Goal: Transaction & Acquisition: Purchase product/service

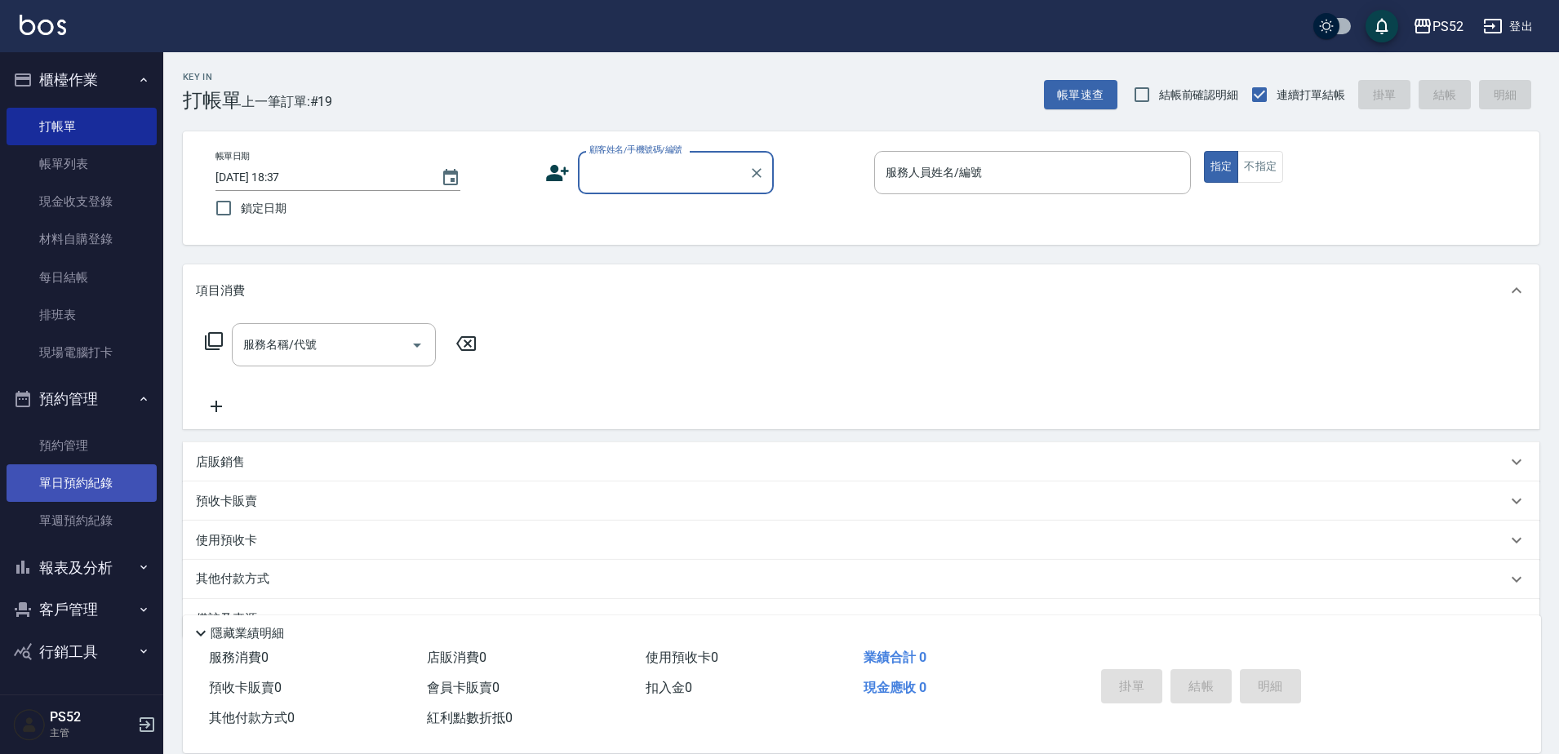
click at [93, 485] on link "單日預約紀錄" at bounding box center [82, 483] width 150 height 38
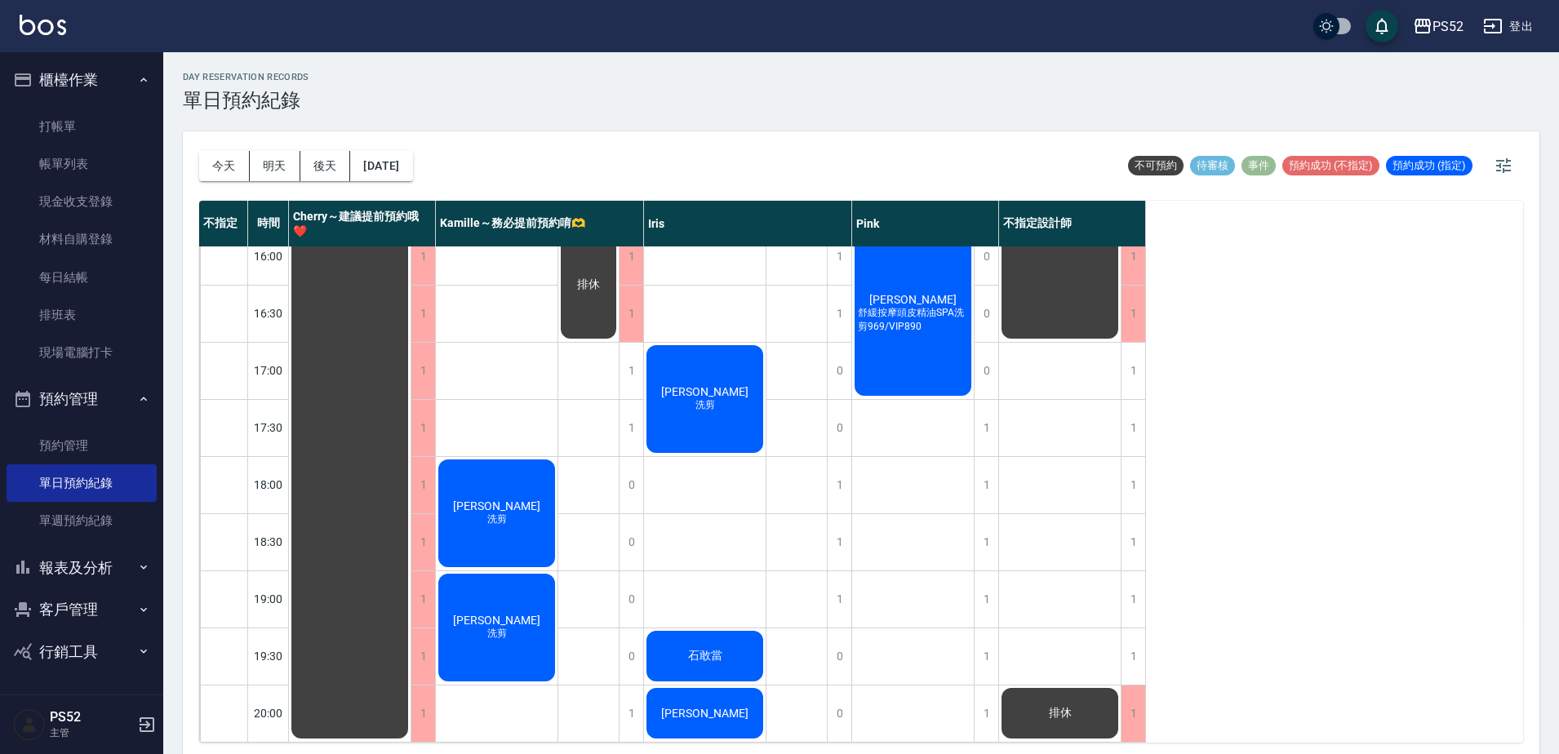
scroll to position [661, 0]
click at [719, 707] on span "[PERSON_NAME]" at bounding box center [705, 713] width 94 height 13
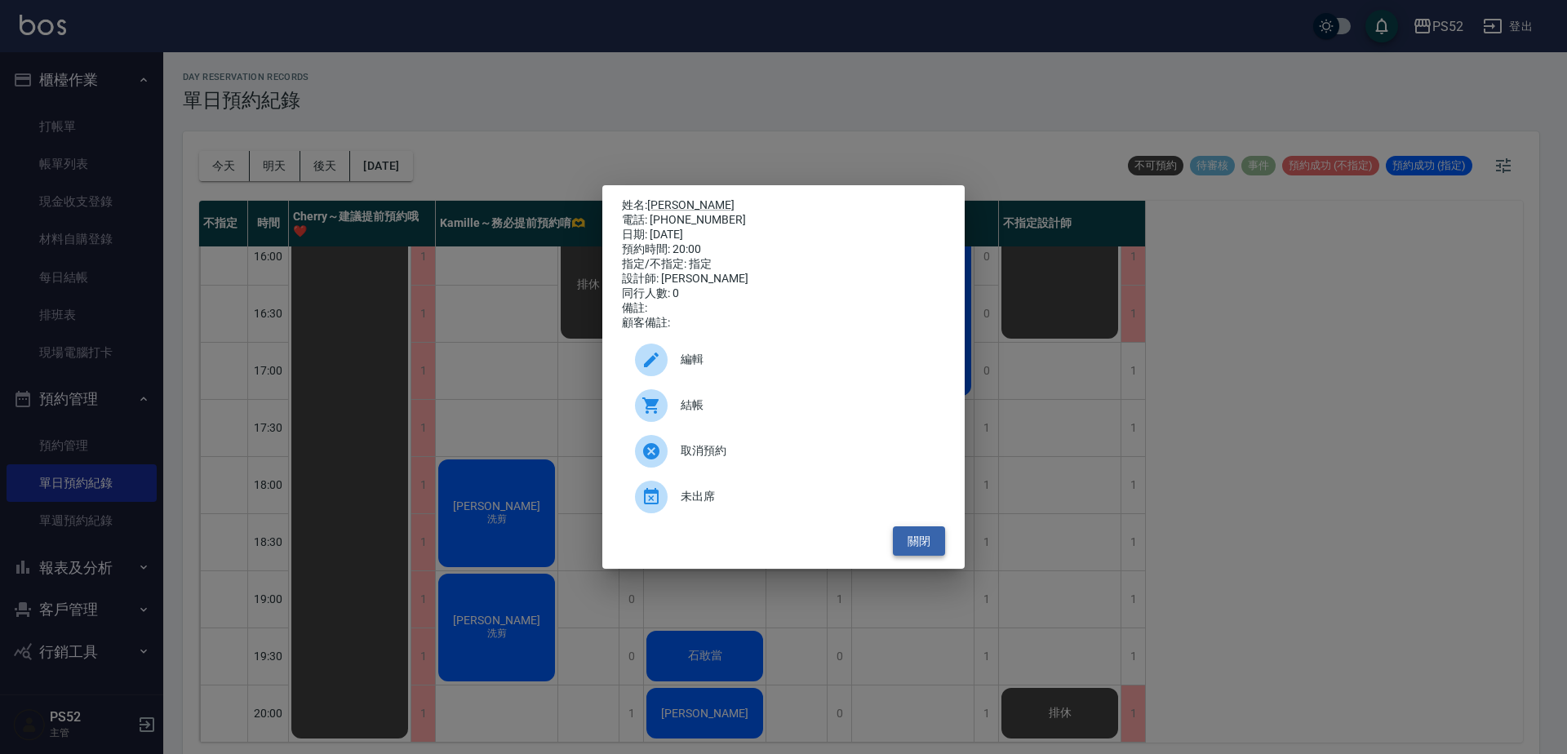
click at [921, 550] on button "關閉" at bounding box center [919, 541] width 52 height 30
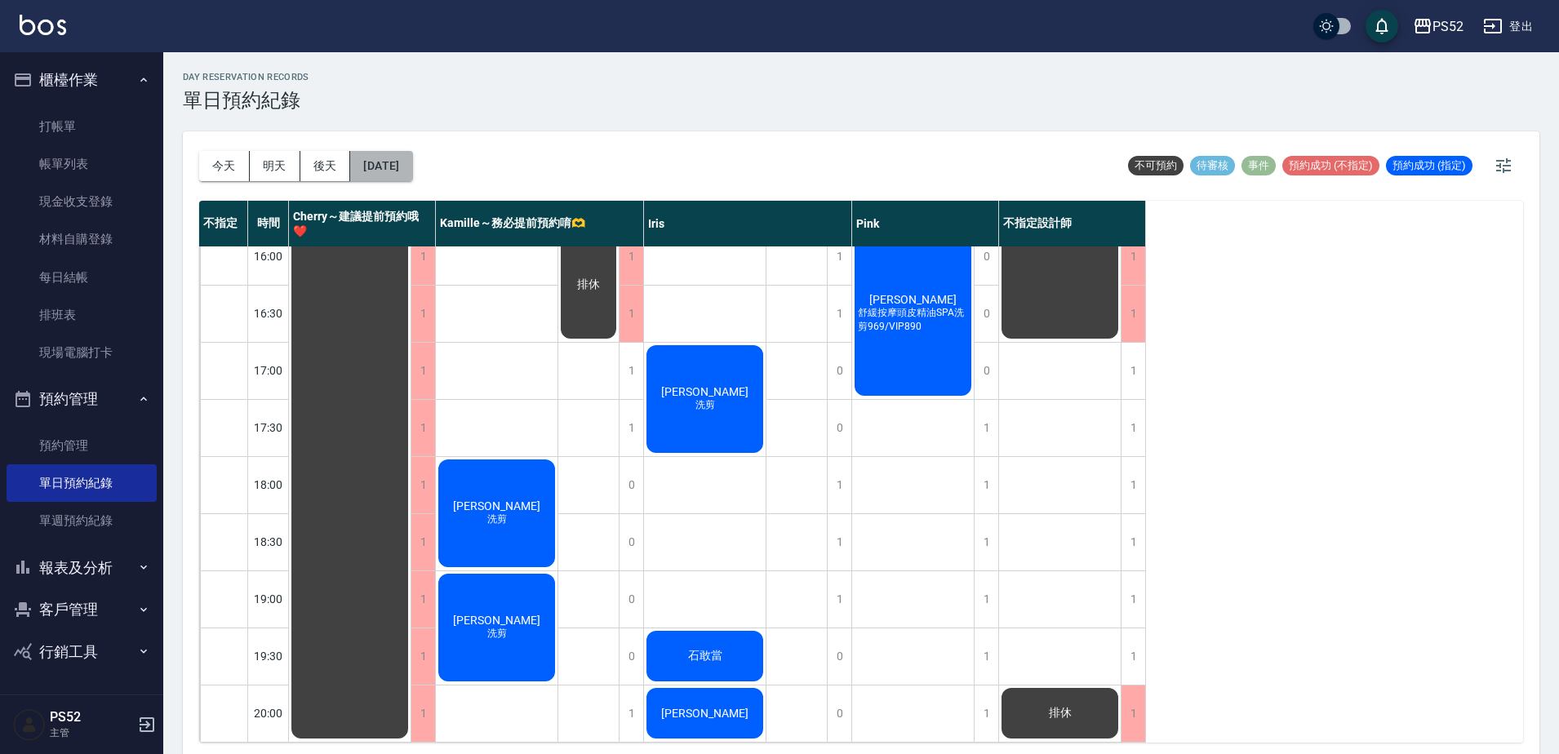
click at [389, 160] on button "[DATE]" at bounding box center [381, 166] width 62 height 30
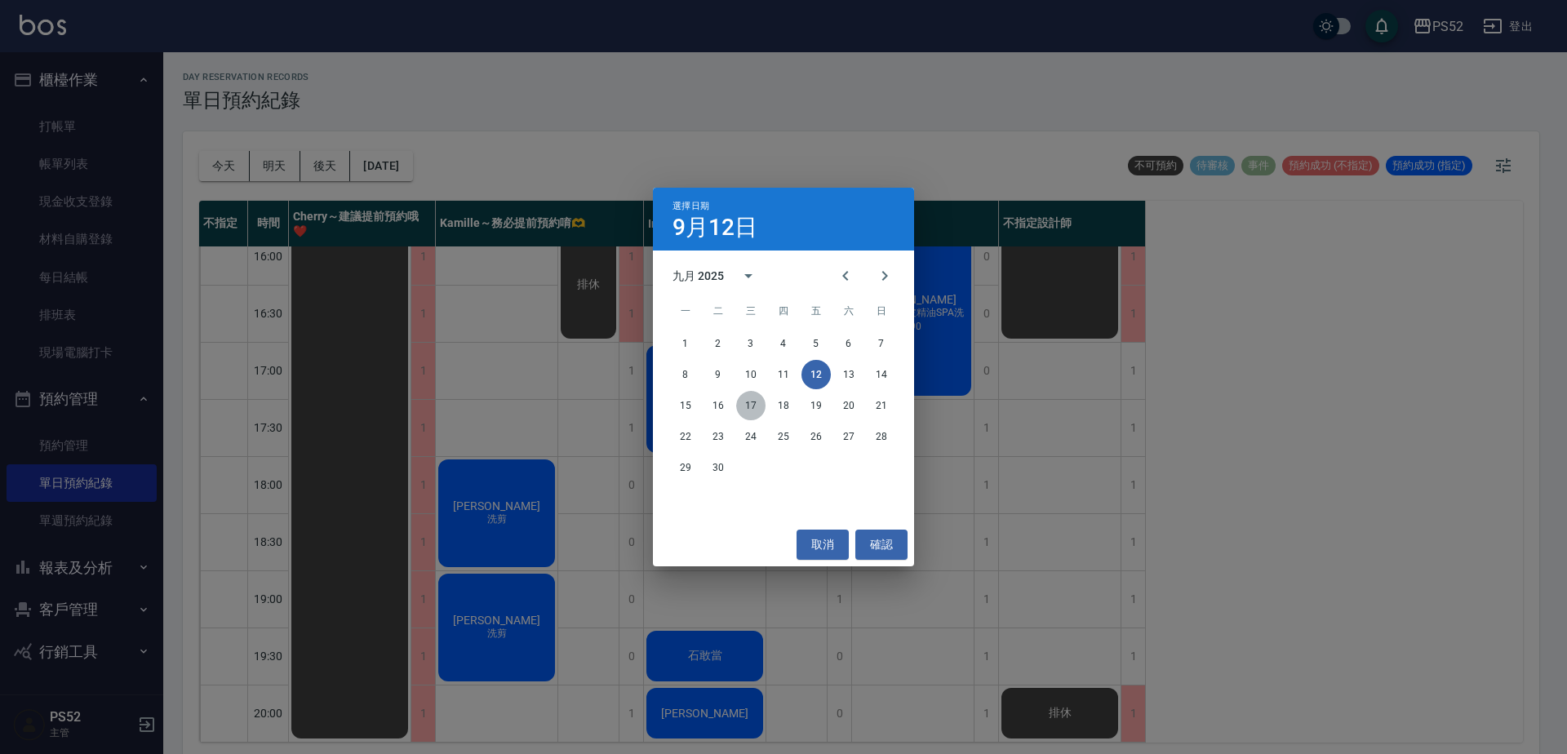
click at [759, 405] on button "17" at bounding box center [750, 405] width 29 height 29
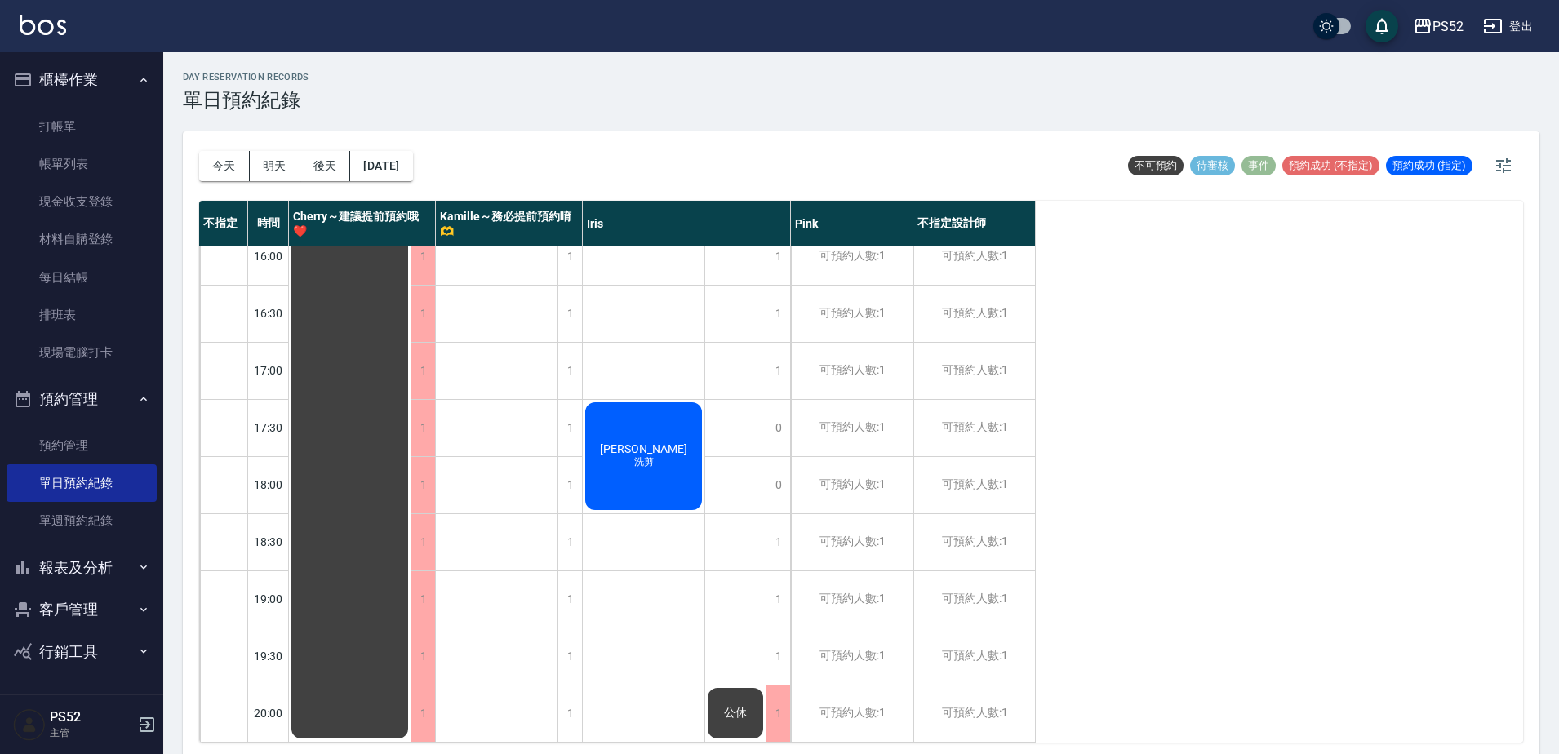
scroll to position [5, 0]
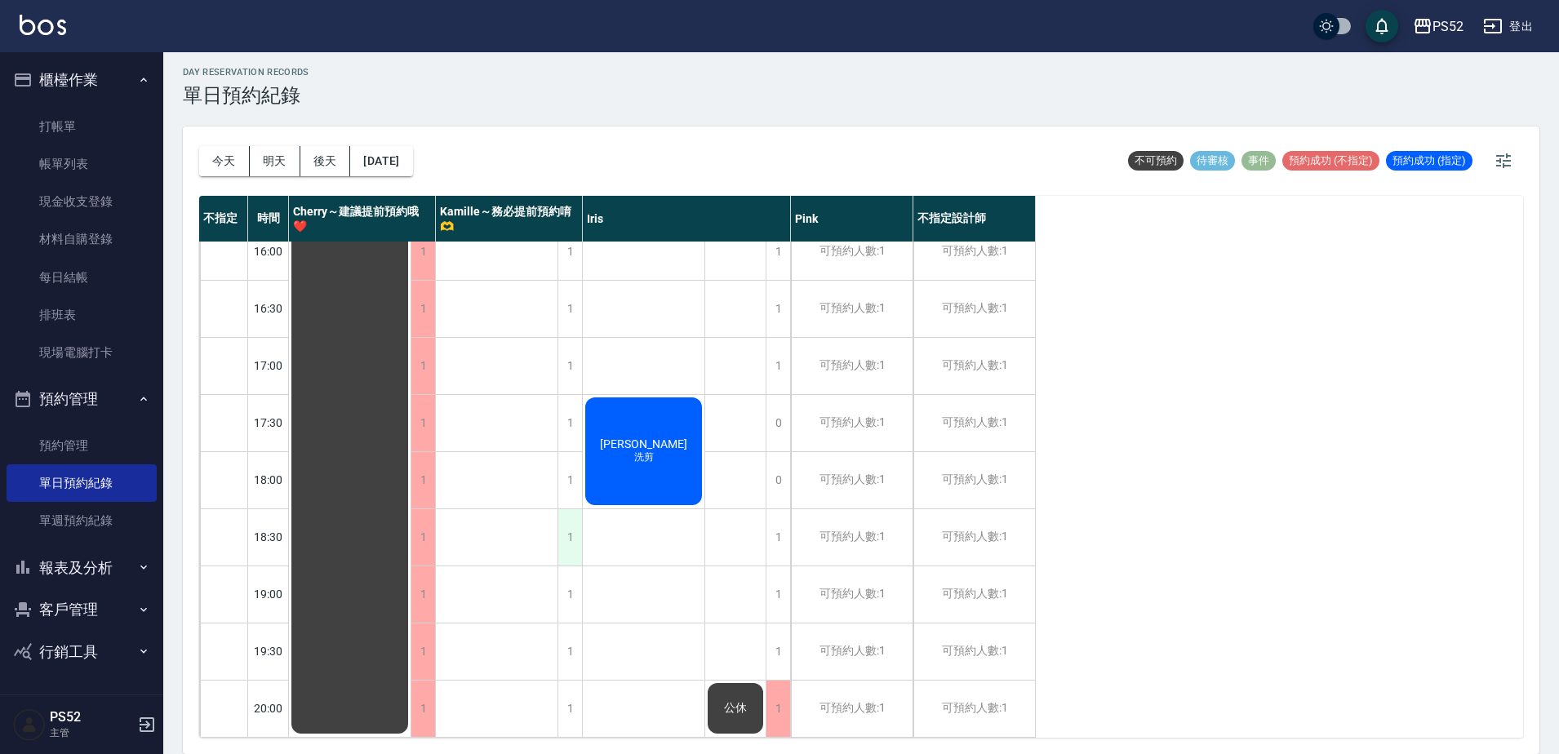
click at [574, 517] on div "1" at bounding box center [569, 537] width 24 height 56
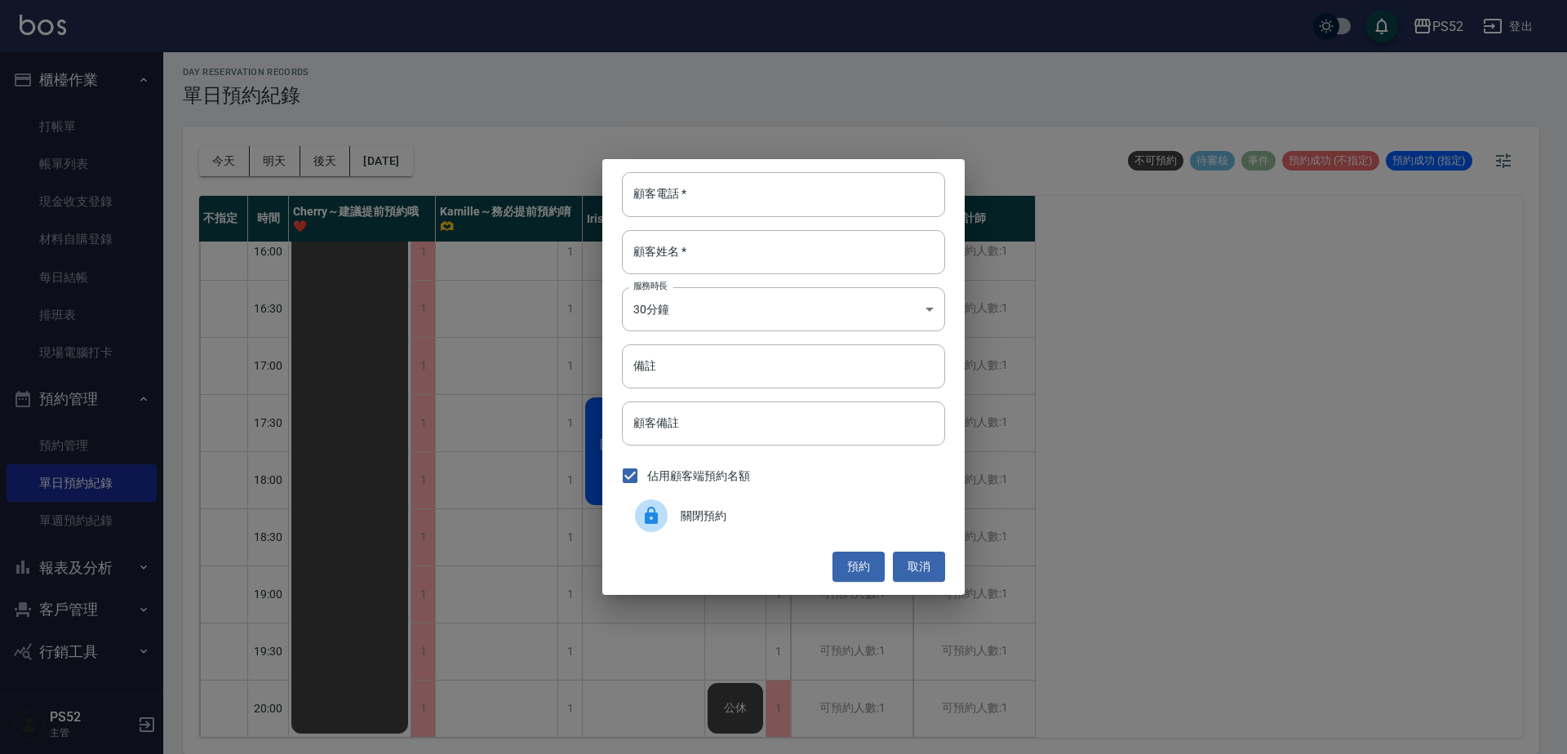
click at [694, 512] on span "關閉預約" at bounding box center [806, 516] width 251 height 17
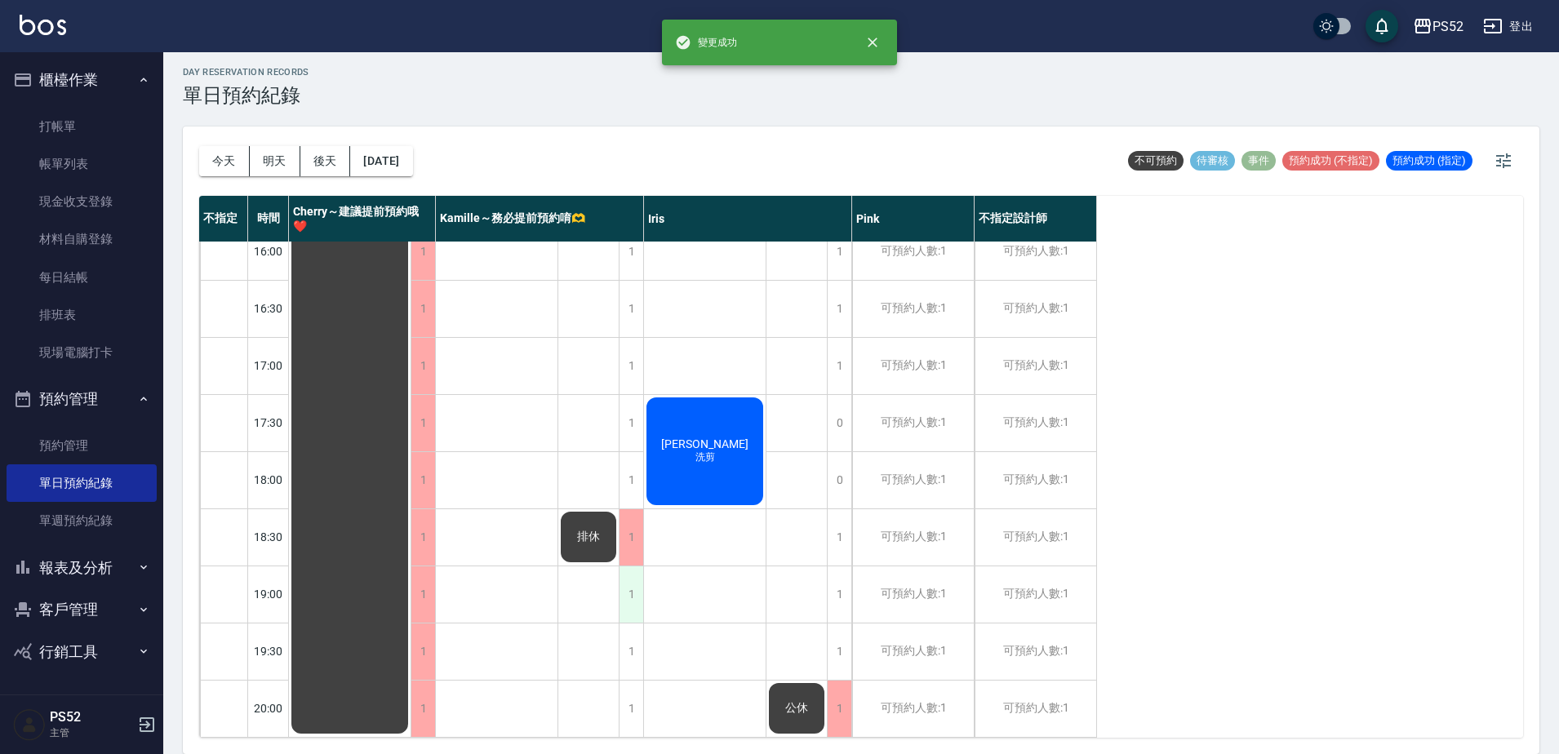
click at [632, 575] on div "1" at bounding box center [631, 594] width 24 height 56
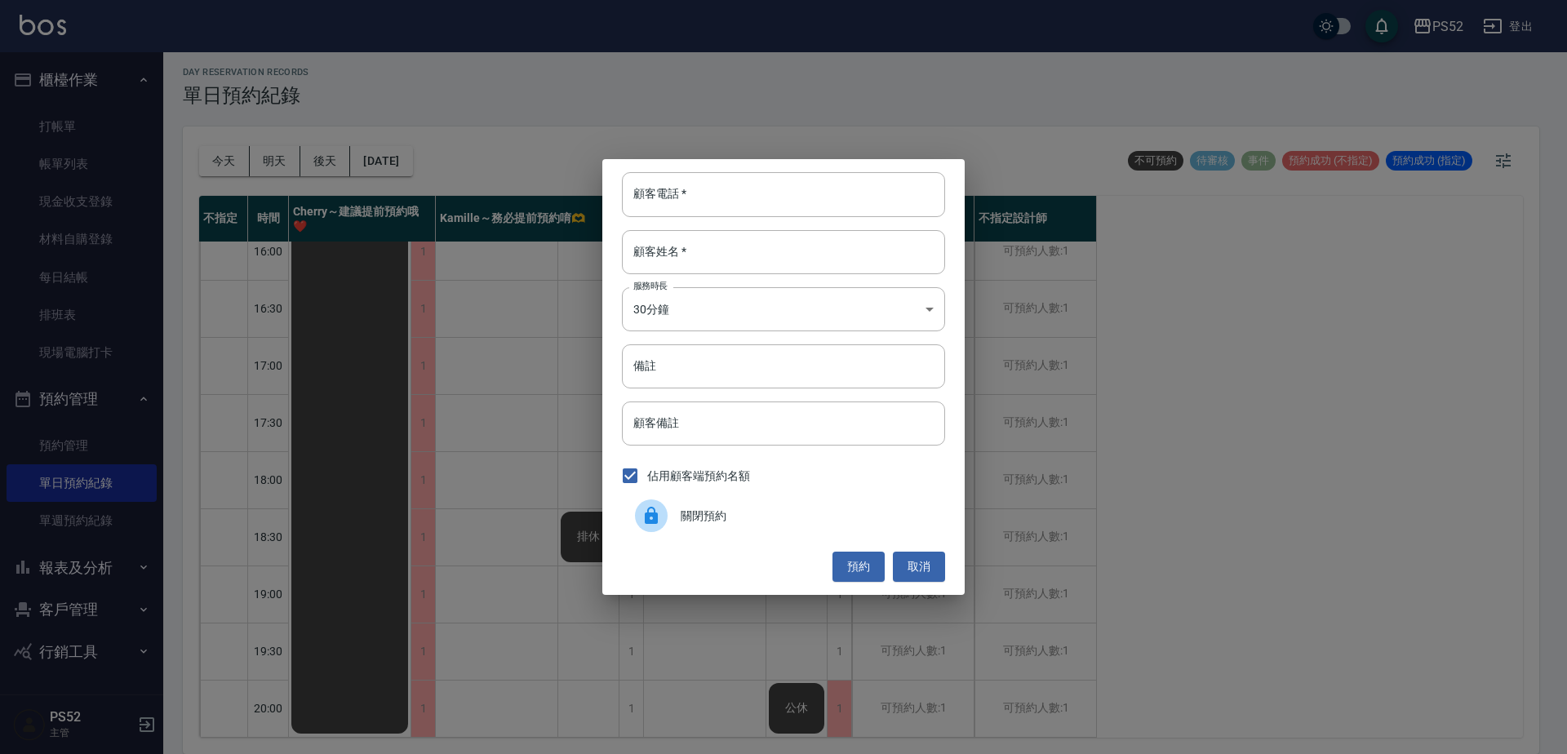
click at [679, 524] on div at bounding box center [658, 515] width 46 height 33
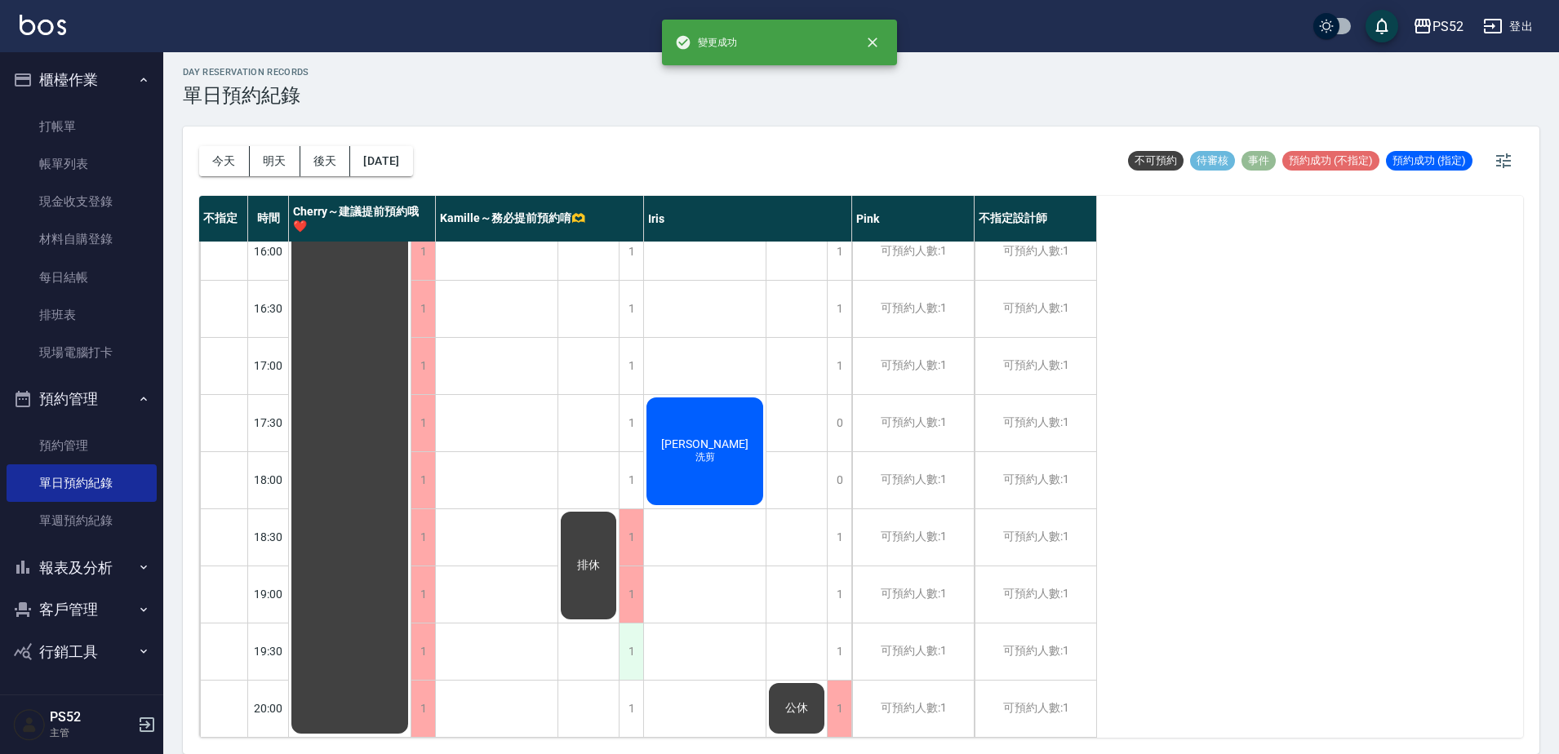
click at [625, 638] on div "1" at bounding box center [631, 651] width 24 height 56
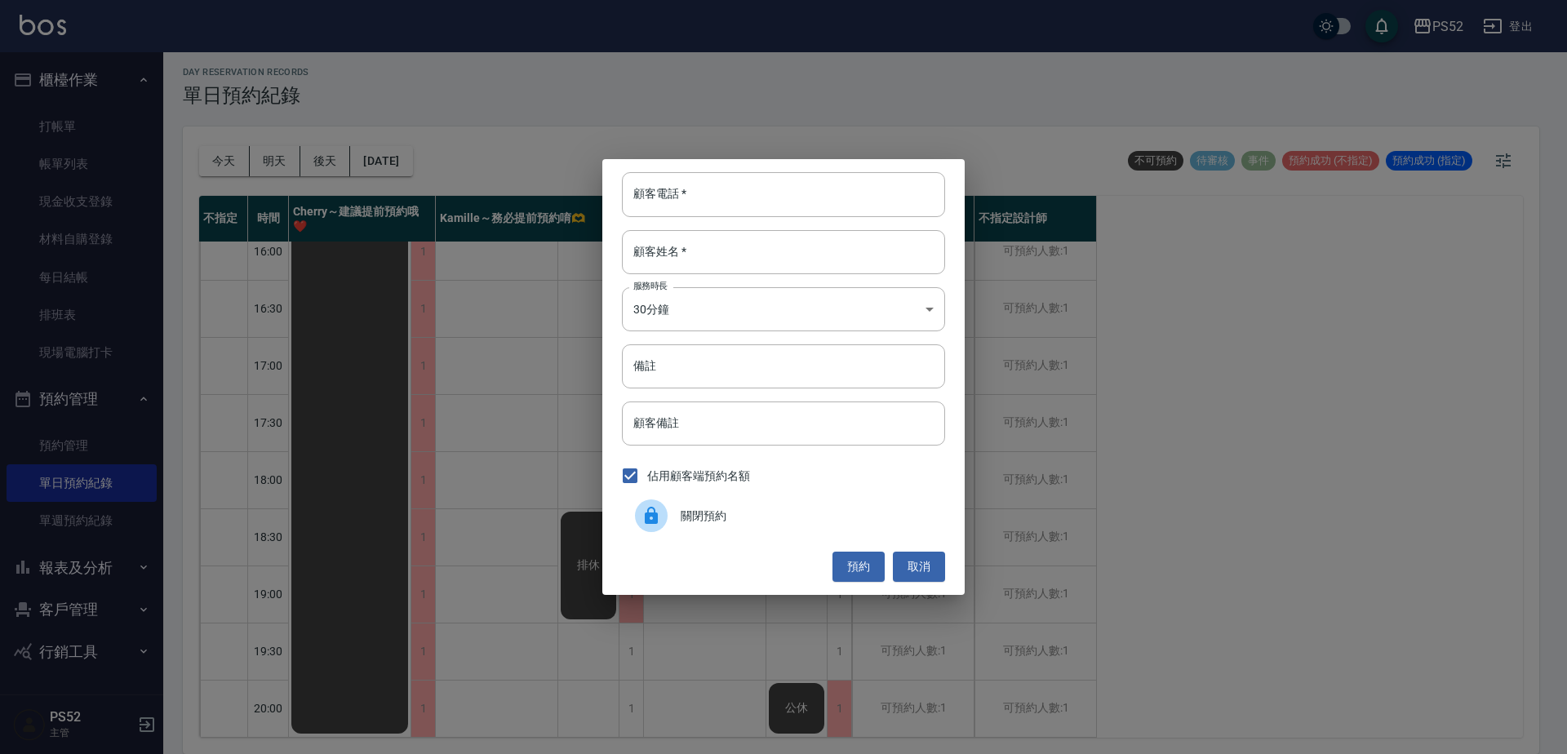
click at [702, 517] on span "關閉預約" at bounding box center [806, 516] width 251 height 17
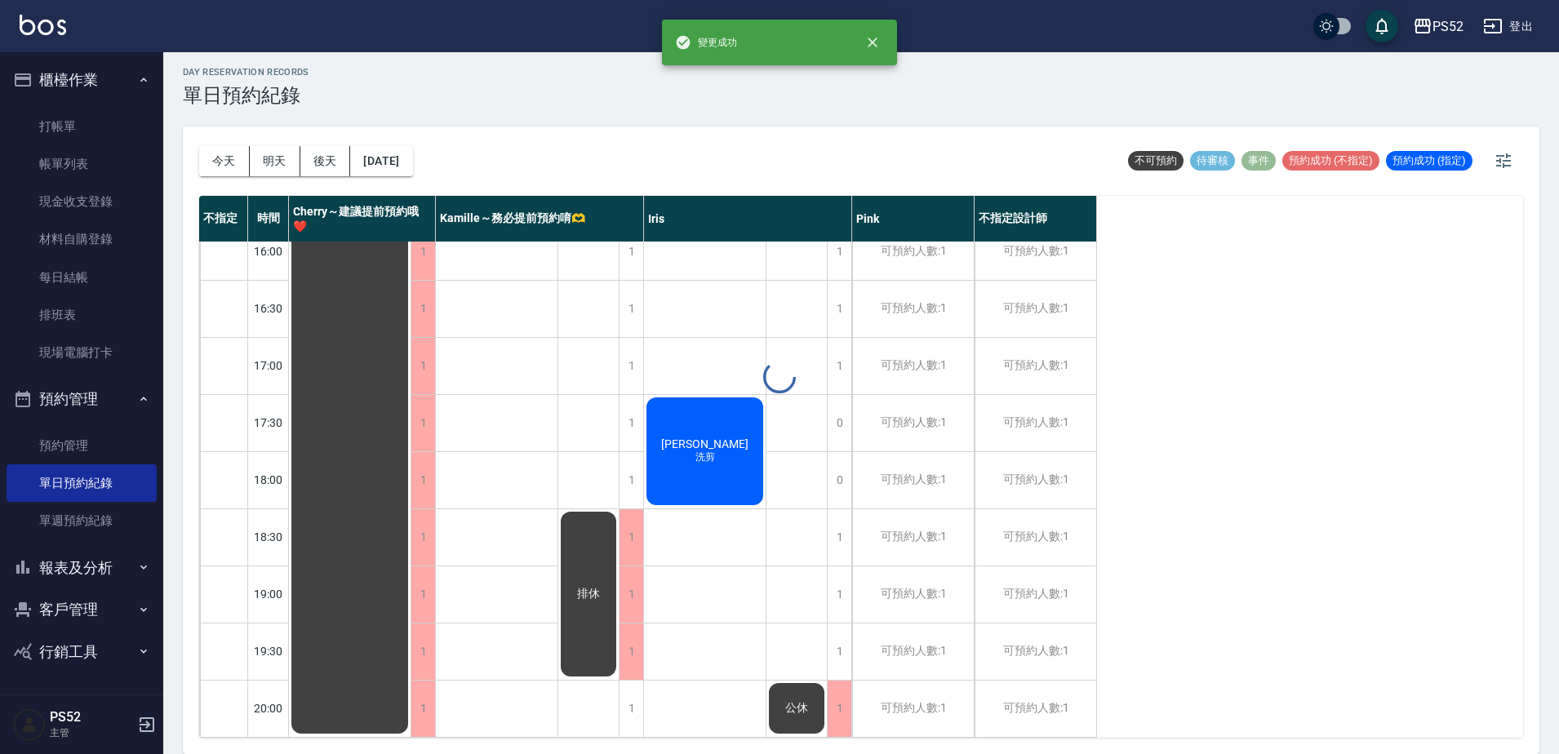
click at [633, 693] on div "1" at bounding box center [631, 709] width 24 height 56
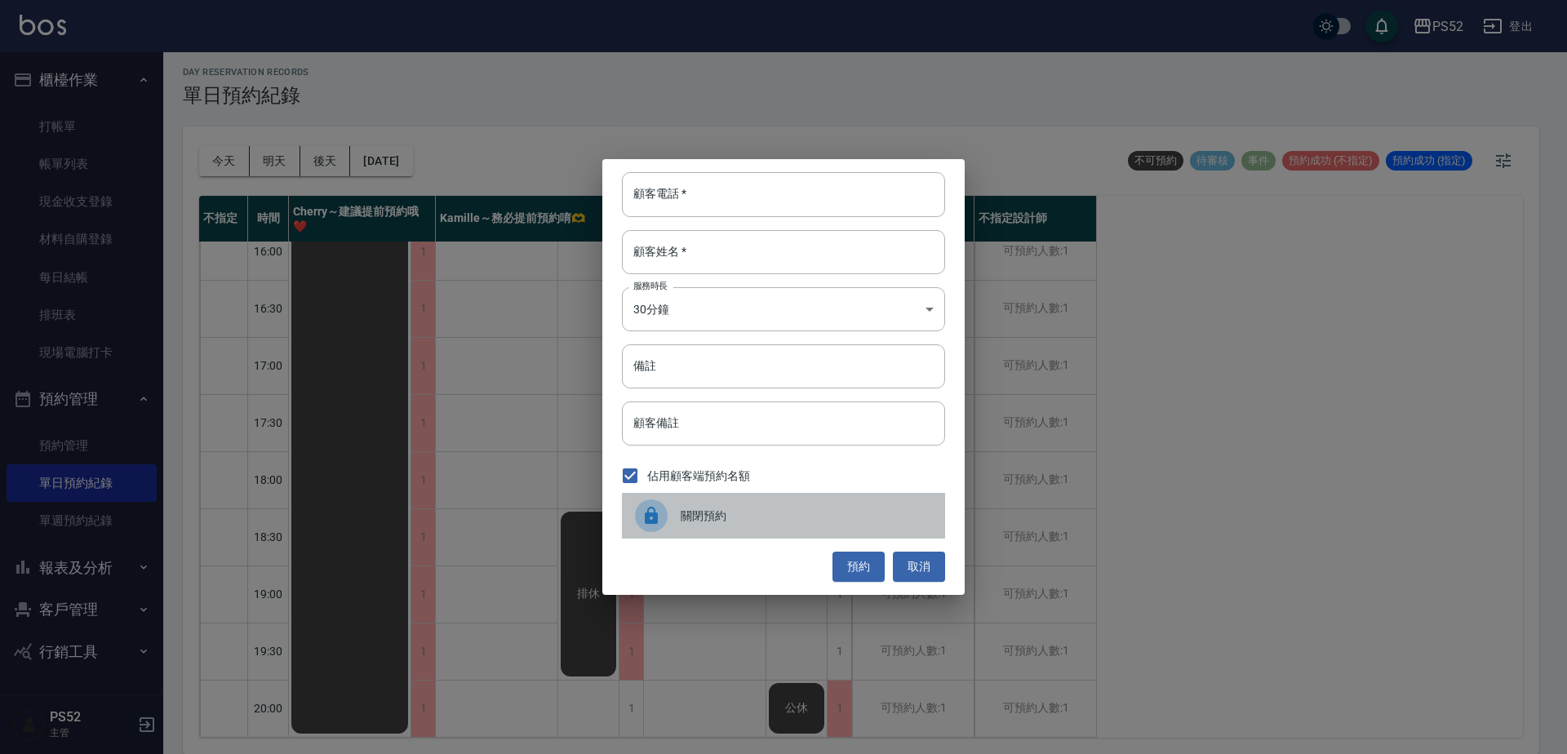
click at [713, 517] on span "關閉預約" at bounding box center [806, 516] width 251 height 17
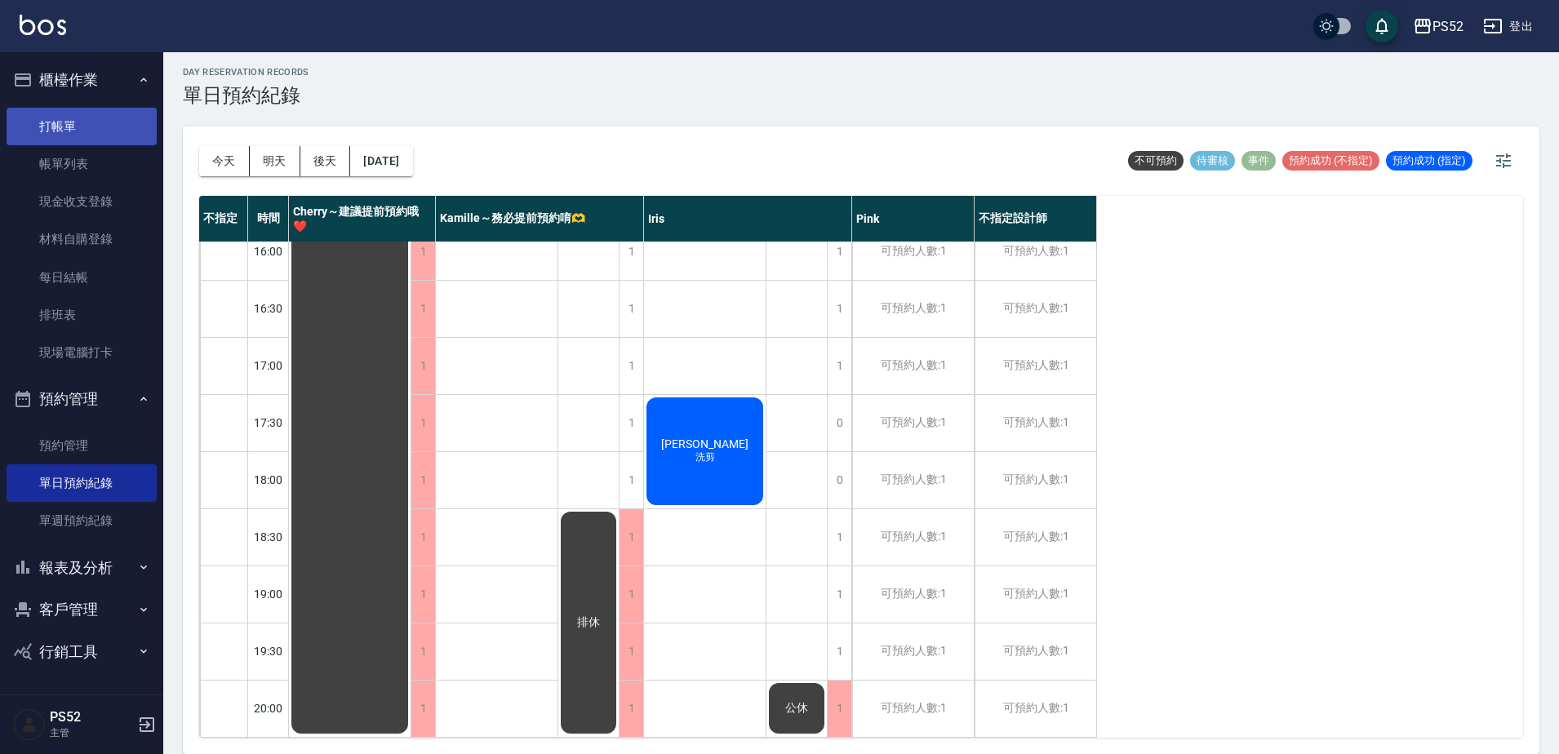
click at [60, 123] on link "打帳單" at bounding box center [82, 127] width 150 height 38
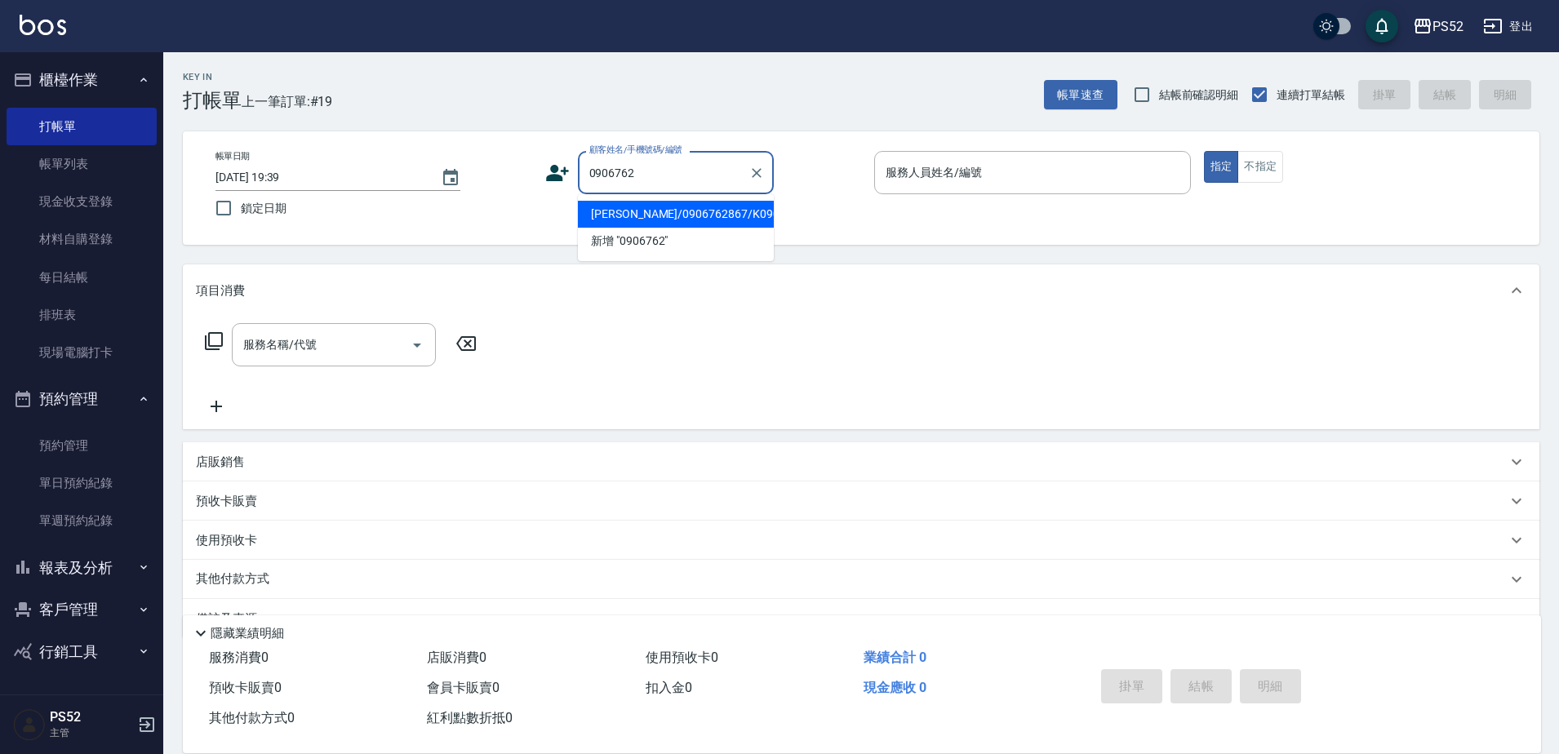
click at [616, 228] on li "[PERSON_NAME]/0906762867/K0906762867" at bounding box center [676, 214] width 196 height 27
type input "[PERSON_NAME]/0906762867/K0906762867"
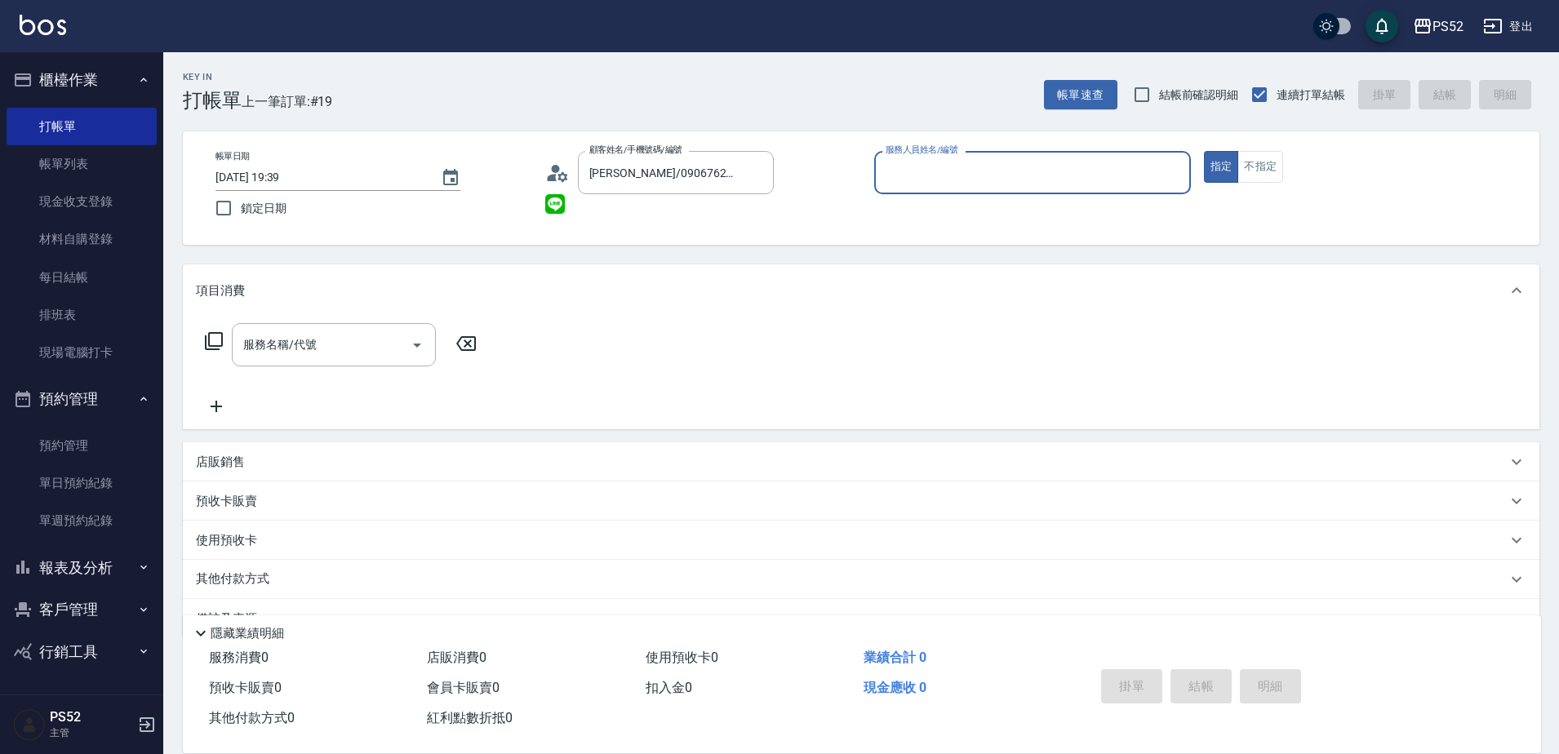
click at [1204, 151] on button "指定" at bounding box center [1221, 167] width 35 height 32
type button "true"
click at [907, 195] on p at bounding box center [1032, 202] width 317 height 17
click at [911, 188] on div "服務人員姓名/編號" at bounding box center [1032, 172] width 317 height 43
type input "Kamille～務必提前預約唷🫶-3"
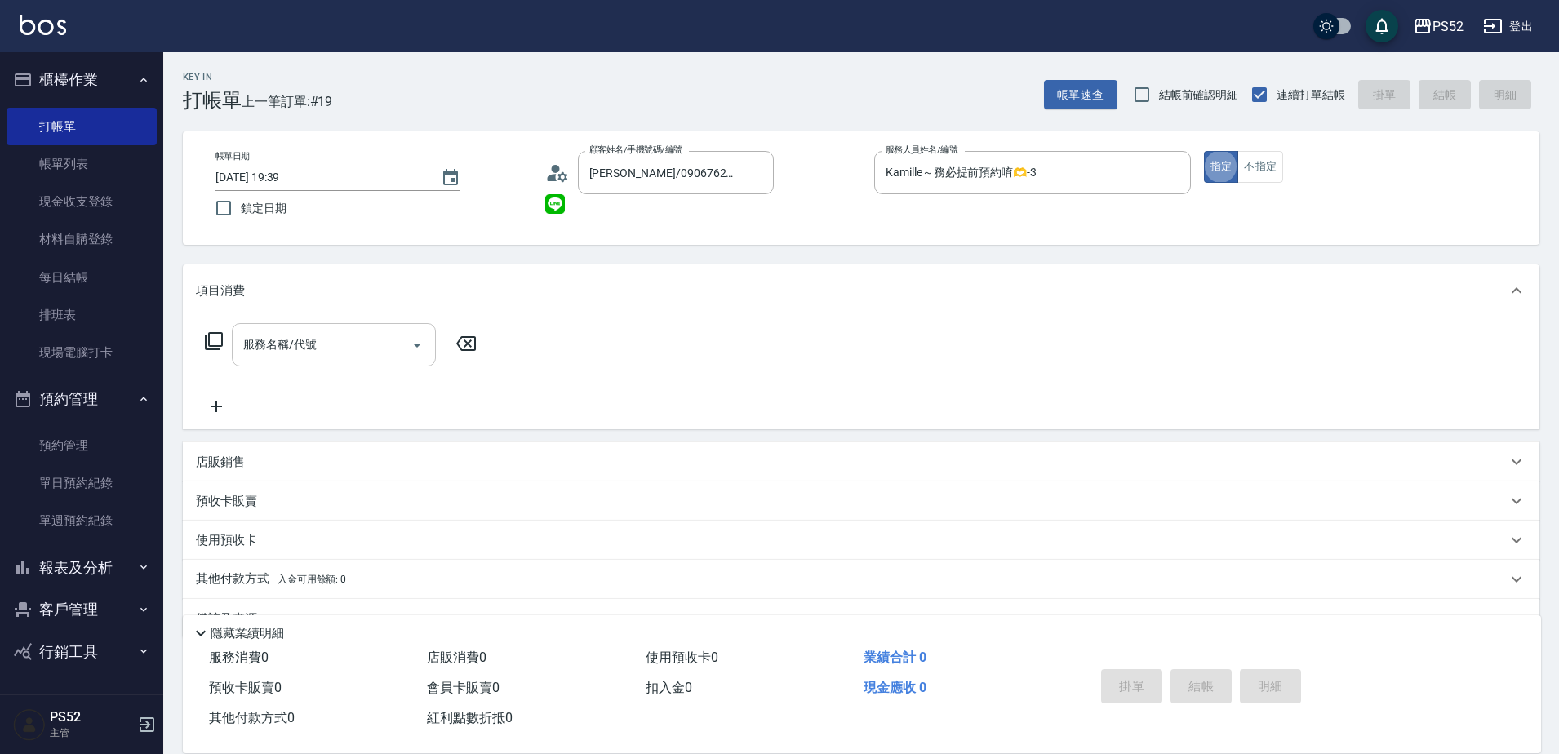
click at [312, 351] on div "服務名稱/代號 服務名稱/代號" at bounding box center [334, 344] width 204 height 43
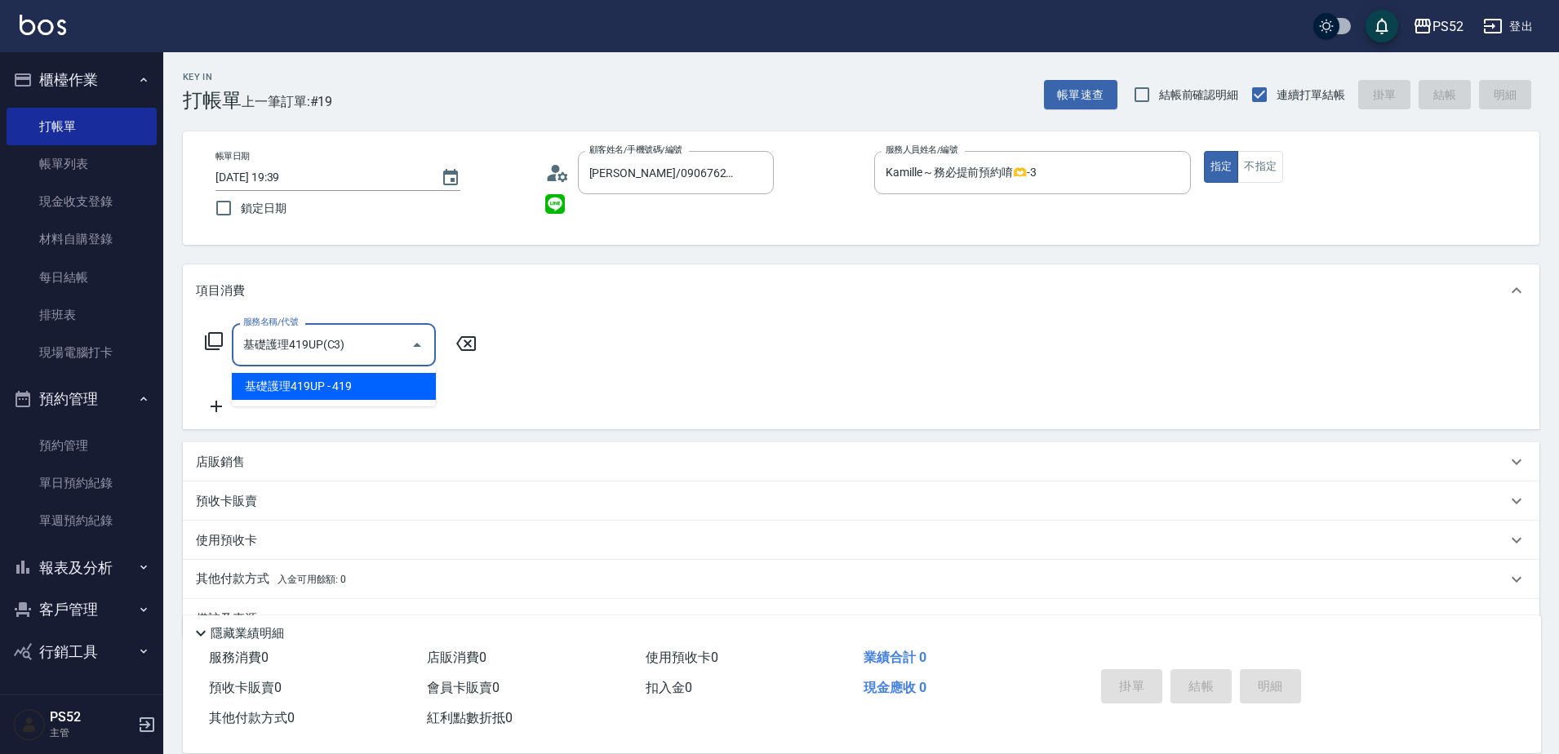
type input "基礎護理419UP(C3)"
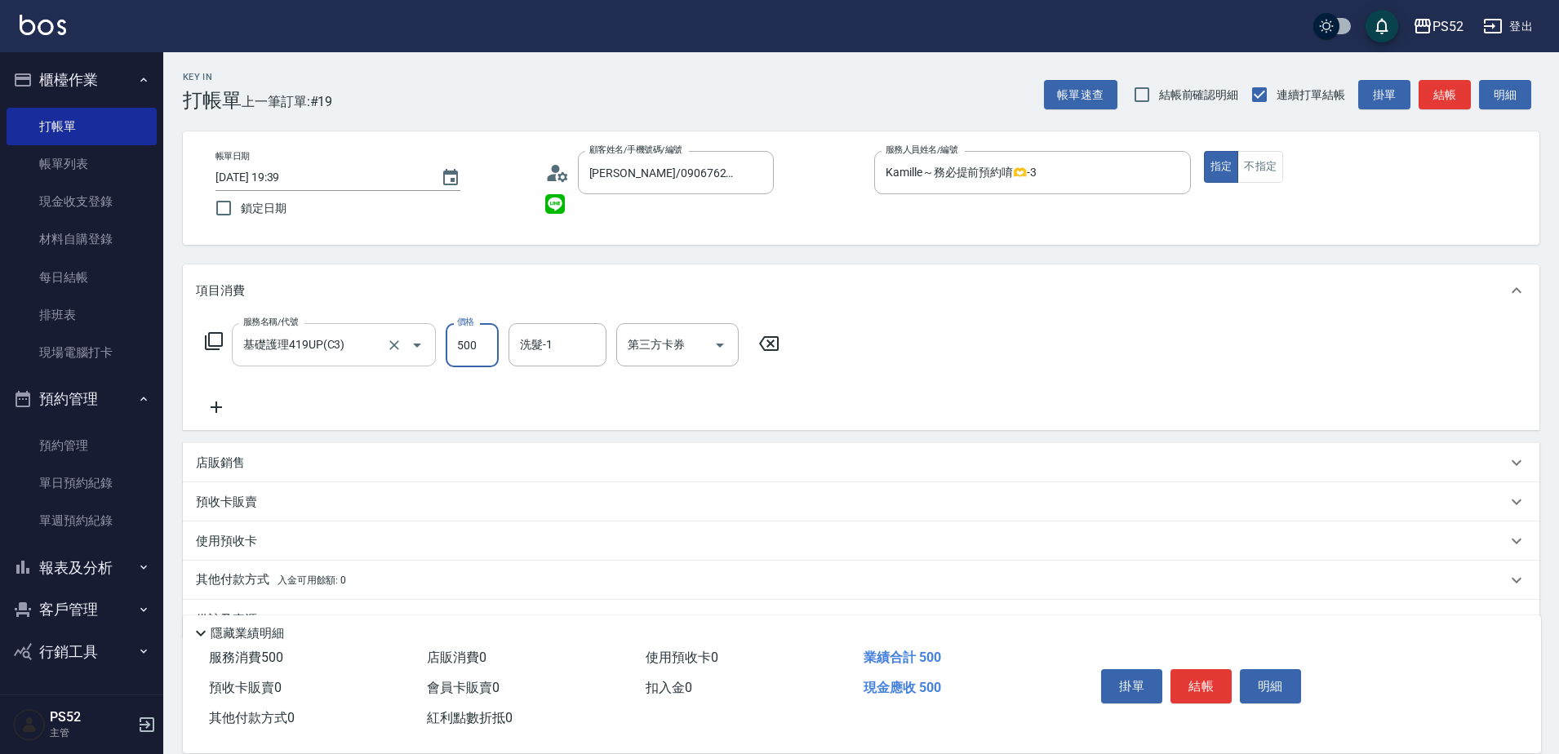
type input "500"
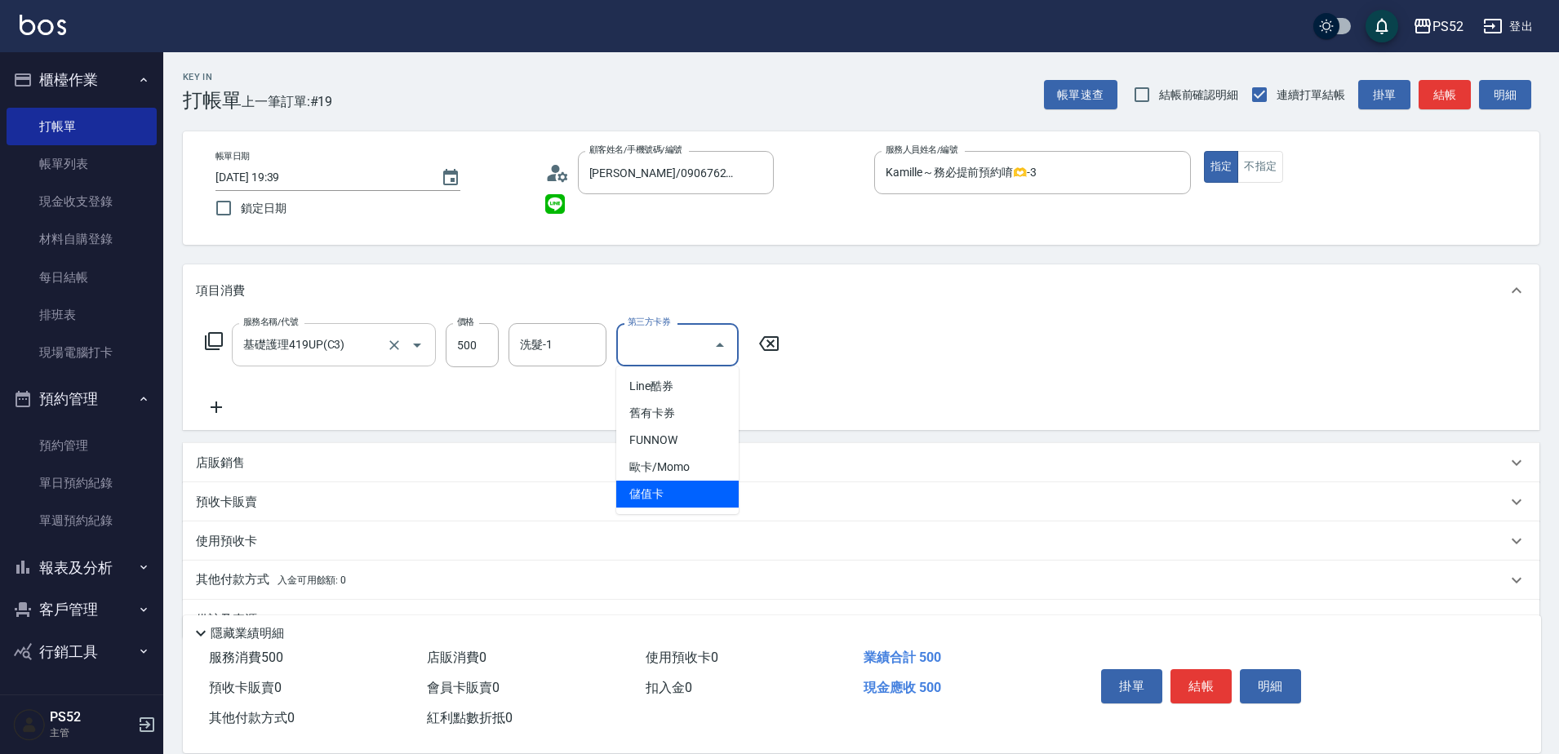
type input "儲值卡"
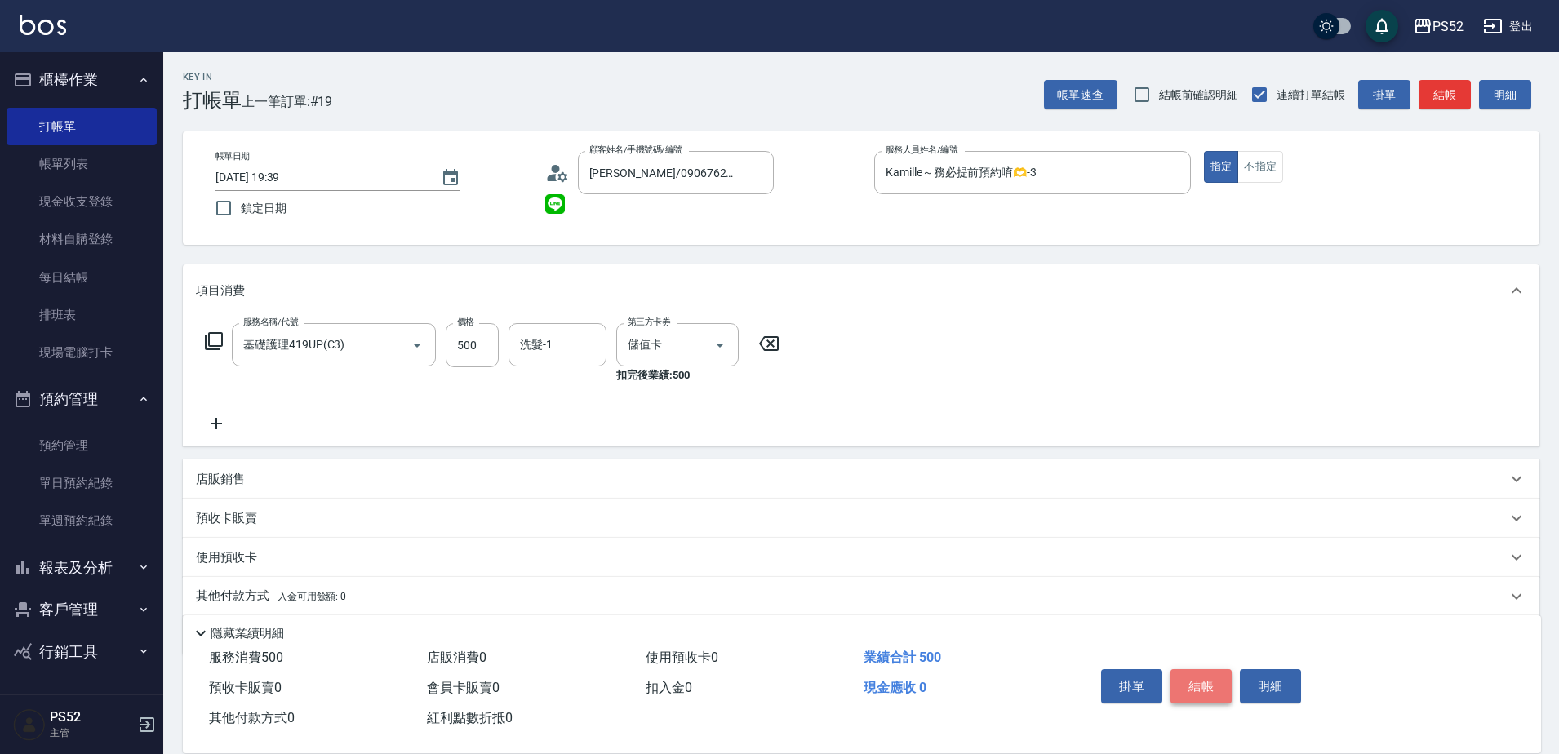
click at [1200, 669] on button "結帳" at bounding box center [1200, 686] width 61 height 34
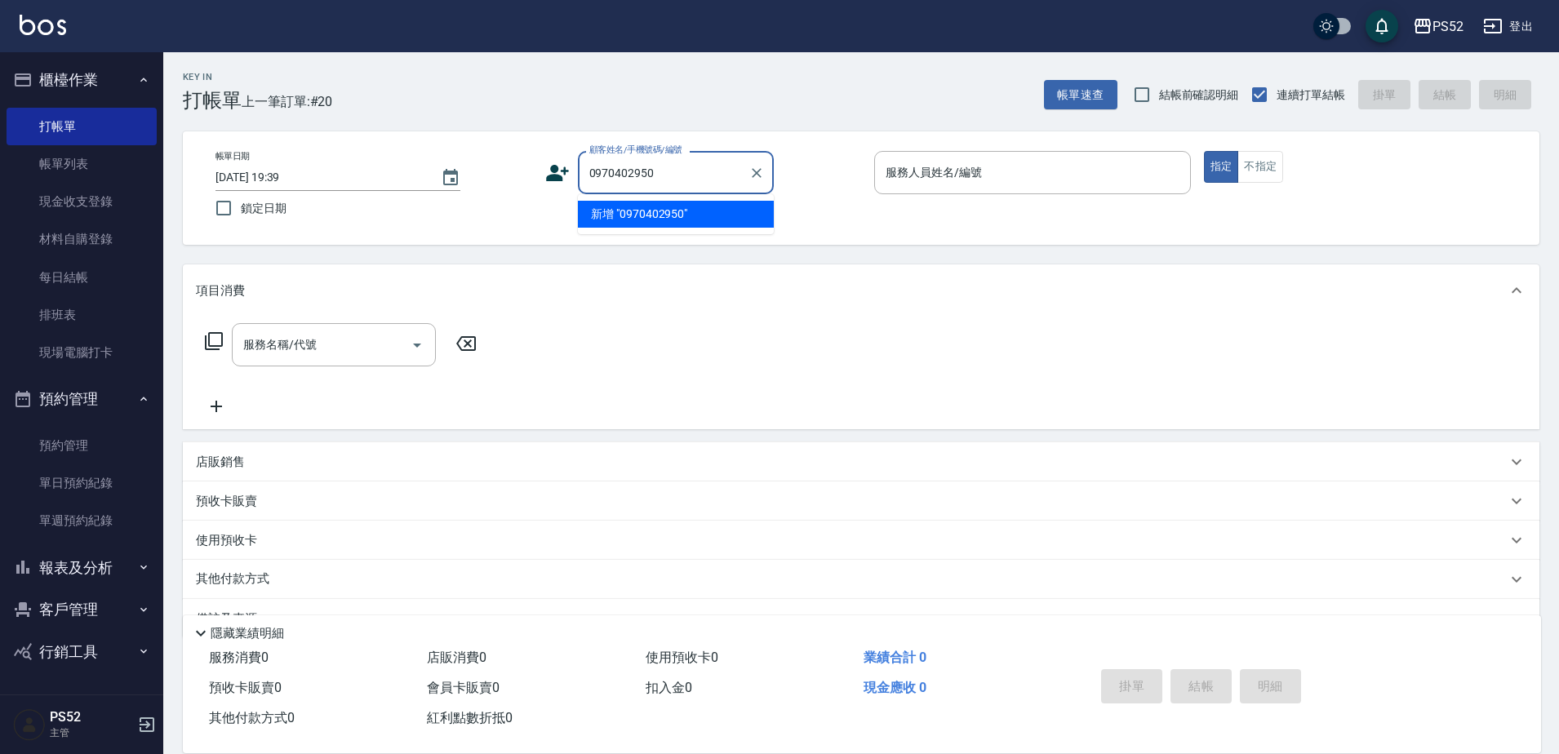
type input "0970402950"
click at [552, 177] on icon at bounding box center [557, 173] width 23 height 16
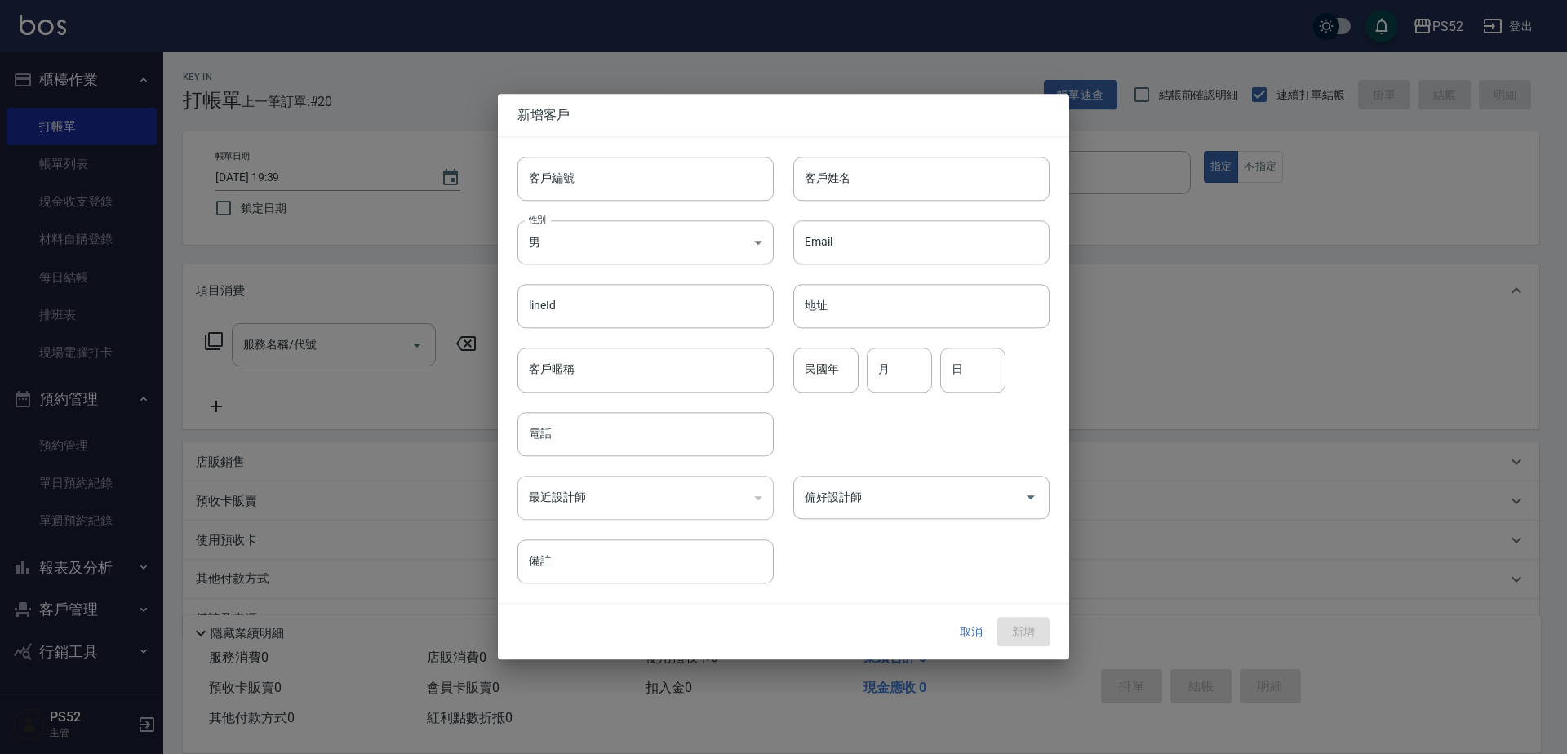
click at [571, 178] on input "客戶編號" at bounding box center [645, 179] width 256 height 44
paste input "0970402950"
type input "B0970402950"
click at [548, 454] on input "電話" at bounding box center [645, 434] width 256 height 44
paste input "0970402950"
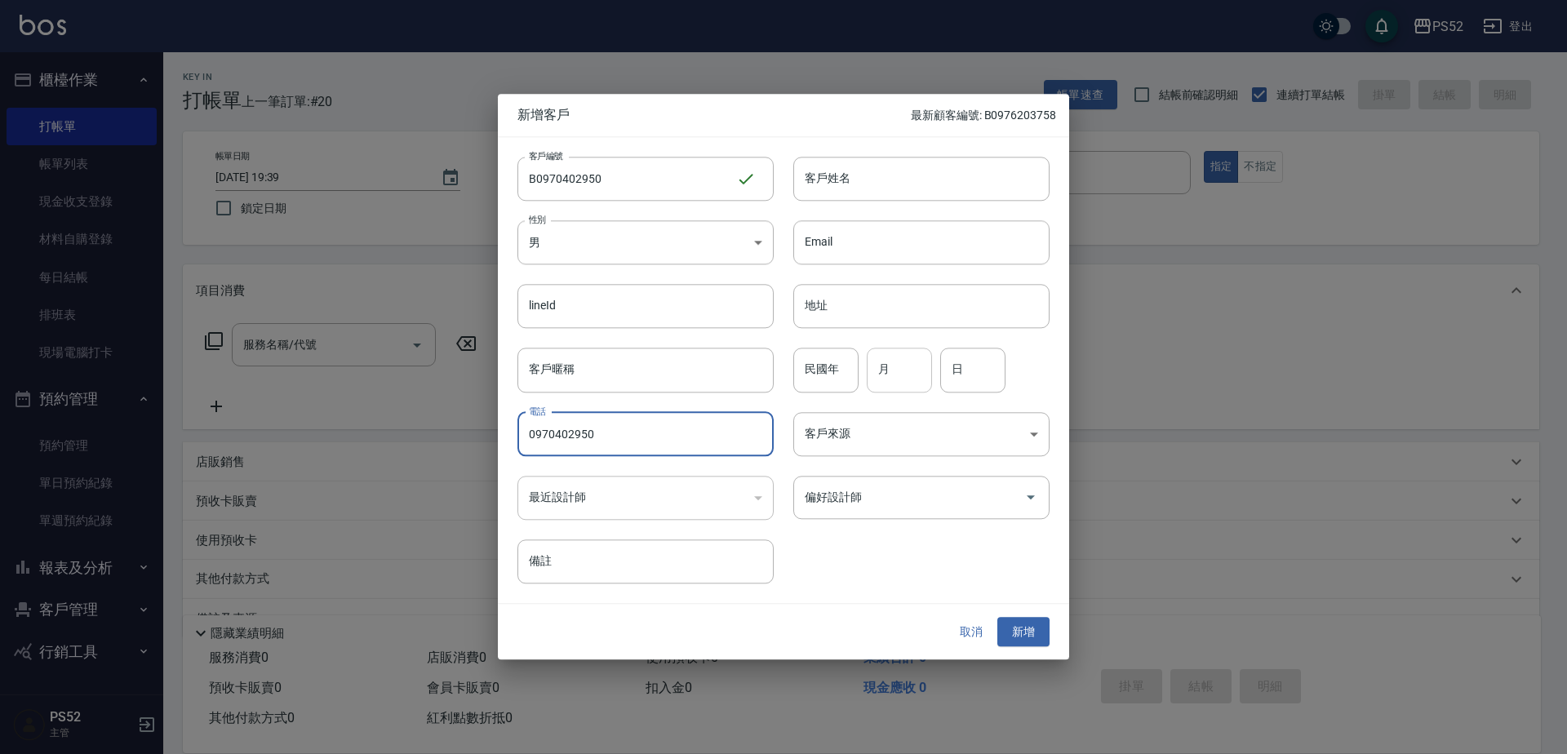
type input "0970402950"
click at [893, 374] on input "月" at bounding box center [899, 370] width 65 height 44
type input "11"
type input "30"
click at [885, 189] on input "客戶姓名" at bounding box center [921, 179] width 256 height 44
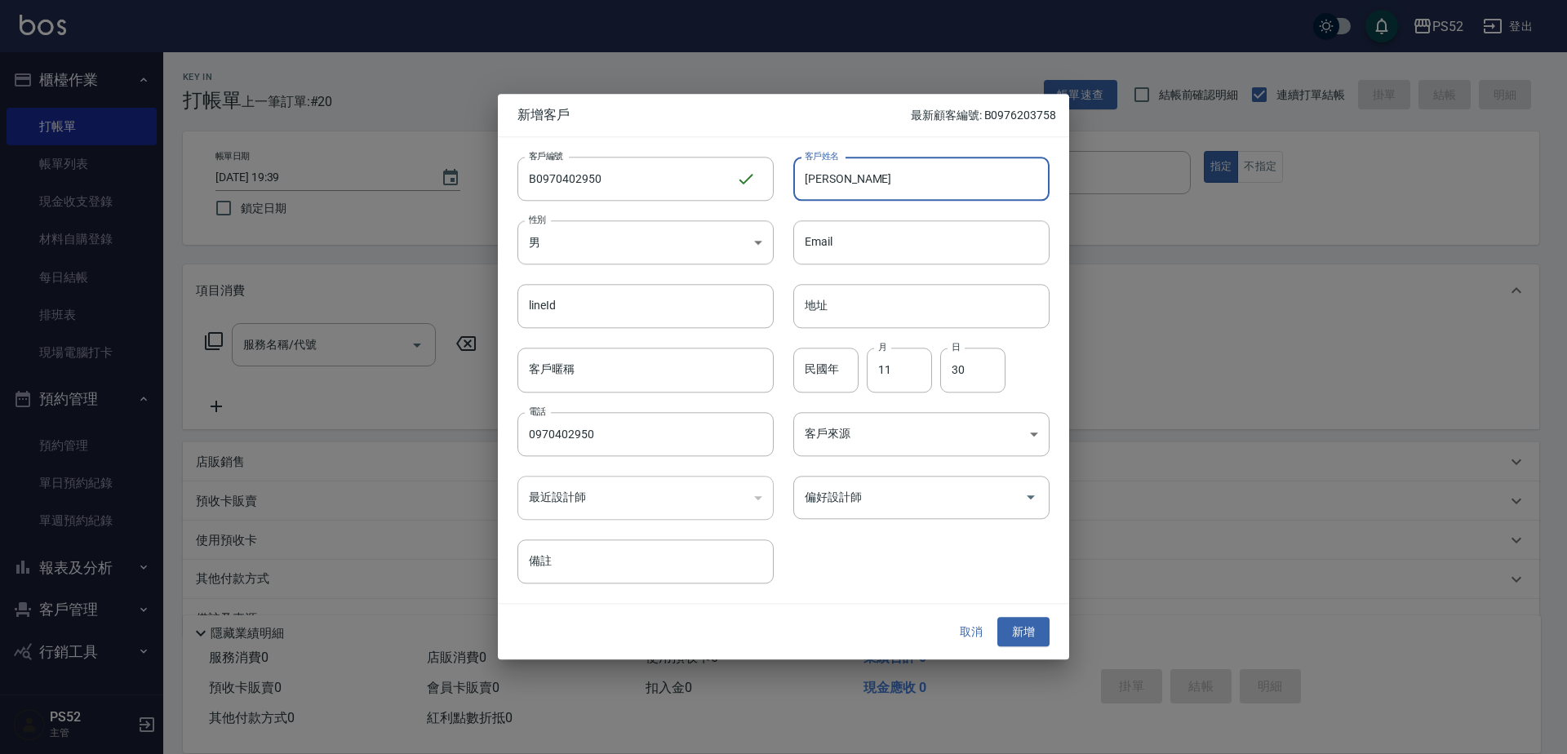
type input "施岳甫"
click at [1000, 628] on button "新增" at bounding box center [1023, 632] width 52 height 30
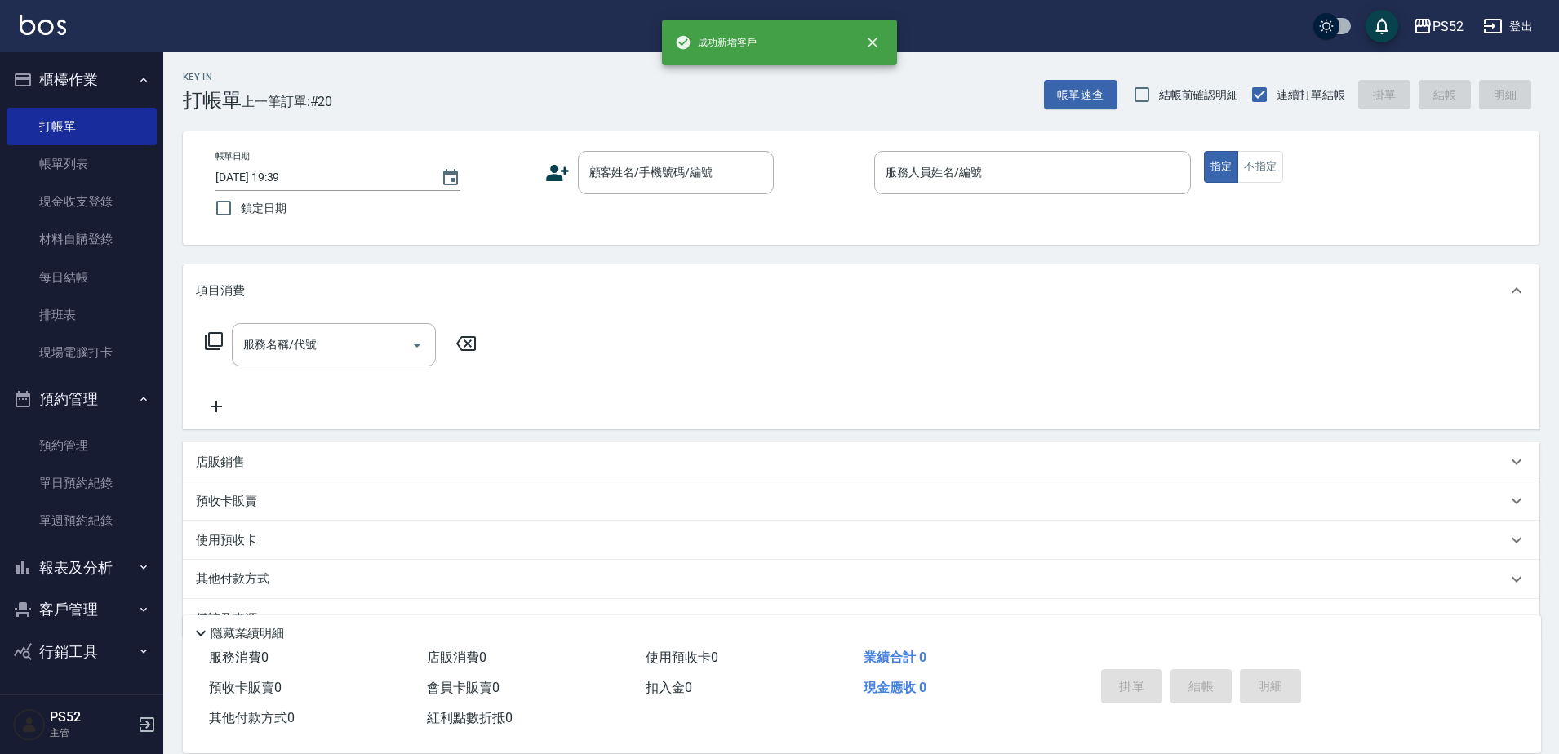
click at [730, 148] on div "帳單日期 2025/09/12 19:39 鎖定日期 顧客姓名/手機號碼/編號 顧客姓名/手機號碼/編號 服務人員姓名/編號 服務人員姓名/編號 指定 不指定" at bounding box center [861, 187] width 1356 height 113
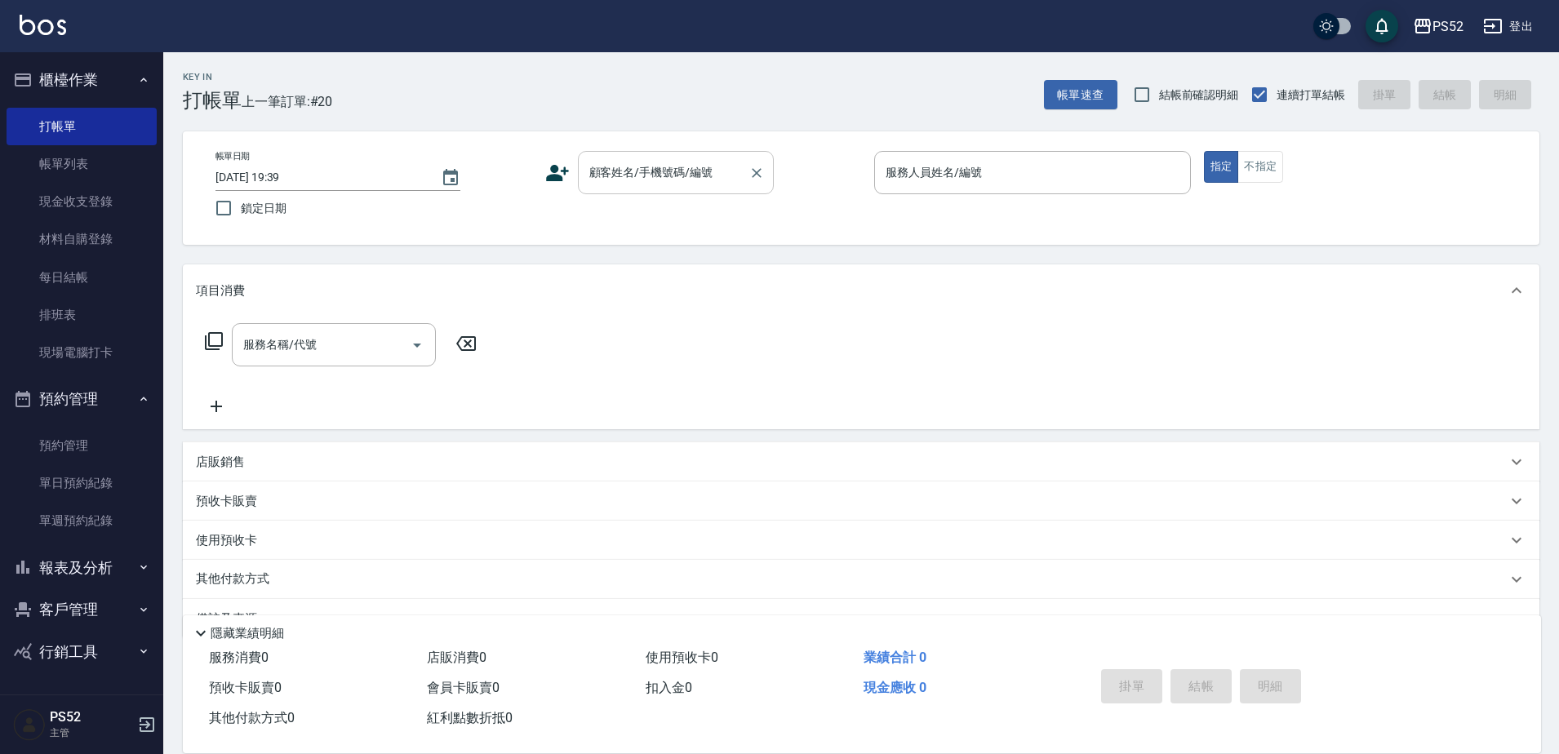
click at [730, 179] on input "顧客姓名/手機號碼/編號" at bounding box center [663, 172] width 157 height 29
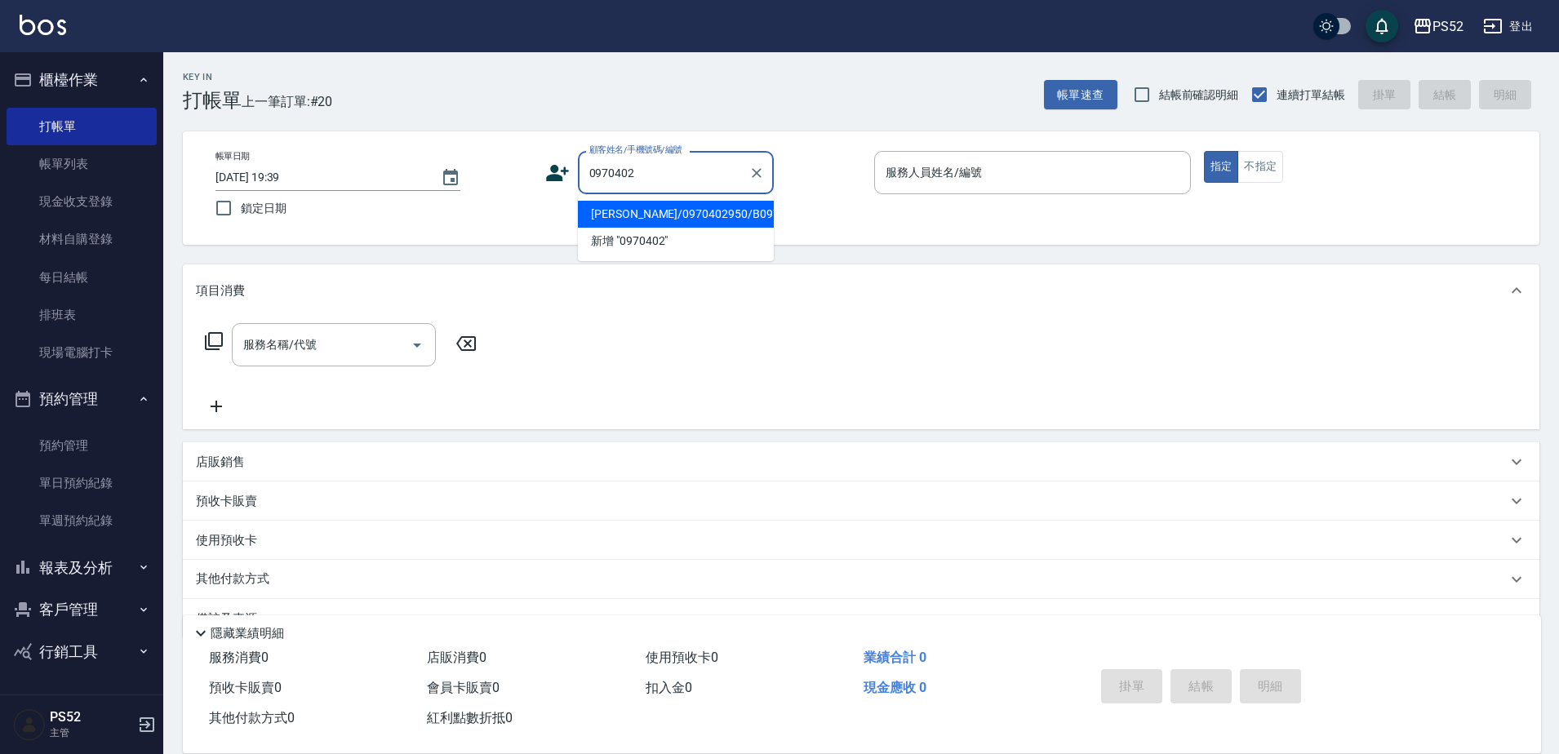
click at [691, 228] on li "施岳甫/0970402950/B0970402950" at bounding box center [676, 214] width 196 height 27
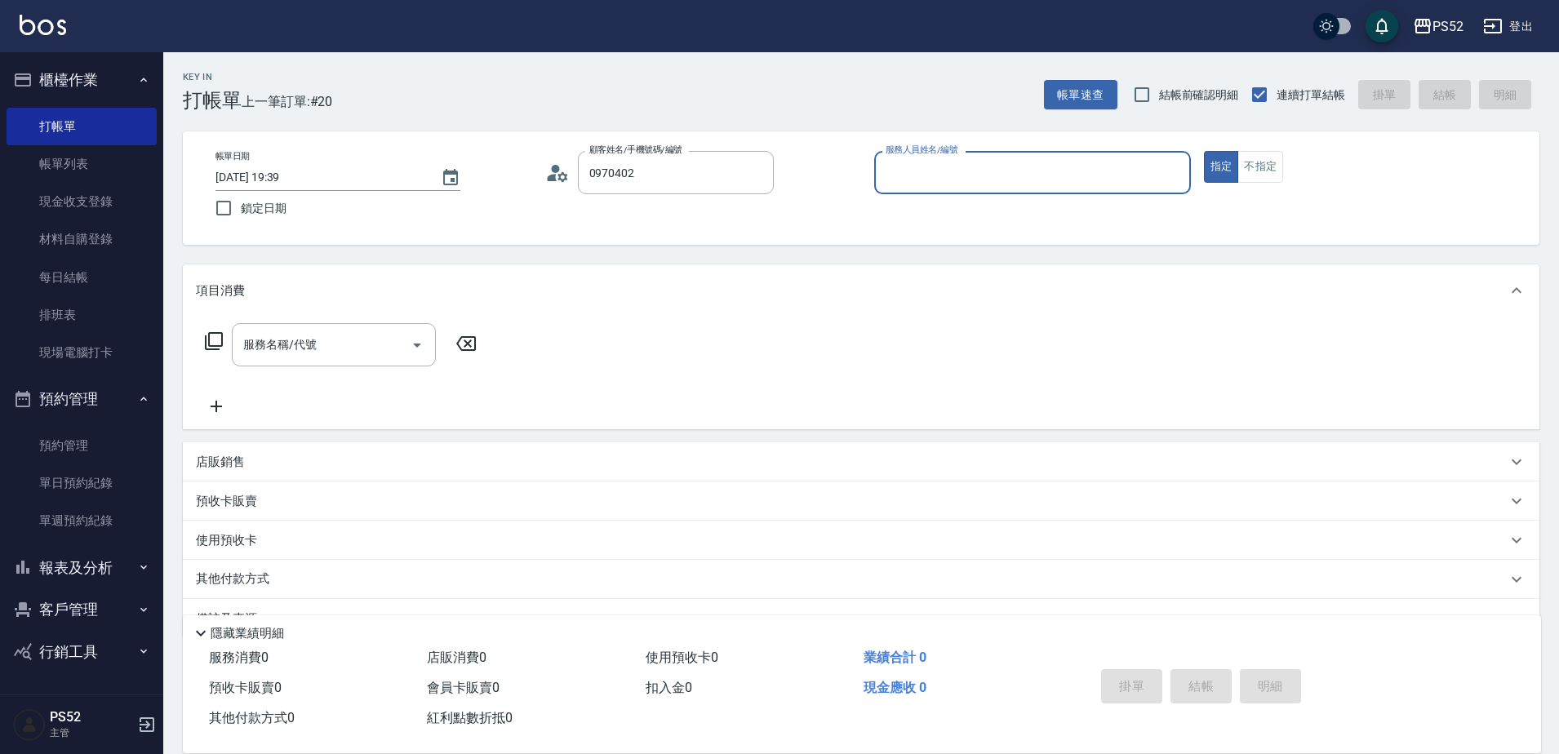
type input "施岳甫/0970402950/B0970402950"
type input "Iris-10"
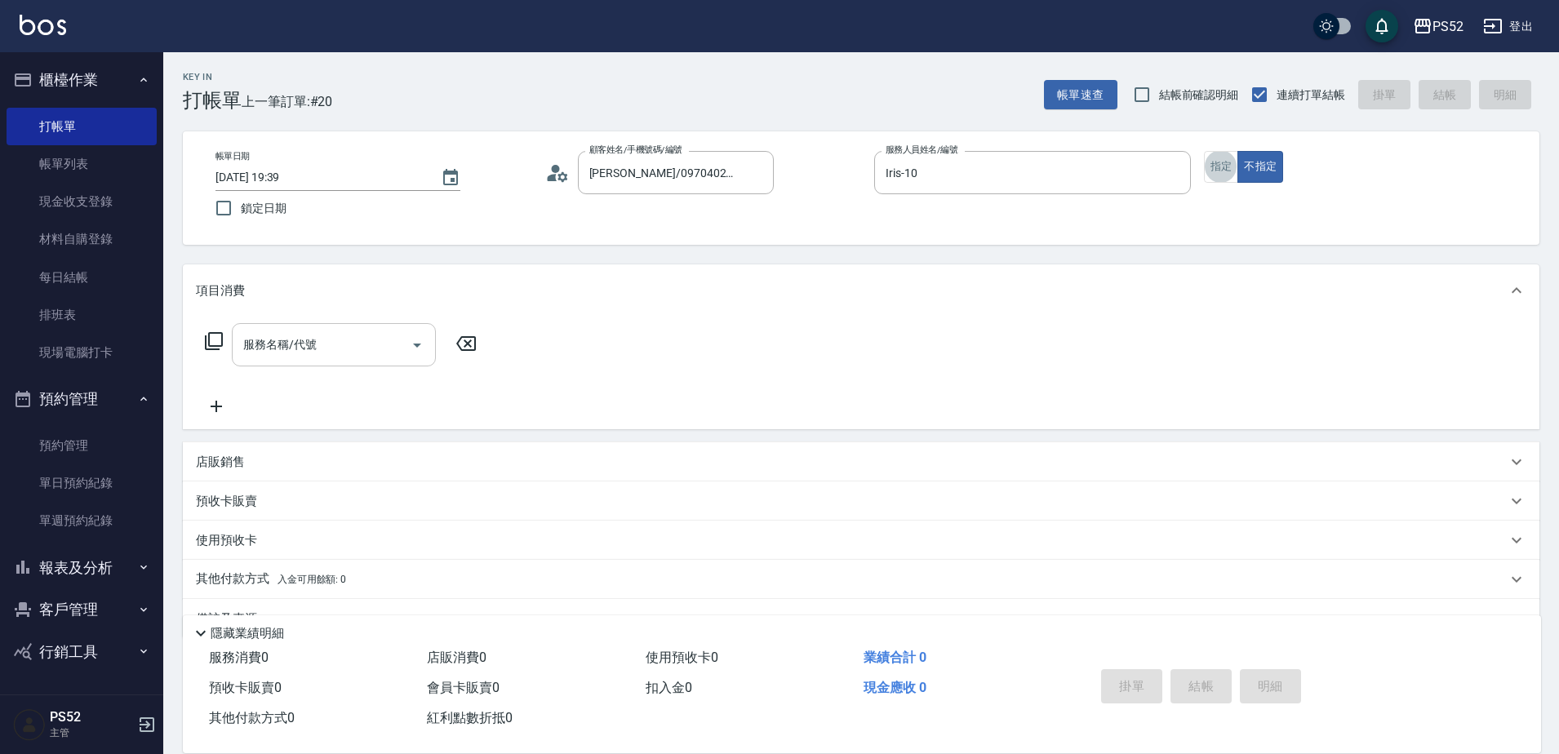
click at [373, 356] on input "服務名稱/代號" at bounding box center [321, 344] width 165 height 29
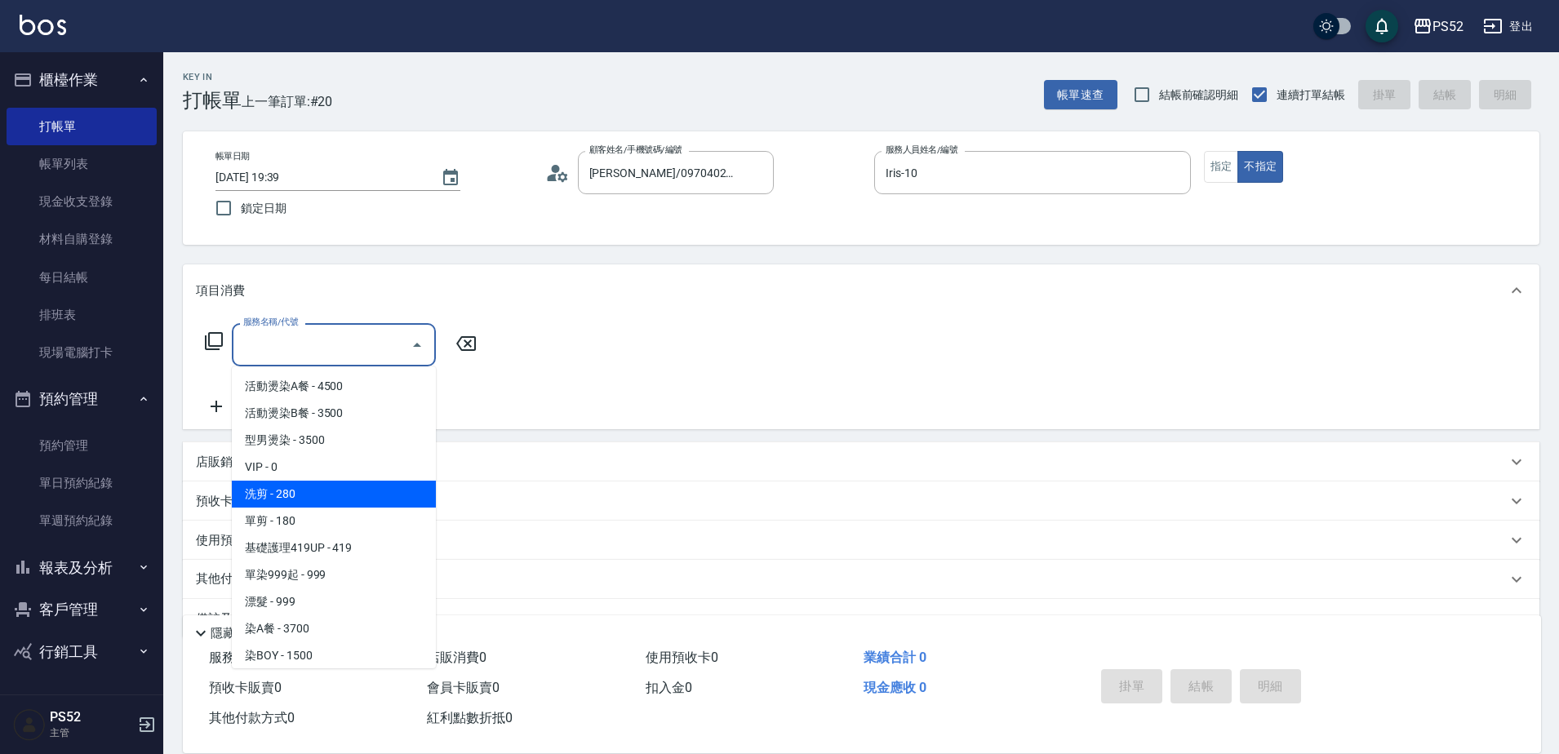
drag, startPoint x: 388, startPoint y: 495, endPoint x: 969, endPoint y: 652, distance: 601.8
click at [389, 495] on span "洗剪 - 280" at bounding box center [334, 494] width 204 height 27
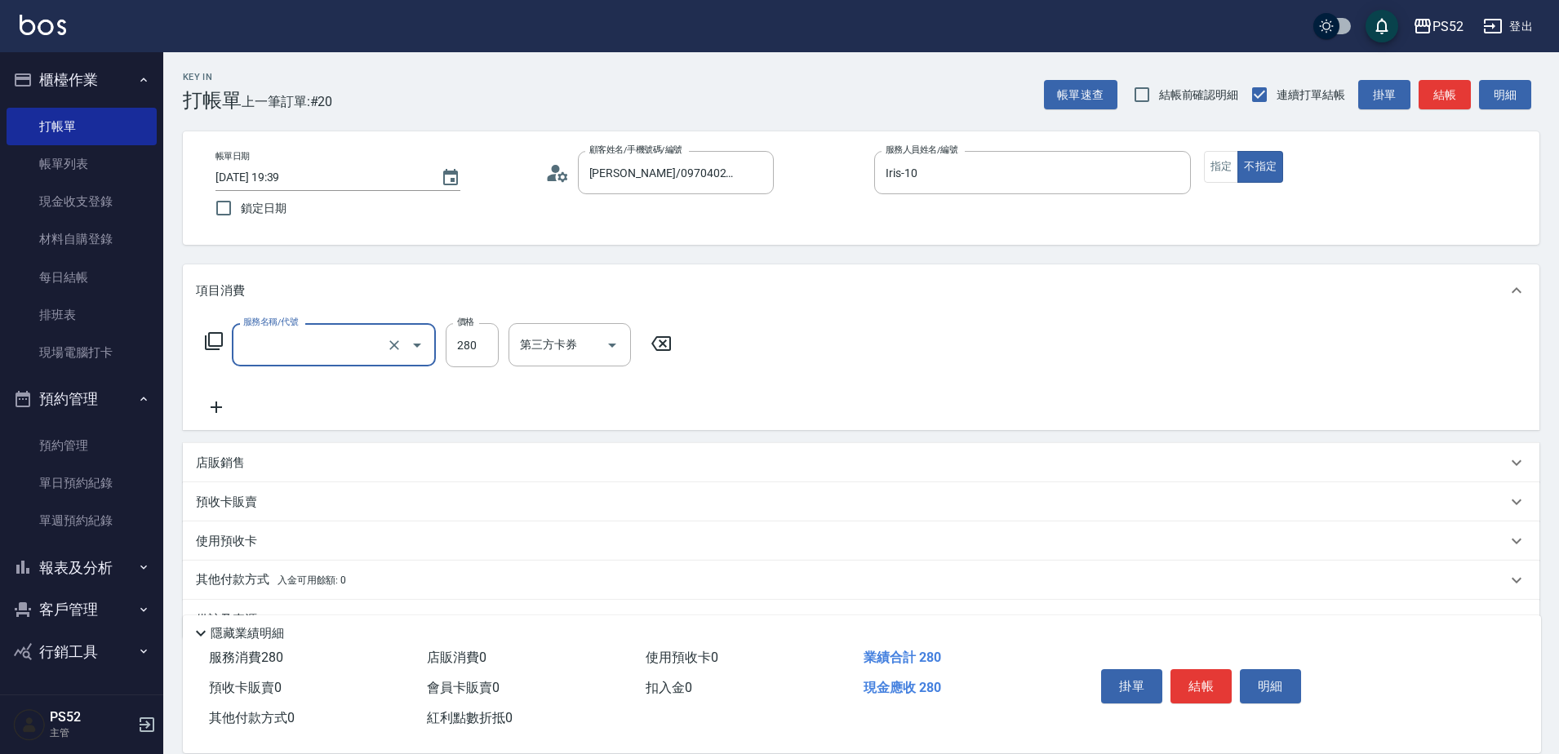
type input "洗剪(C1)"
click at [1198, 681] on button "結帳" at bounding box center [1200, 686] width 61 height 34
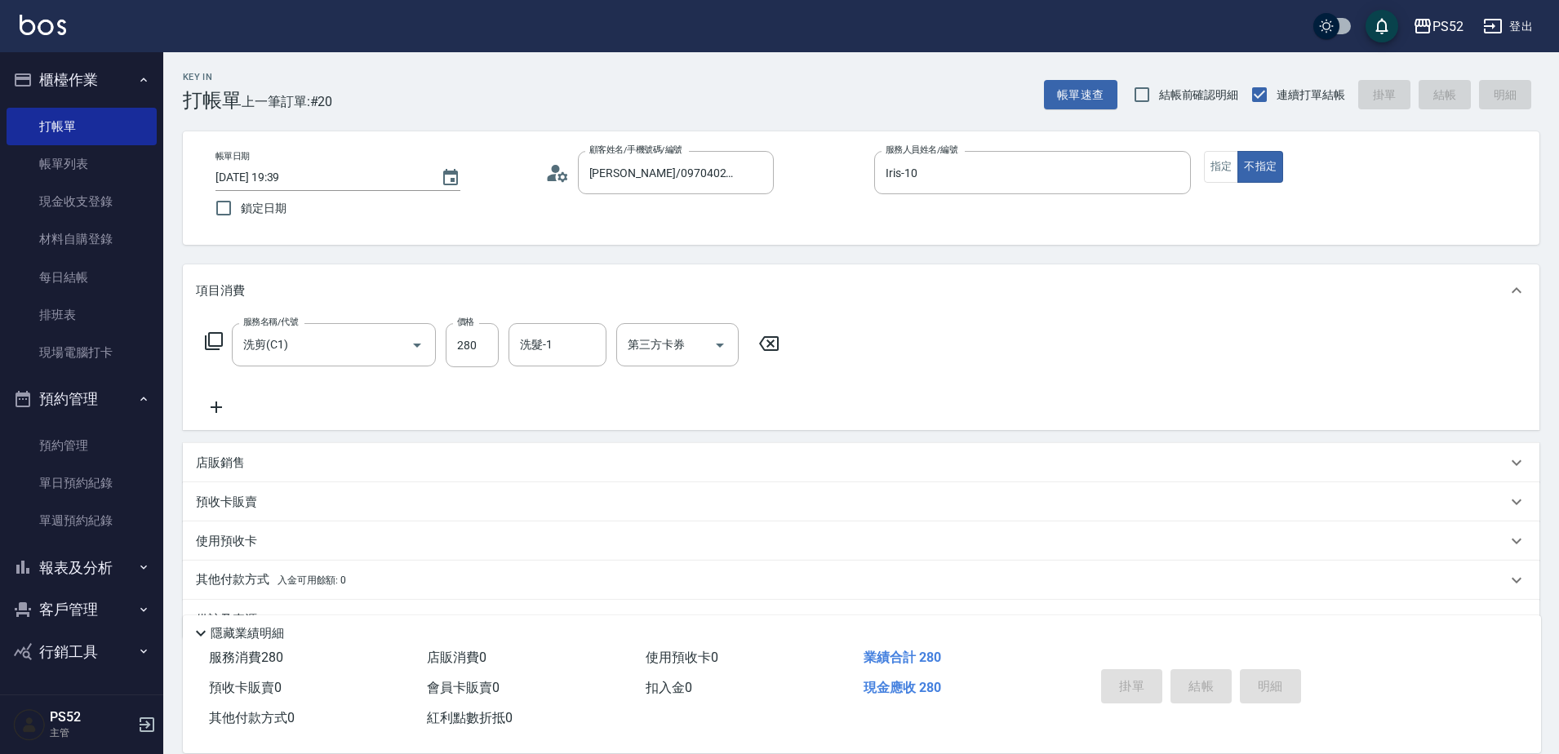
type input "2025/09/12 19:40"
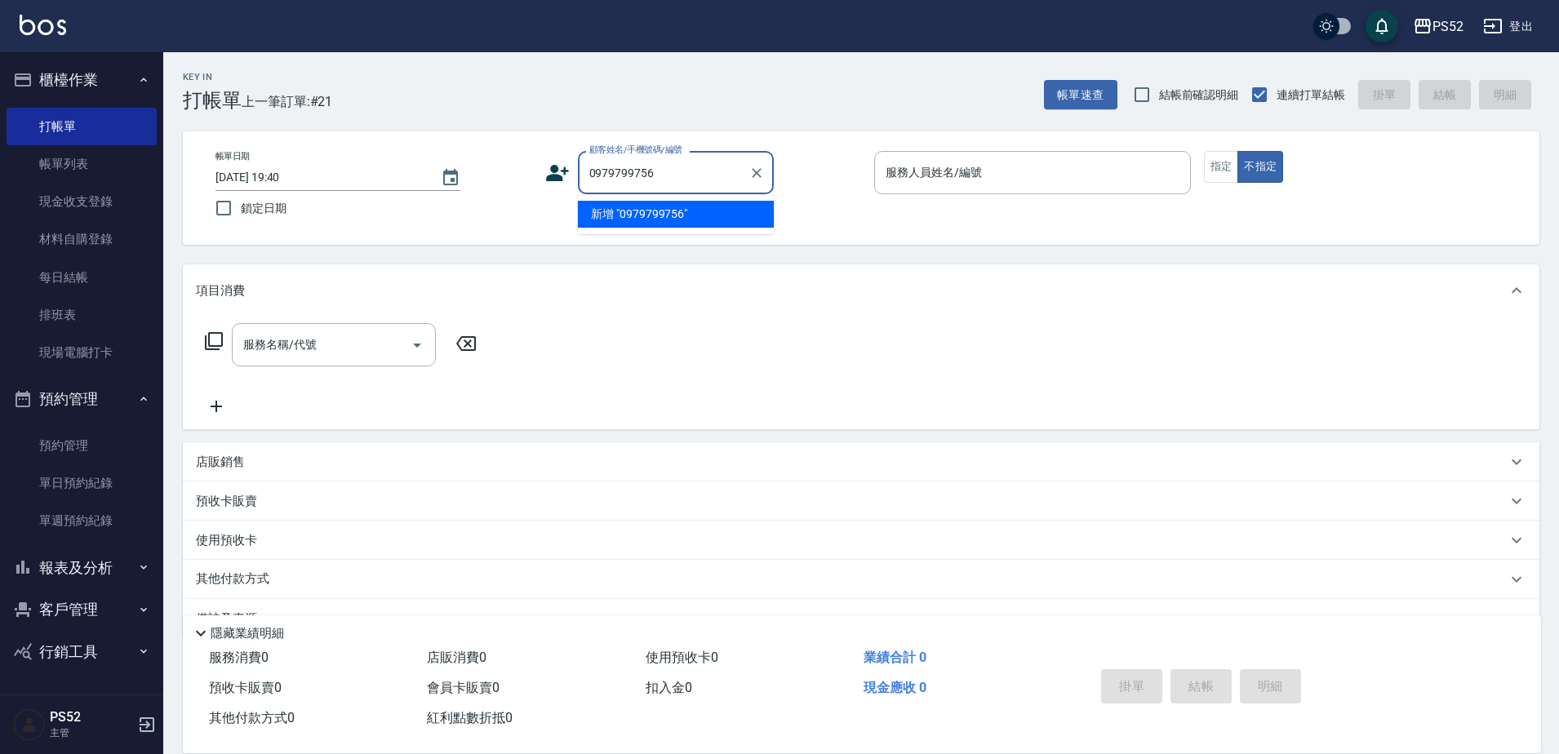
type input "0979799756"
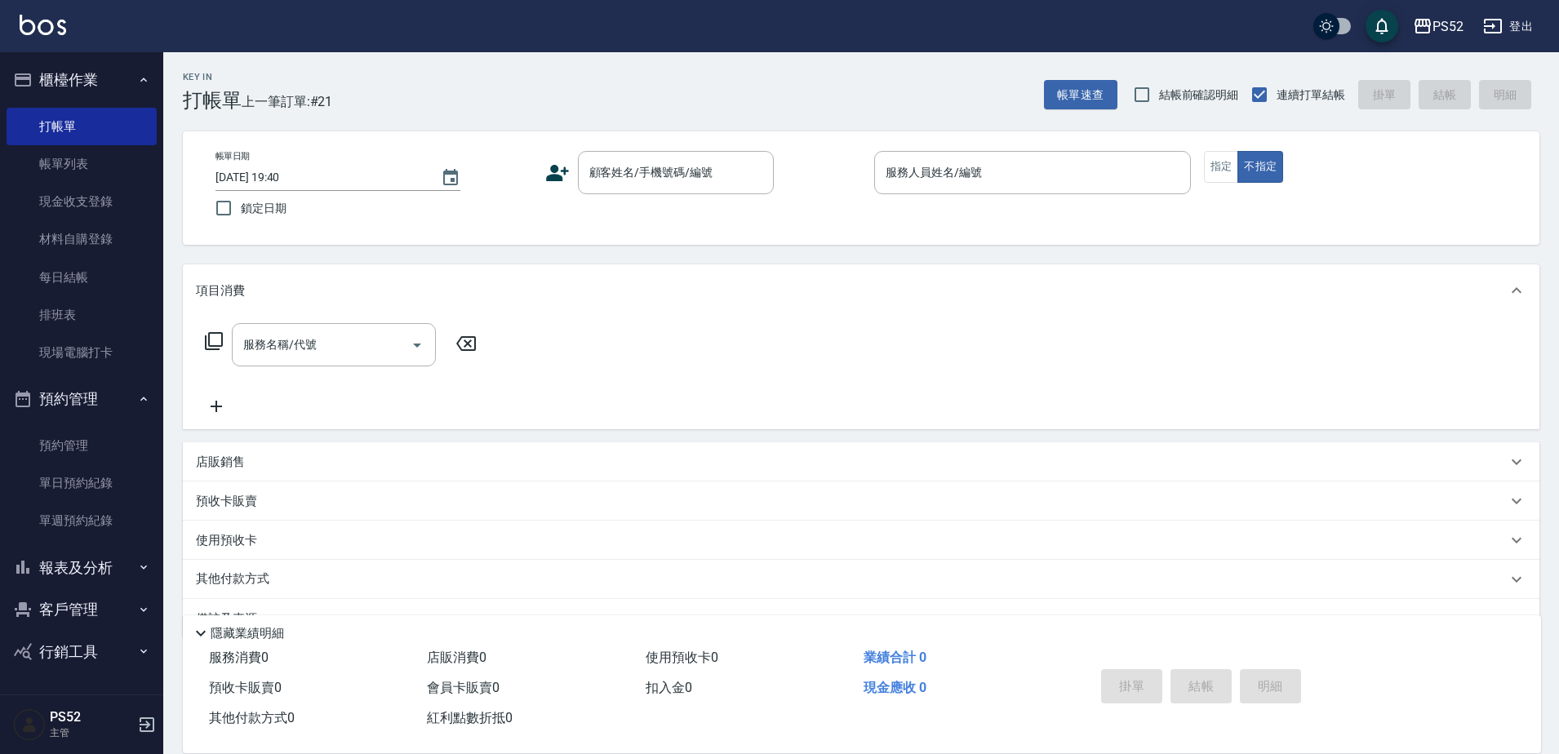
click at [557, 175] on icon at bounding box center [557, 173] width 23 height 16
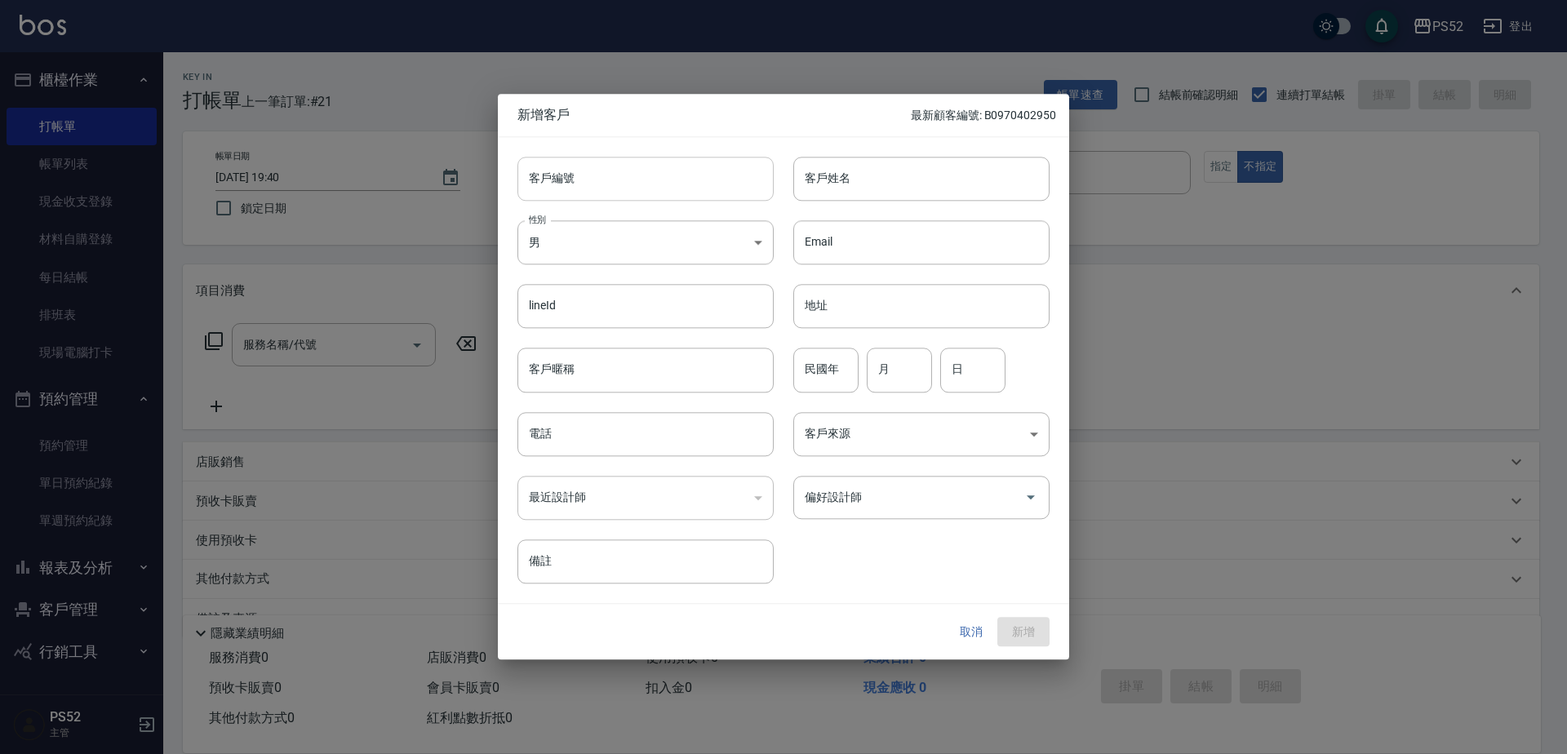
click at [618, 194] on input "客戶編號" at bounding box center [645, 179] width 256 height 44
type input "N"
paste input "0979799756"
type input "B0979799756"
click at [602, 248] on body "PS52 登出 櫃檯作業 打帳單 帳單列表 現金收支登錄 材料自購登錄 每日結帳 排班表 現場電腦打卡 預約管理 預約管理 單日預約紀錄 單週預約紀錄 報表及…" at bounding box center [783, 397] width 1567 height 795
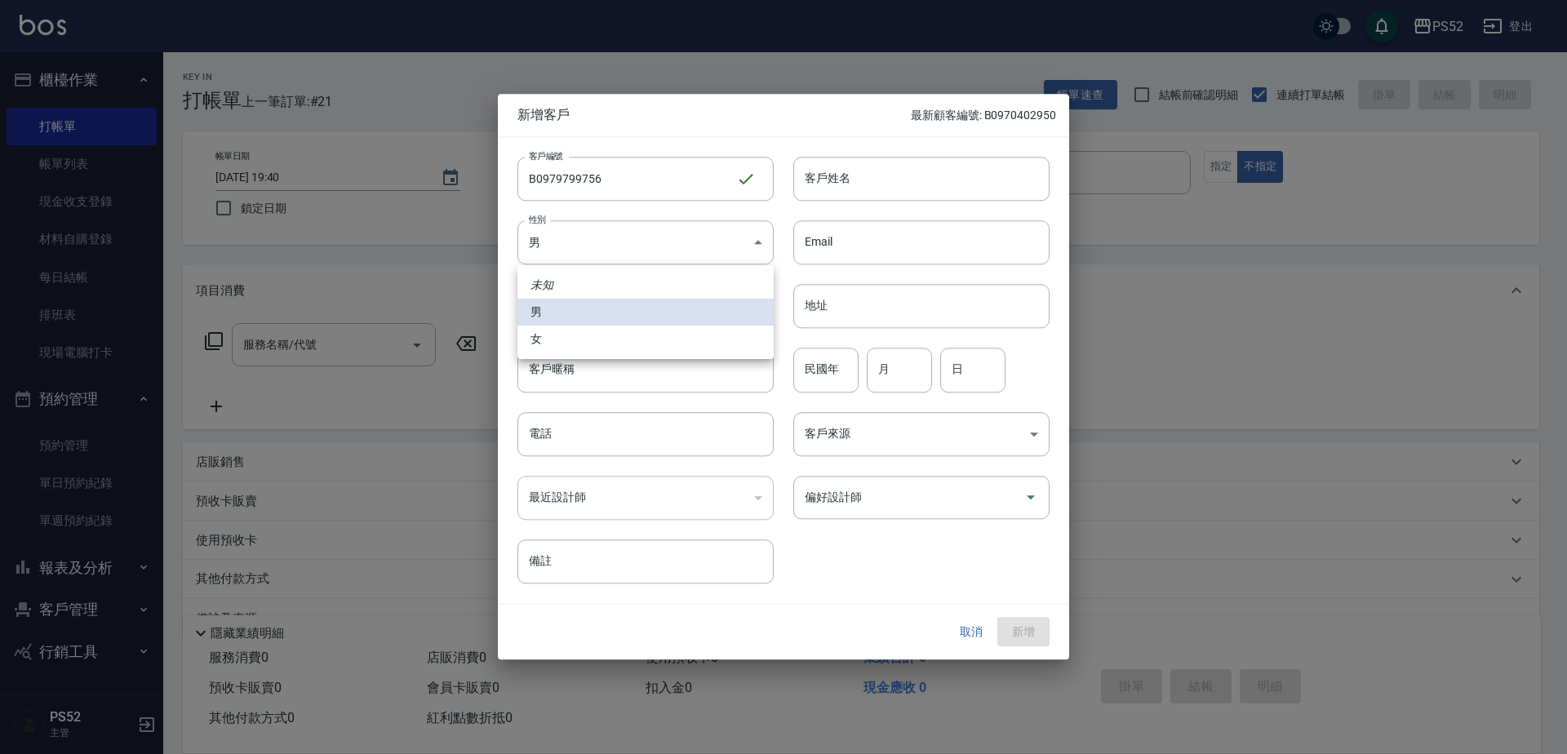
click at [583, 334] on li "女" at bounding box center [645, 339] width 256 height 27
type input "FEMALE"
click at [580, 428] on input "電話" at bounding box center [645, 434] width 256 height 44
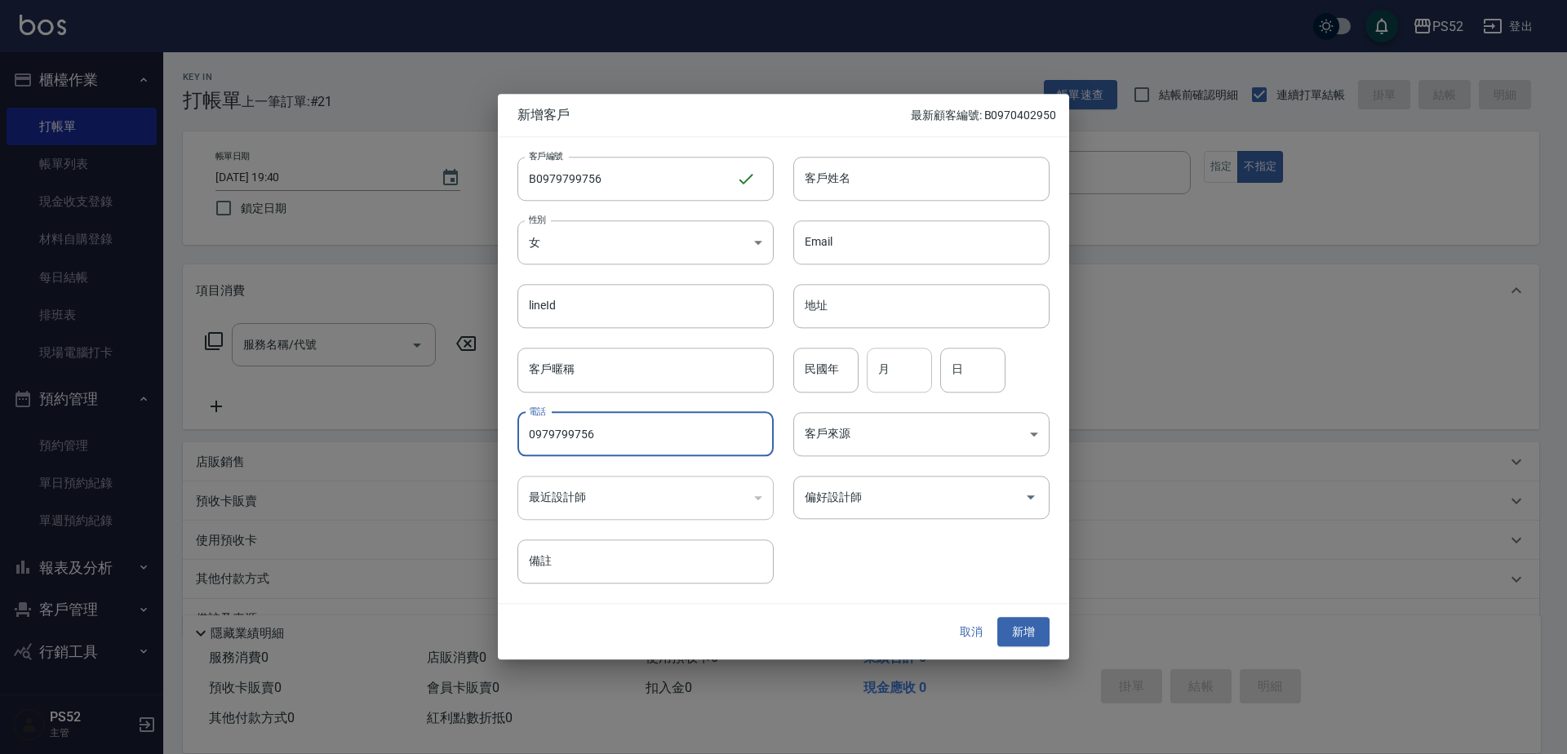
type input "0979799756"
click at [879, 381] on input "月" at bounding box center [899, 370] width 65 height 44
type input "9"
type input "13"
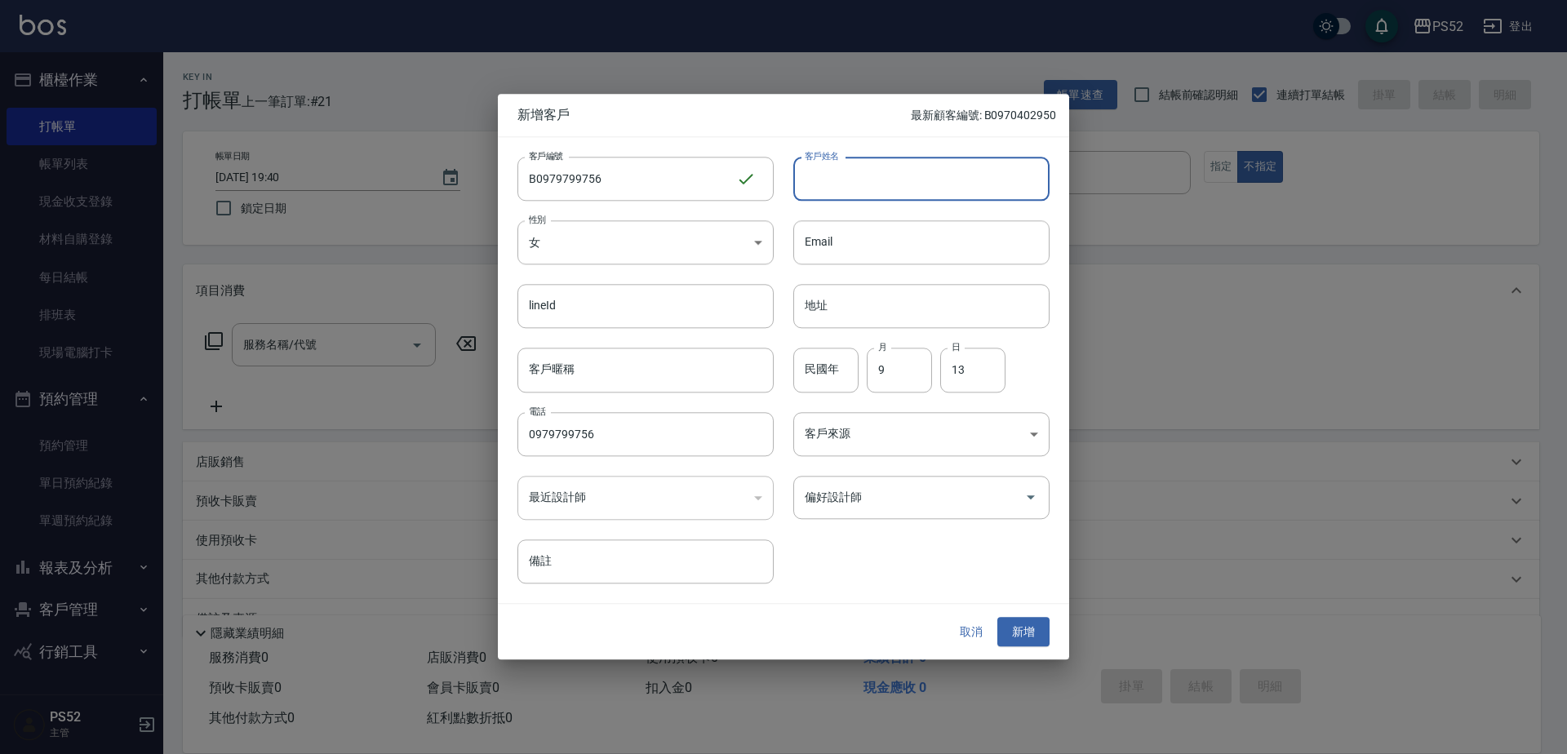
click at [830, 163] on div "客戶姓名 客戶姓名" at bounding box center [921, 179] width 256 height 44
type input "蘇敬雯"
click at [1029, 631] on button "新增" at bounding box center [1023, 632] width 52 height 30
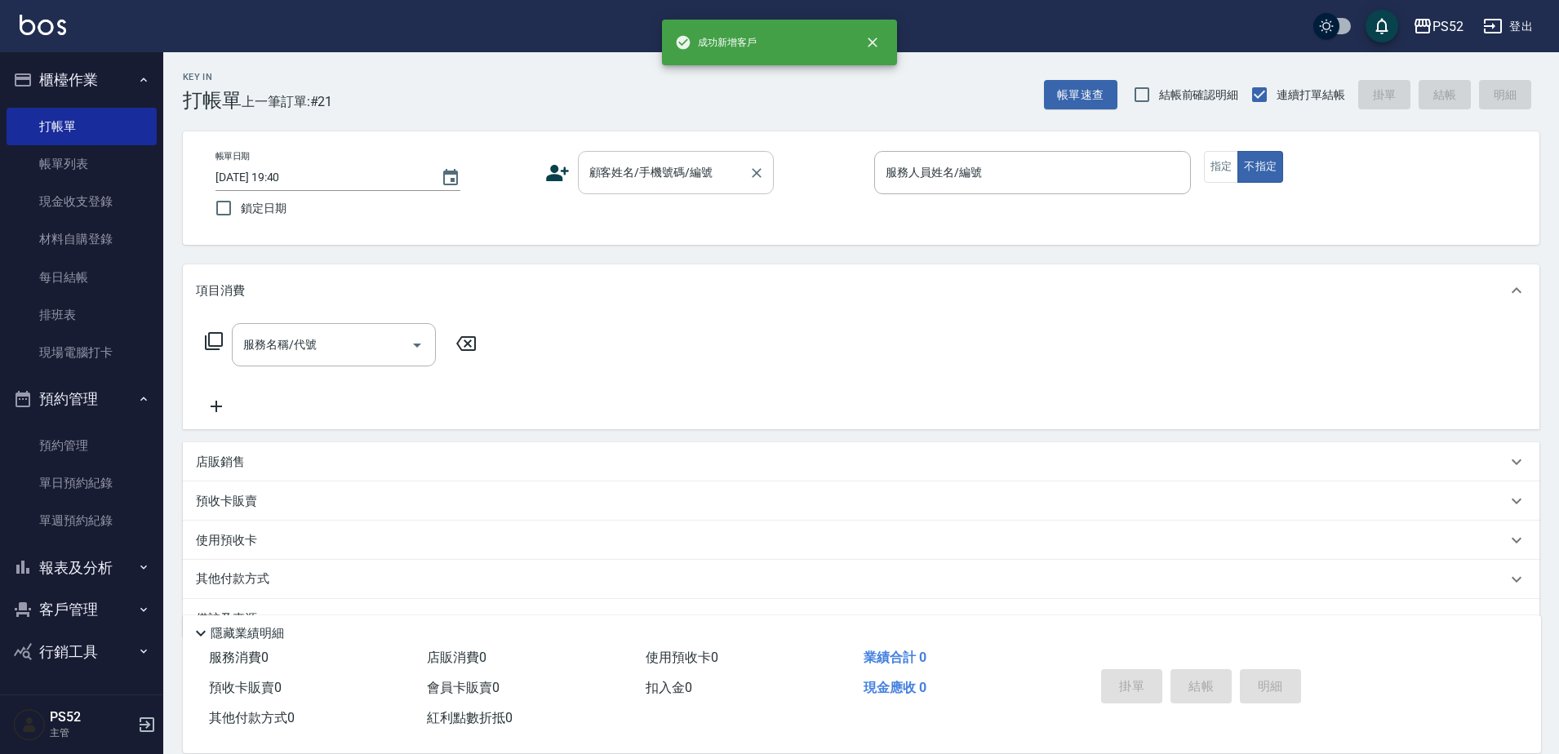
click at [699, 162] on div "顧客姓名/手機號碼/編號 顧客姓名/手機號碼/編號" at bounding box center [676, 172] width 196 height 43
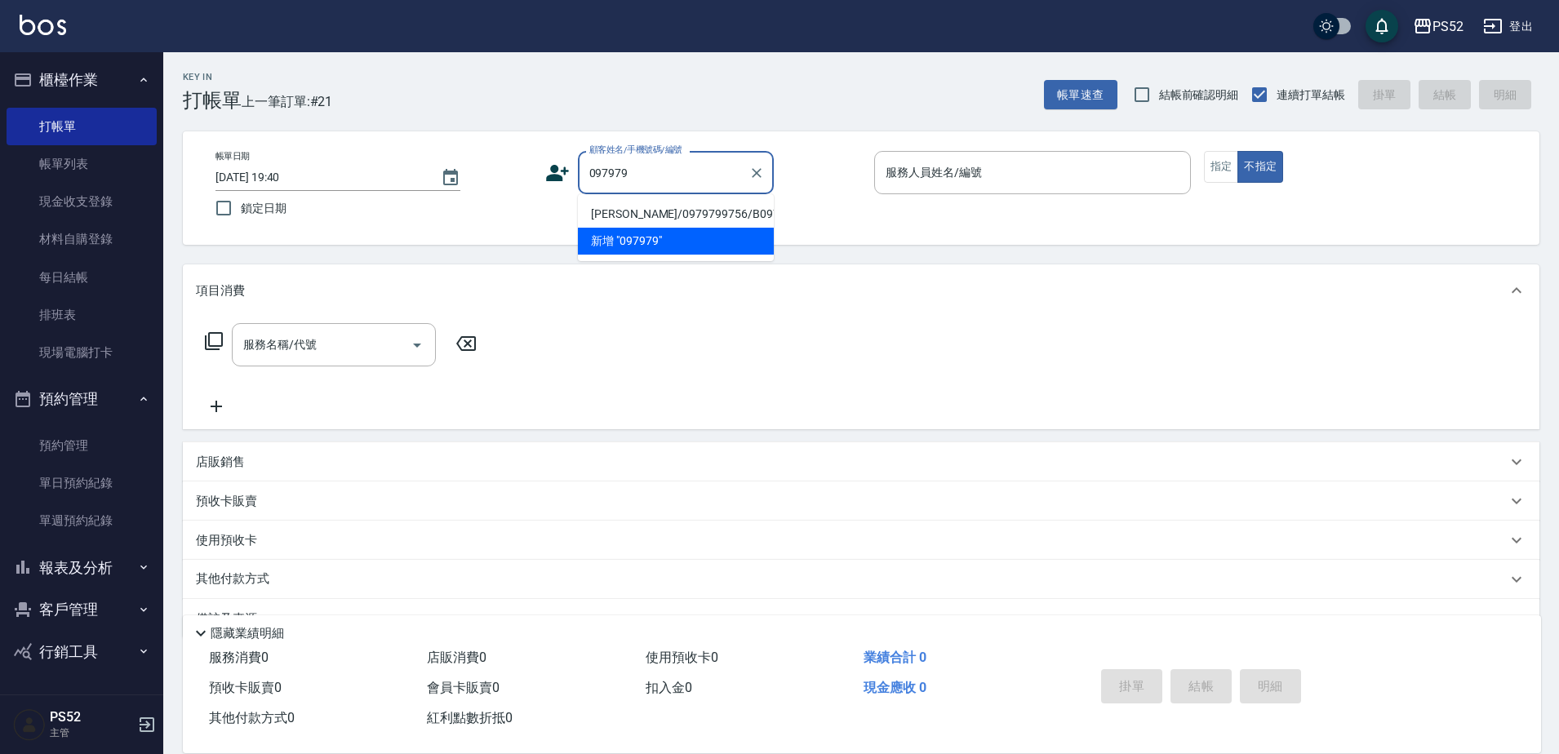
click at [659, 215] on li "蘇敬雯/0979799756/B0979799756" at bounding box center [676, 214] width 196 height 27
type input "蘇敬雯/0979799756/B0979799756"
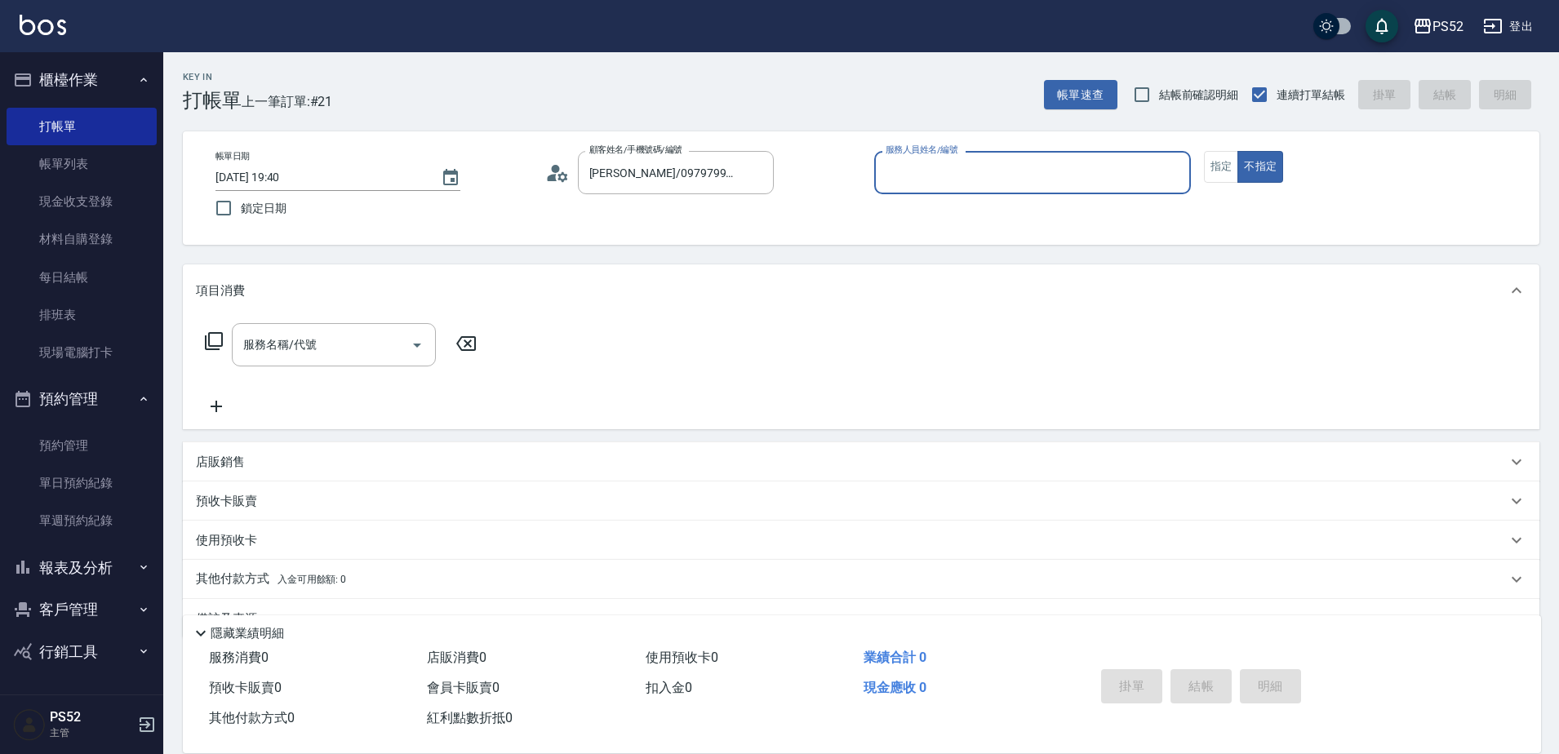
type input "1"
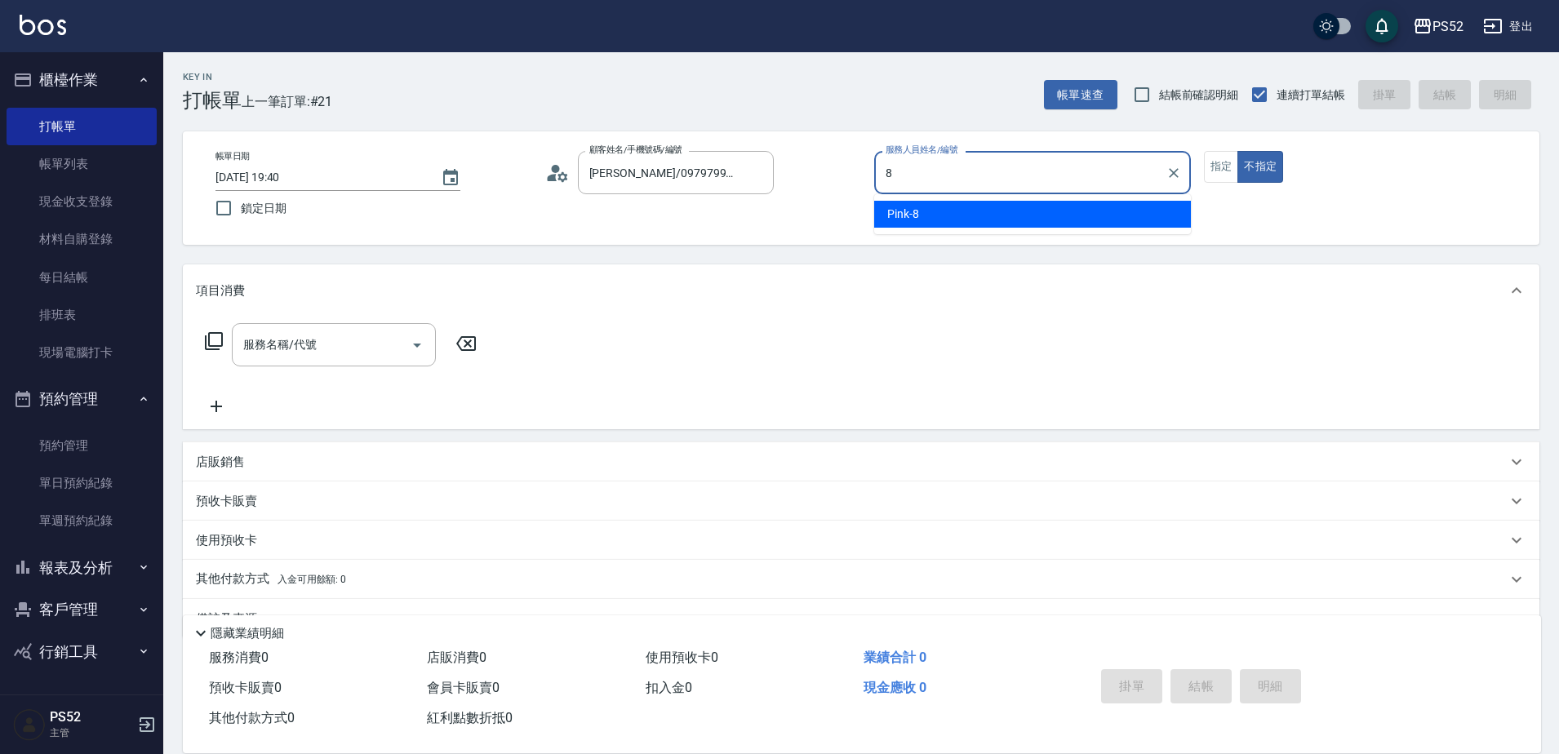
type input "Pink-8"
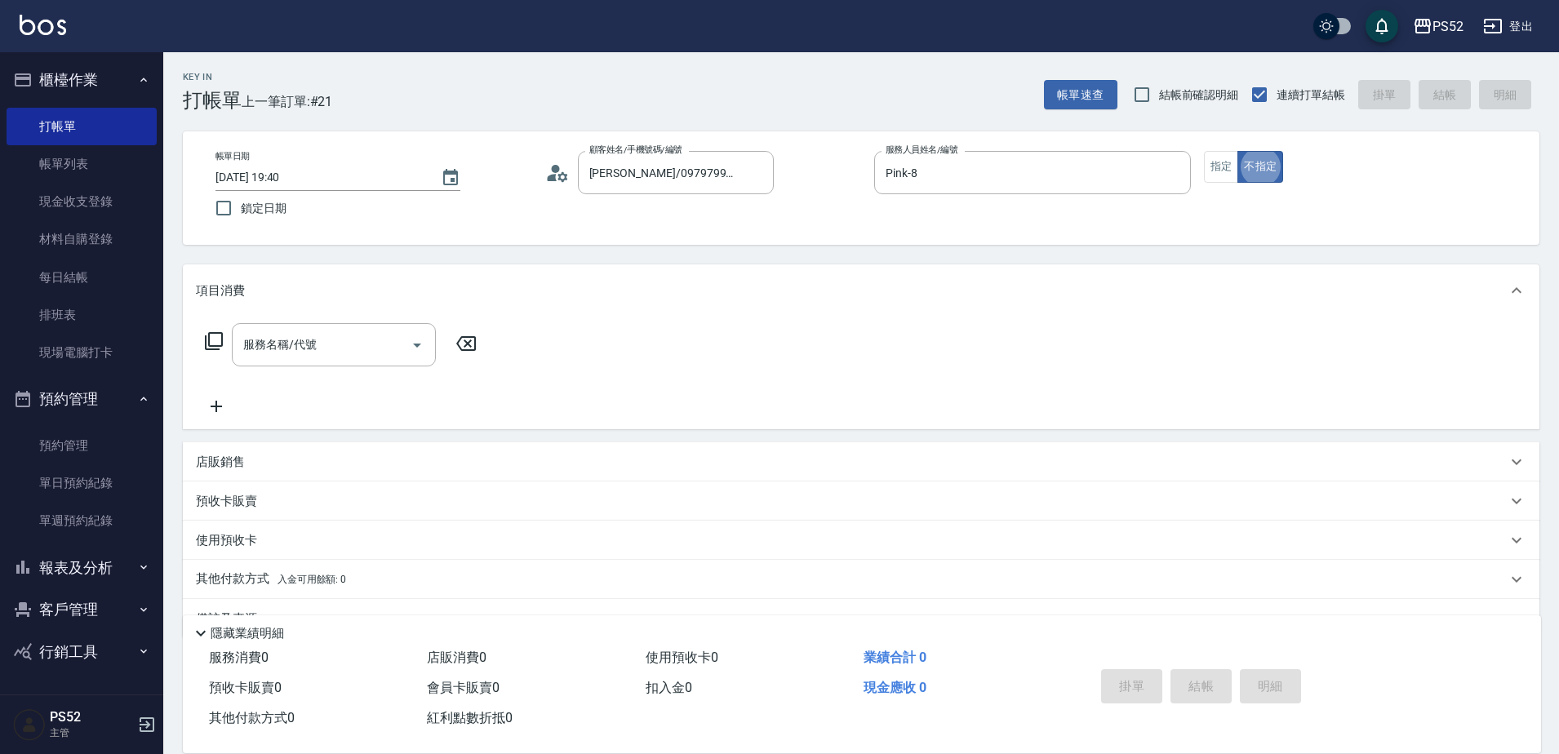
type button "false"
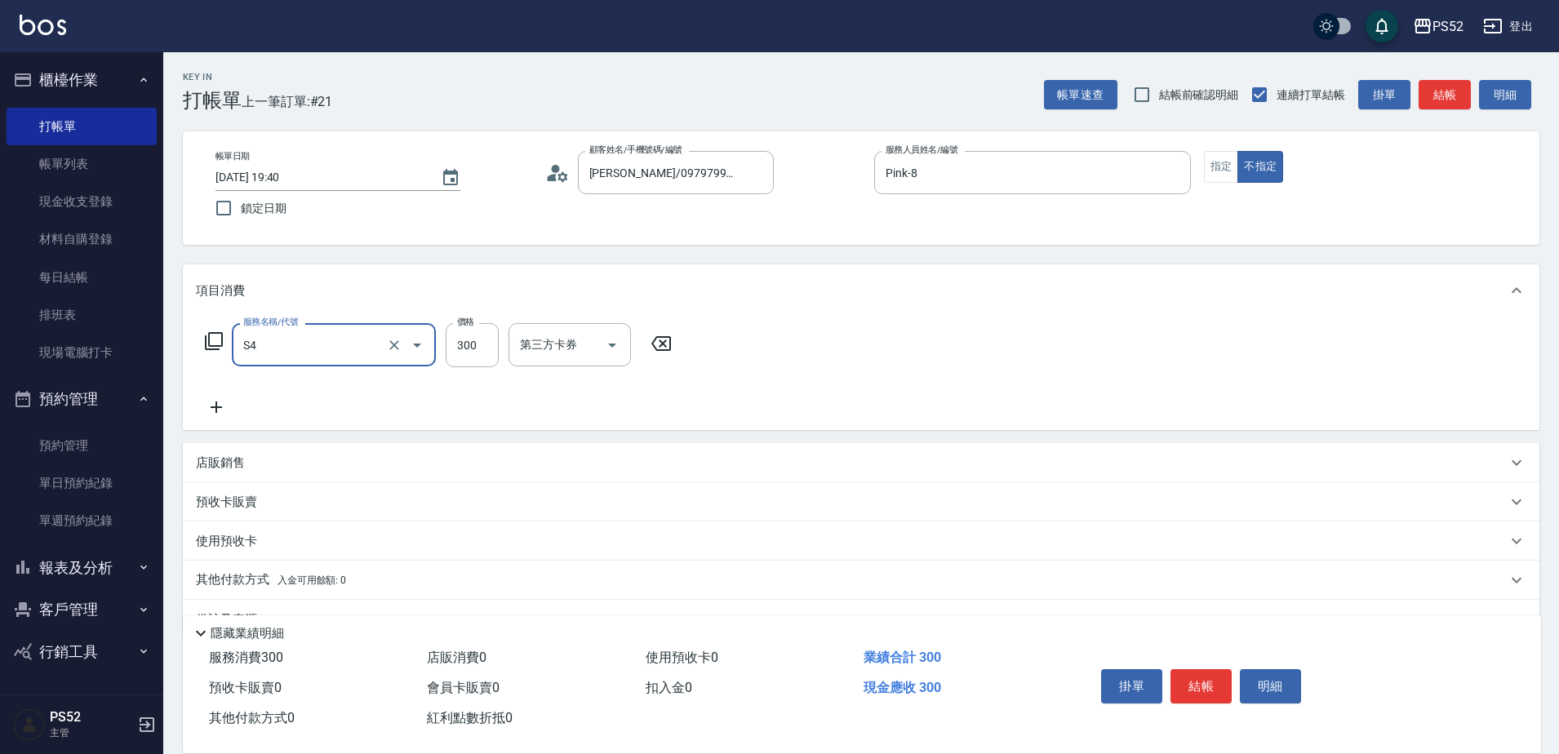
type input "洗髮300元(S4)"
type input "399"
click at [1206, 684] on button "結帳" at bounding box center [1200, 686] width 61 height 34
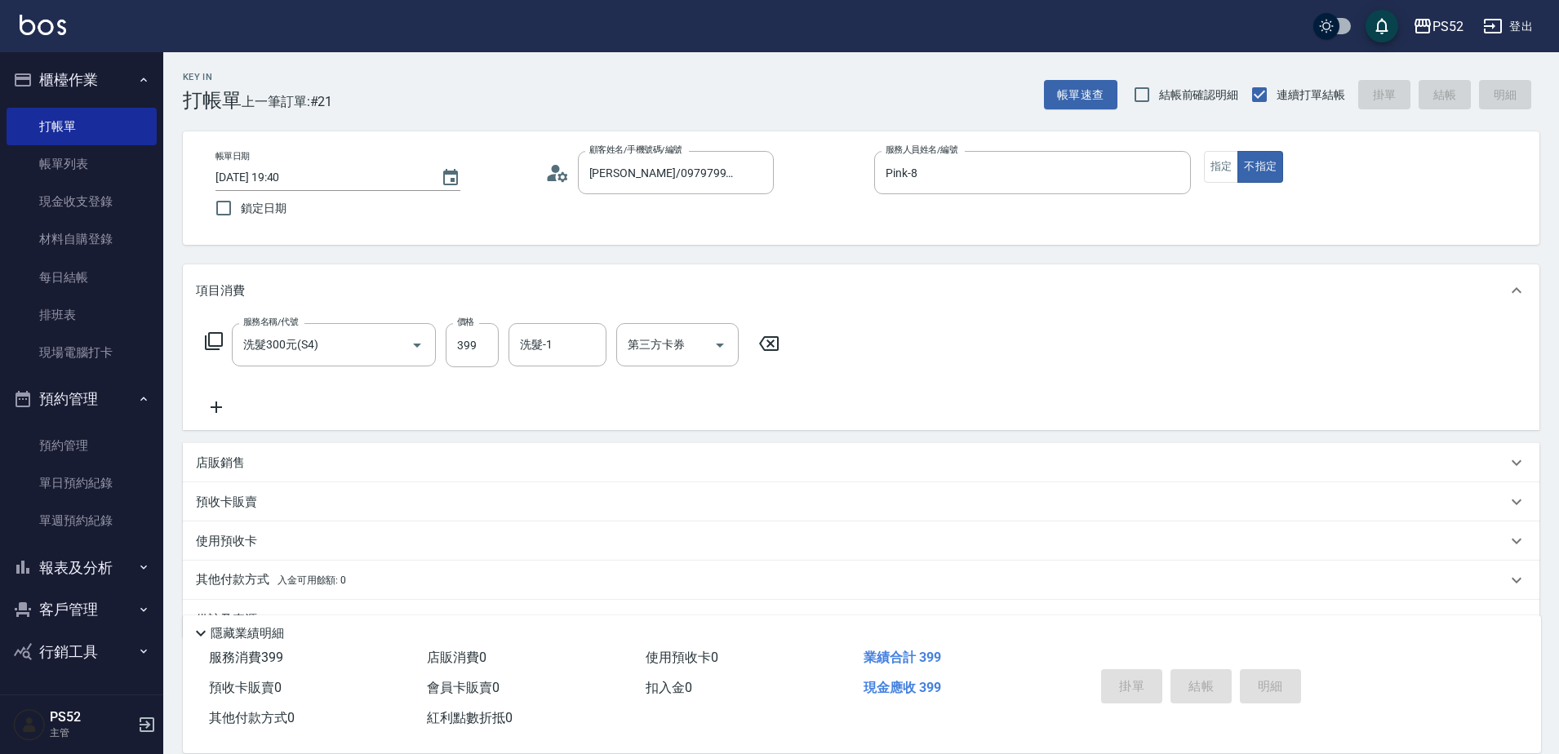
type input "2025/09/12 19:41"
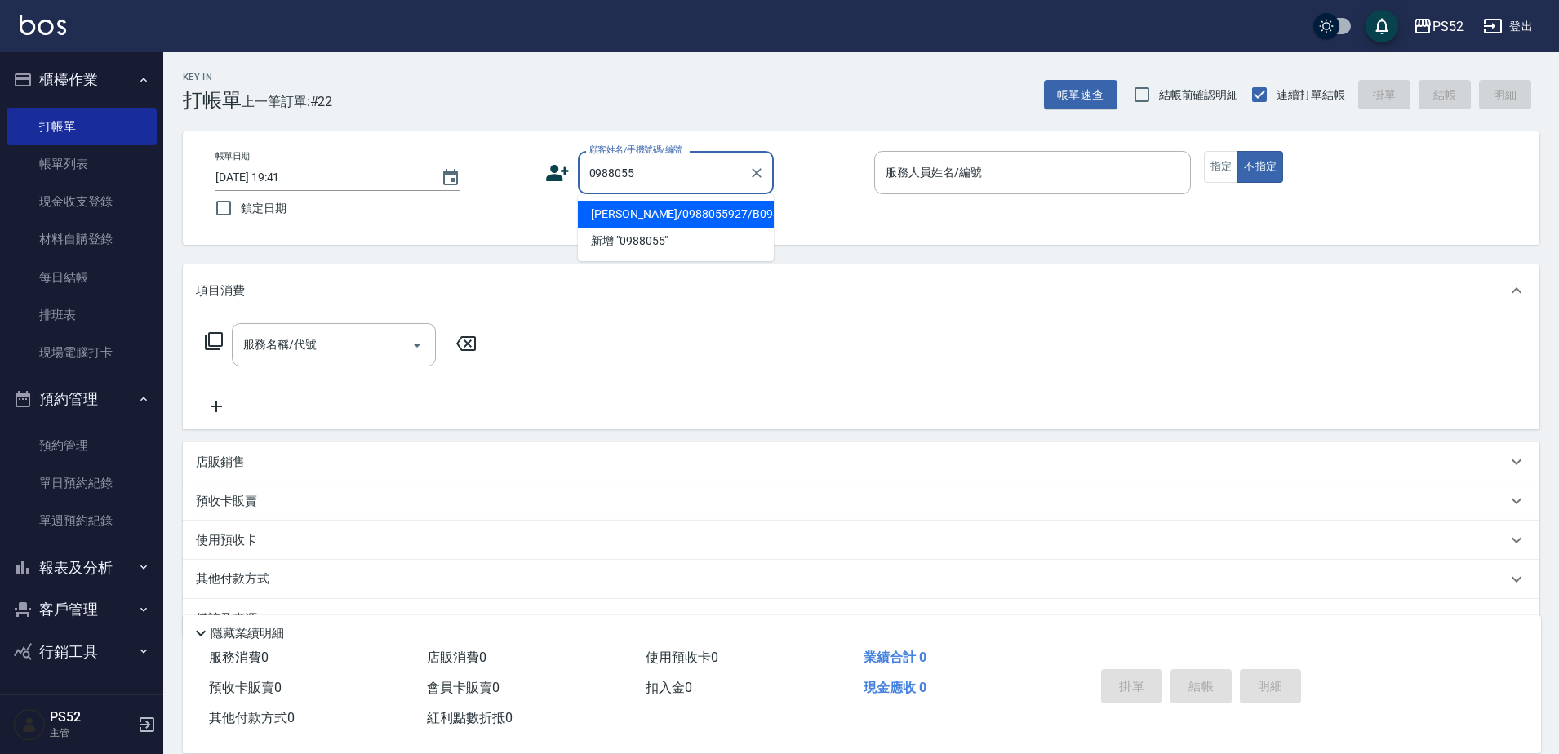
type input "張弈茹/0988055927/B0988055927"
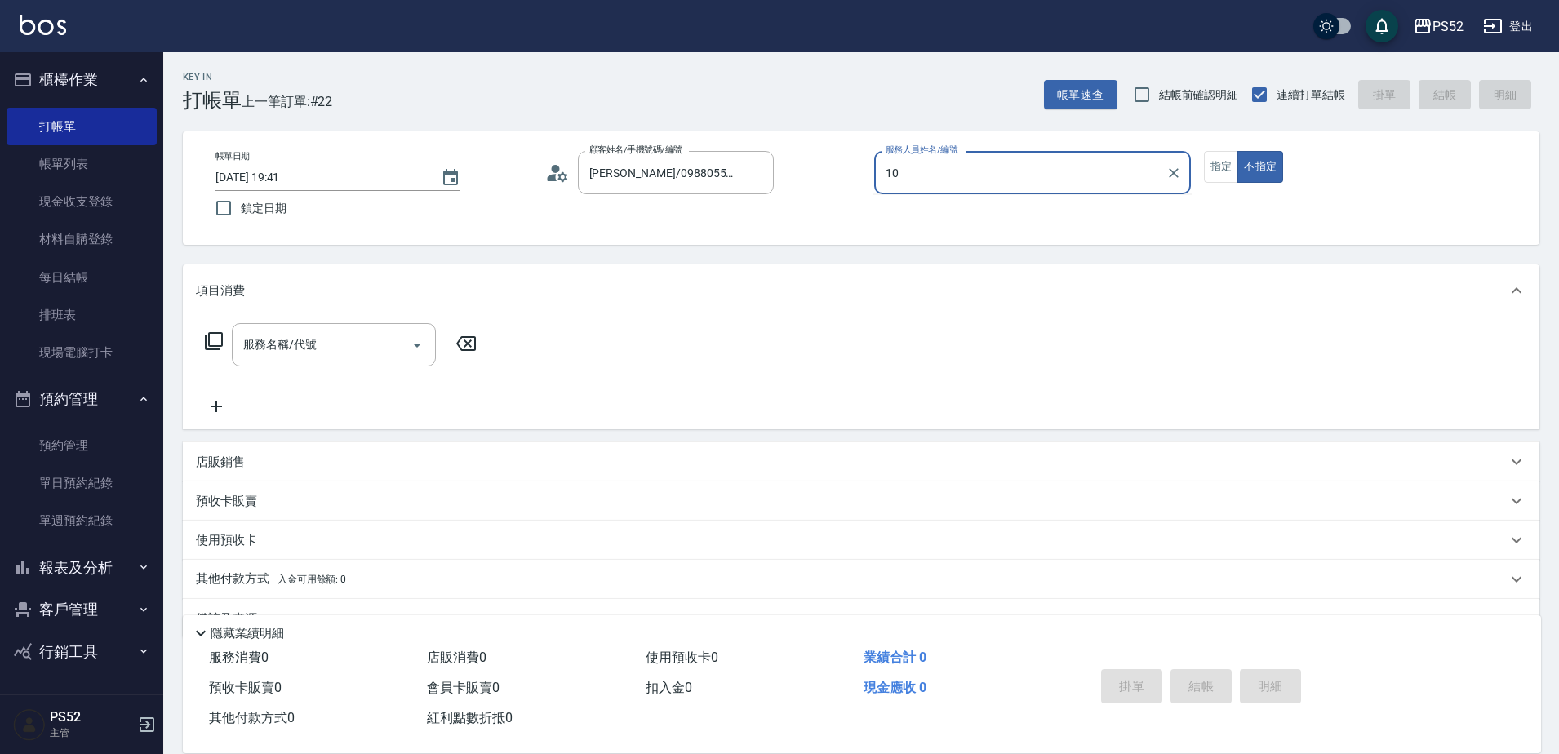
type input "Iris-10"
click at [333, 313] on div "項目消費" at bounding box center [861, 290] width 1356 height 52
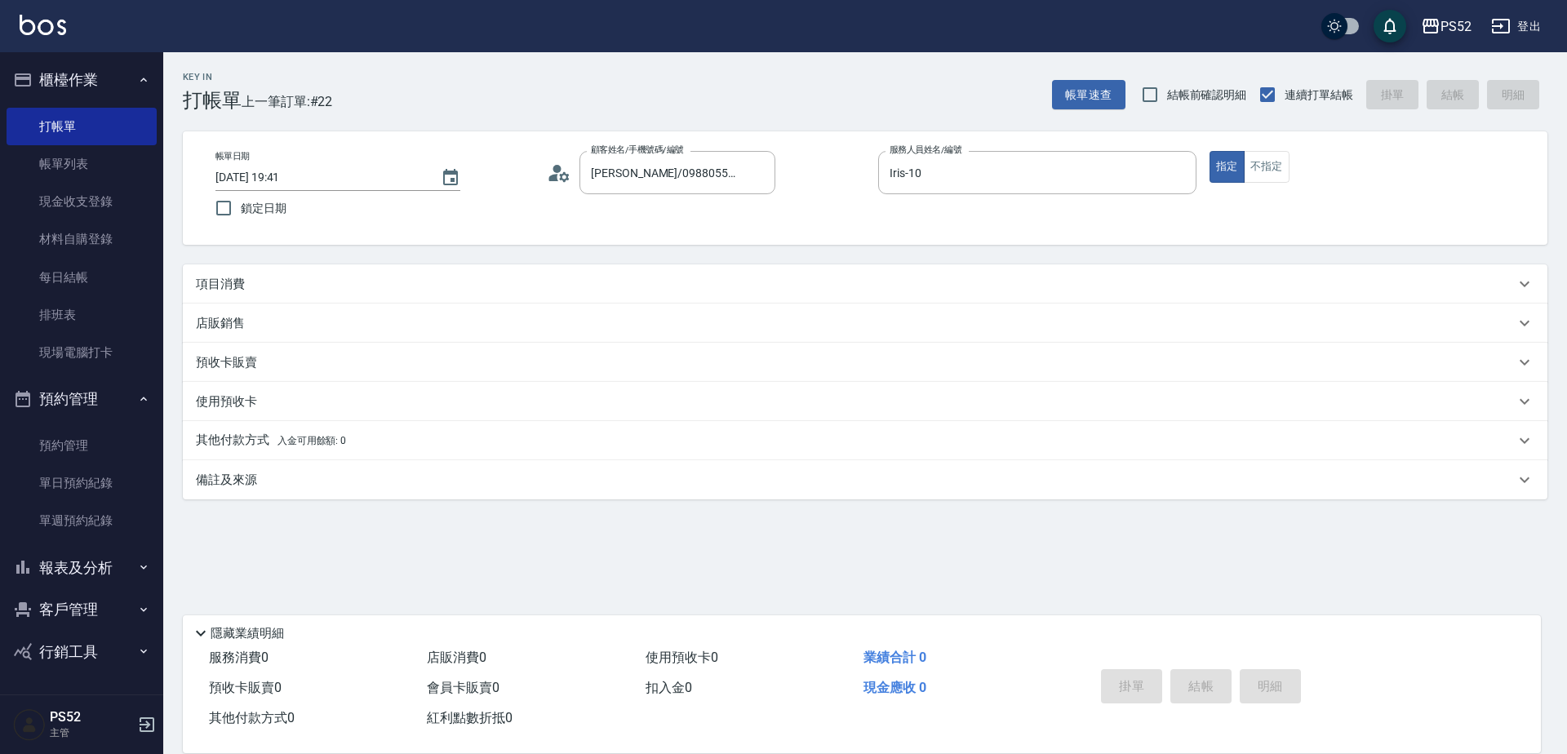
click at [342, 291] on div "項目消費" at bounding box center [855, 284] width 1319 height 17
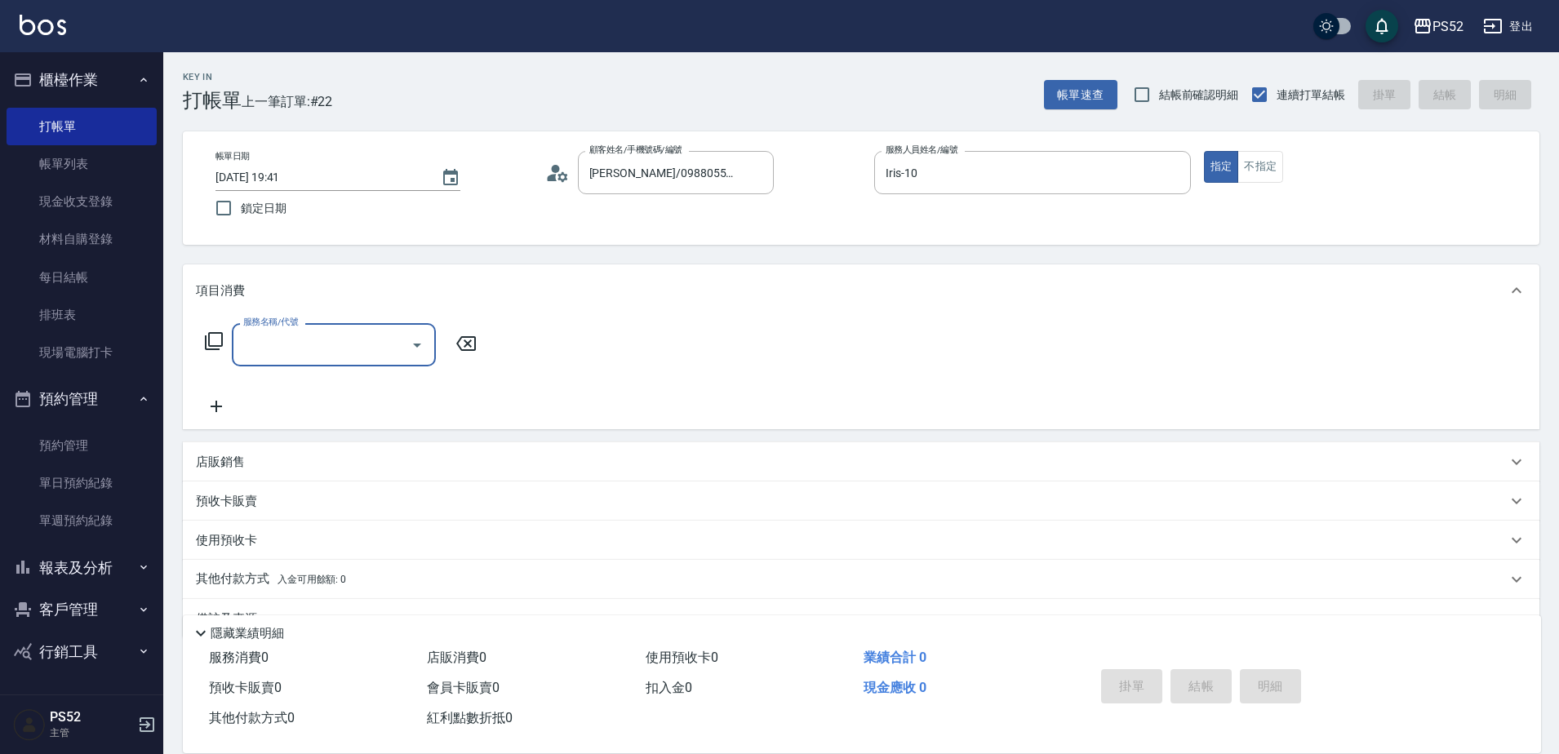
click at [344, 348] on input "服務名稱/代號" at bounding box center [321, 344] width 165 height 29
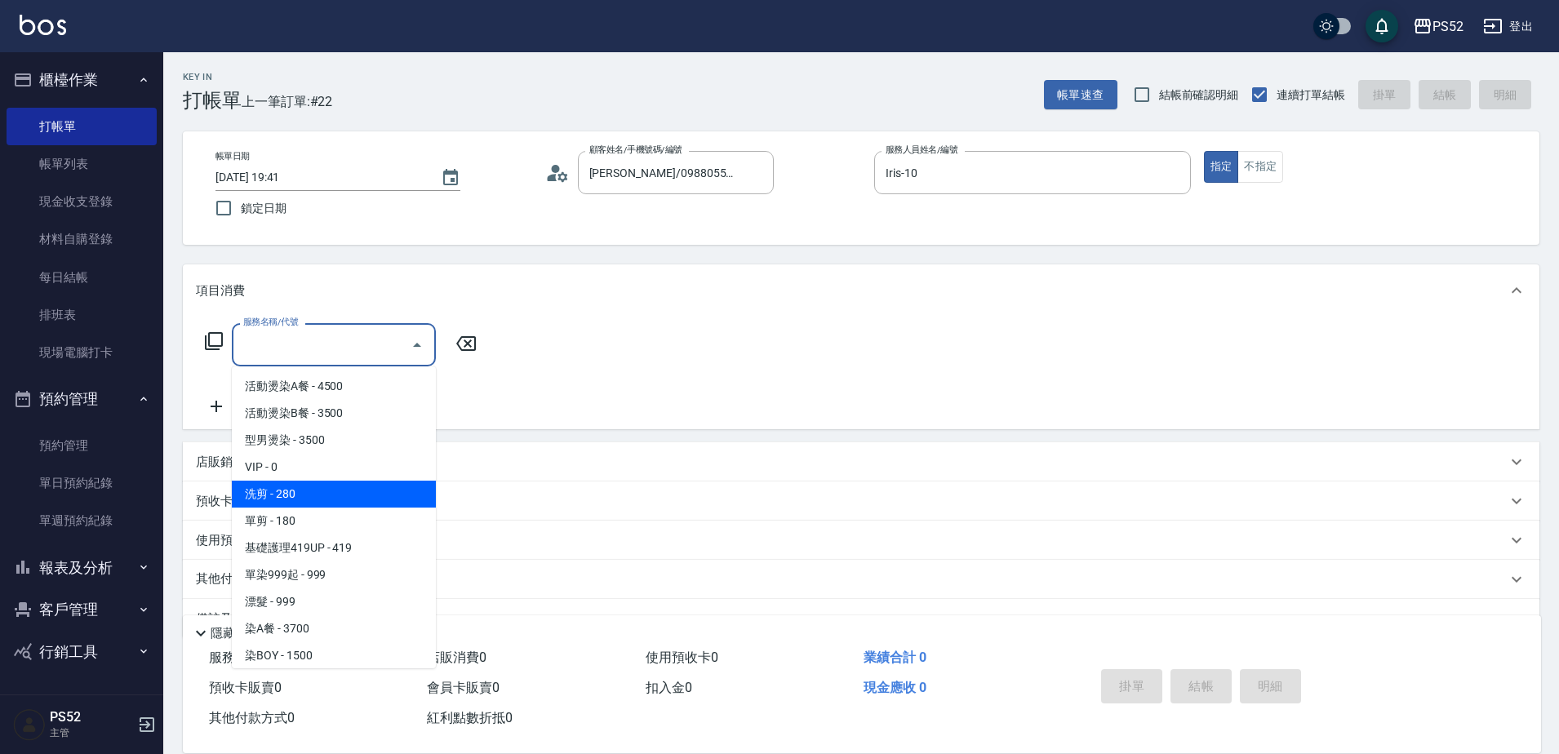
click at [345, 503] on span "洗剪 - 280" at bounding box center [334, 494] width 204 height 27
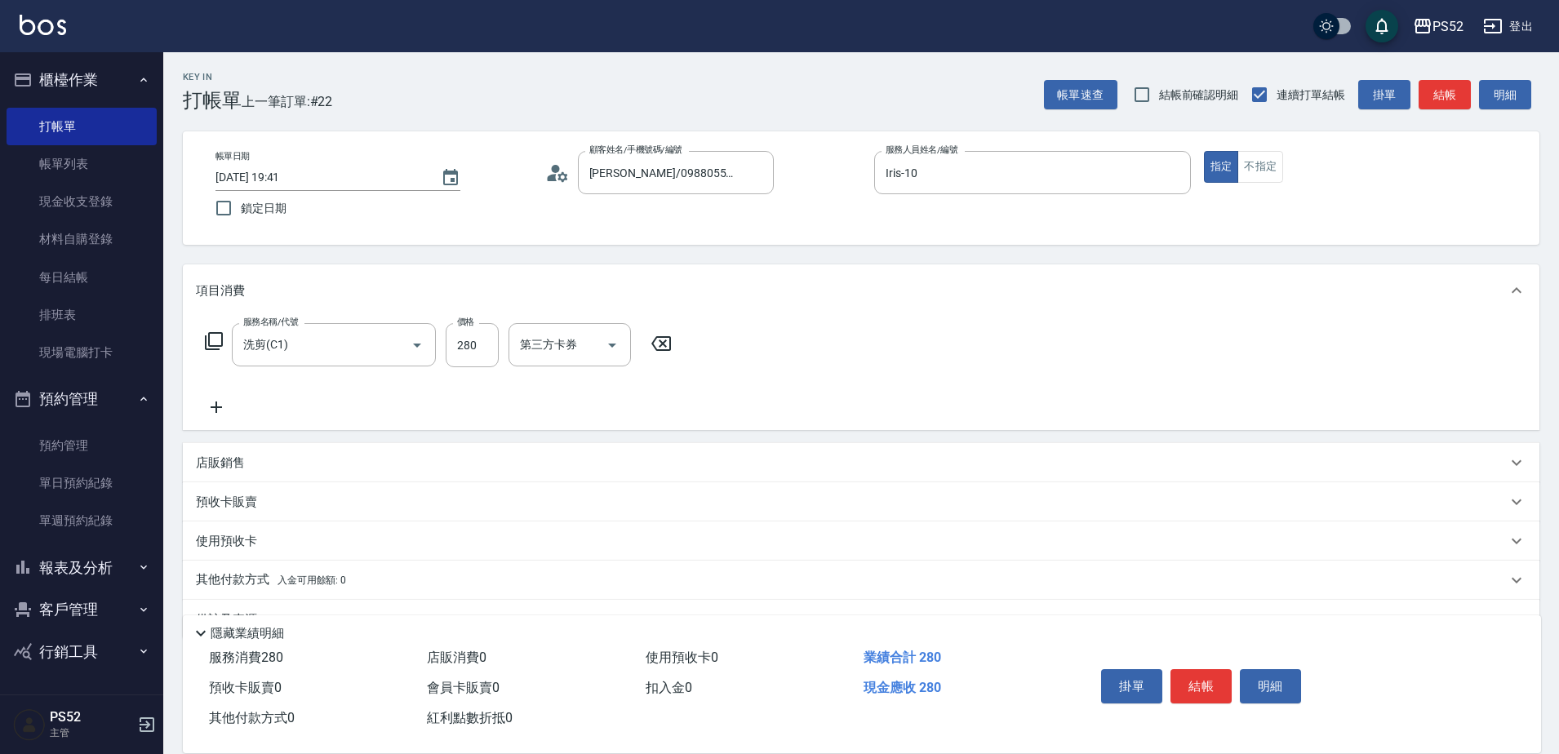
click at [345, 503] on div "預收卡販賣" at bounding box center [851, 502] width 1311 height 17
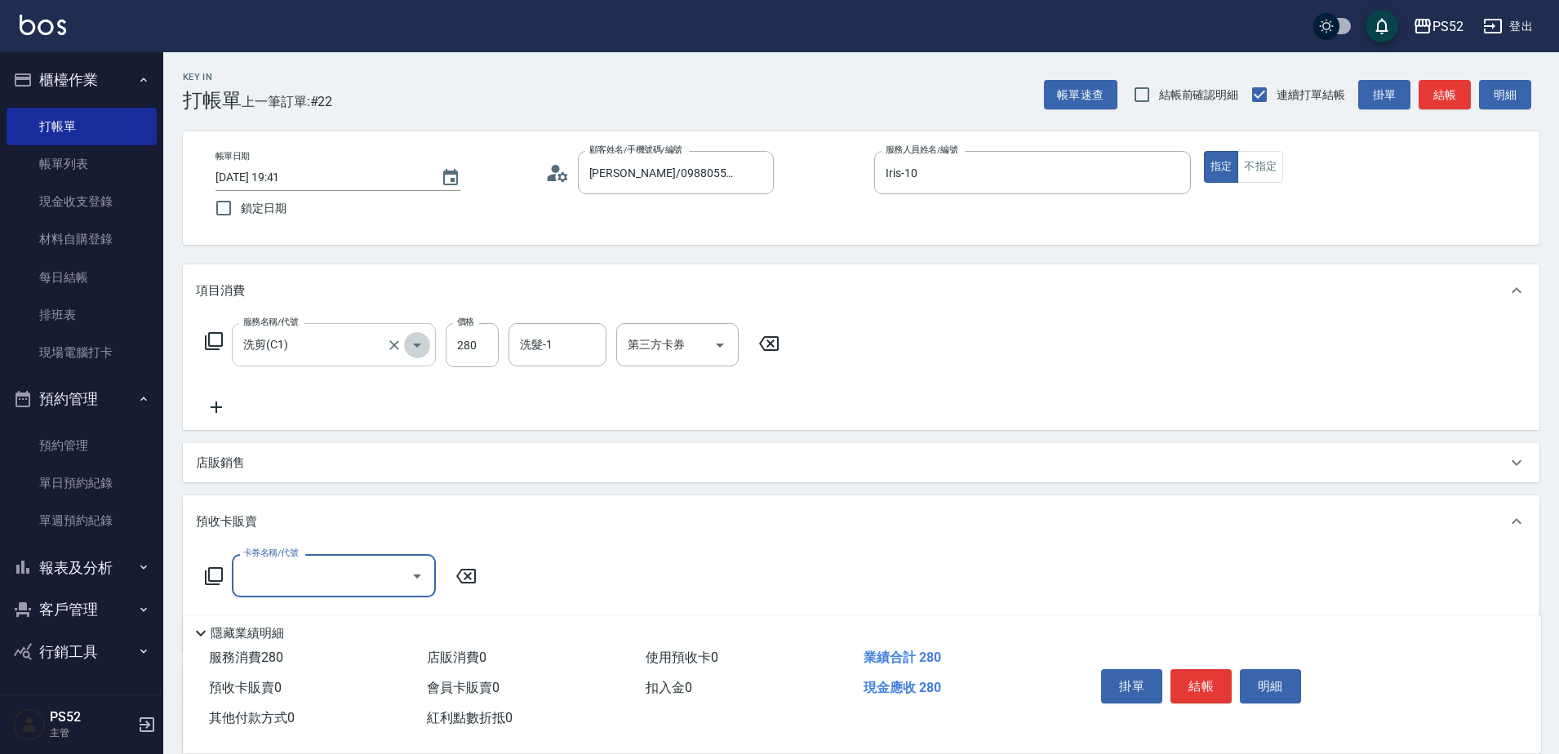
click at [409, 343] on icon "Open" at bounding box center [417, 345] width 20 height 20
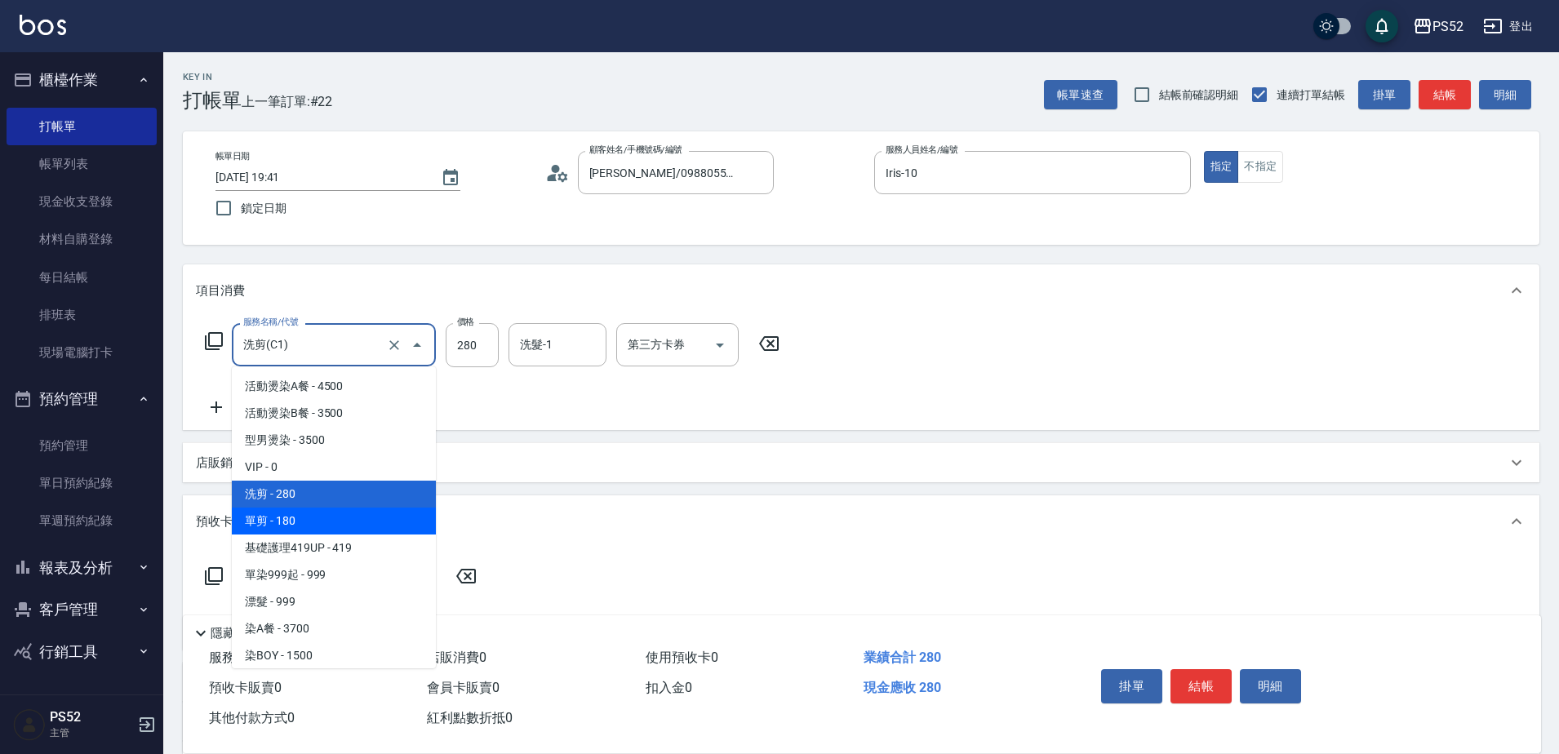
click at [367, 517] on span "單剪 - 180" at bounding box center [334, 521] width 204 height 27
type input "單剪(C2)"
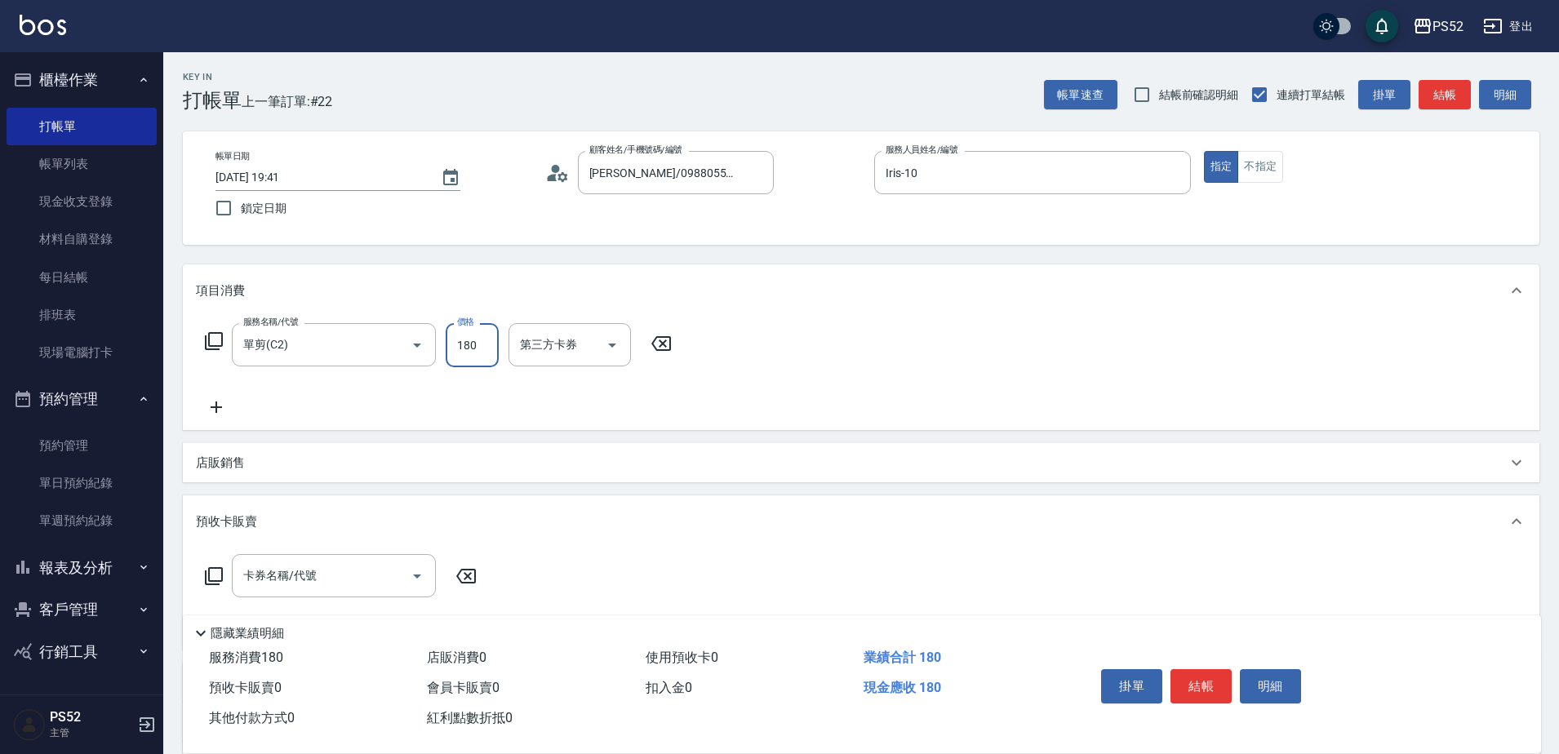
click at [472, 351] on input "180" at bounding box center [472, 345] width 53 height 44
type input "250"
click at [1208, 683] on button "結帳" at bounding box center [1200, 686] width 61 height 34
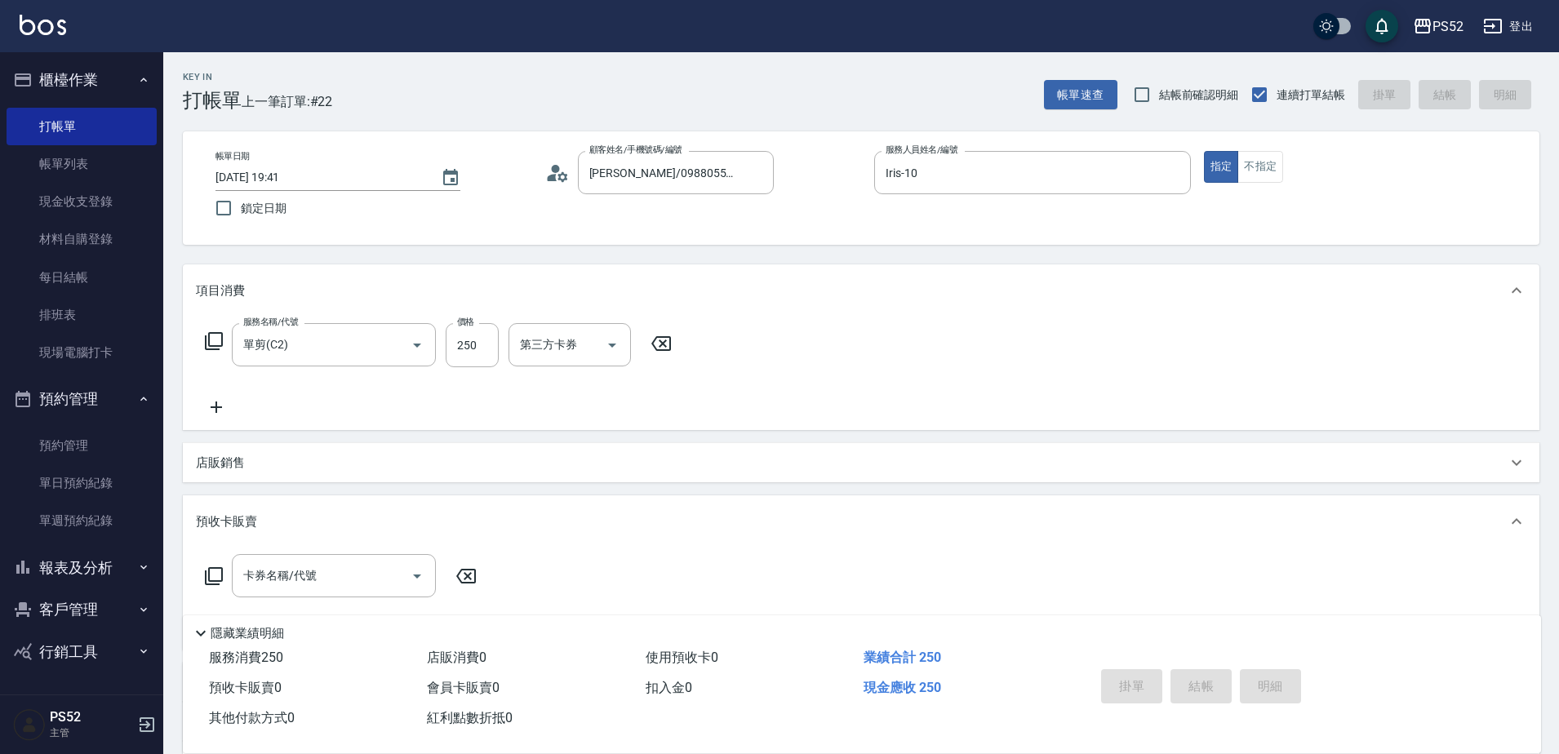
type input "2025/09/12 20:11"
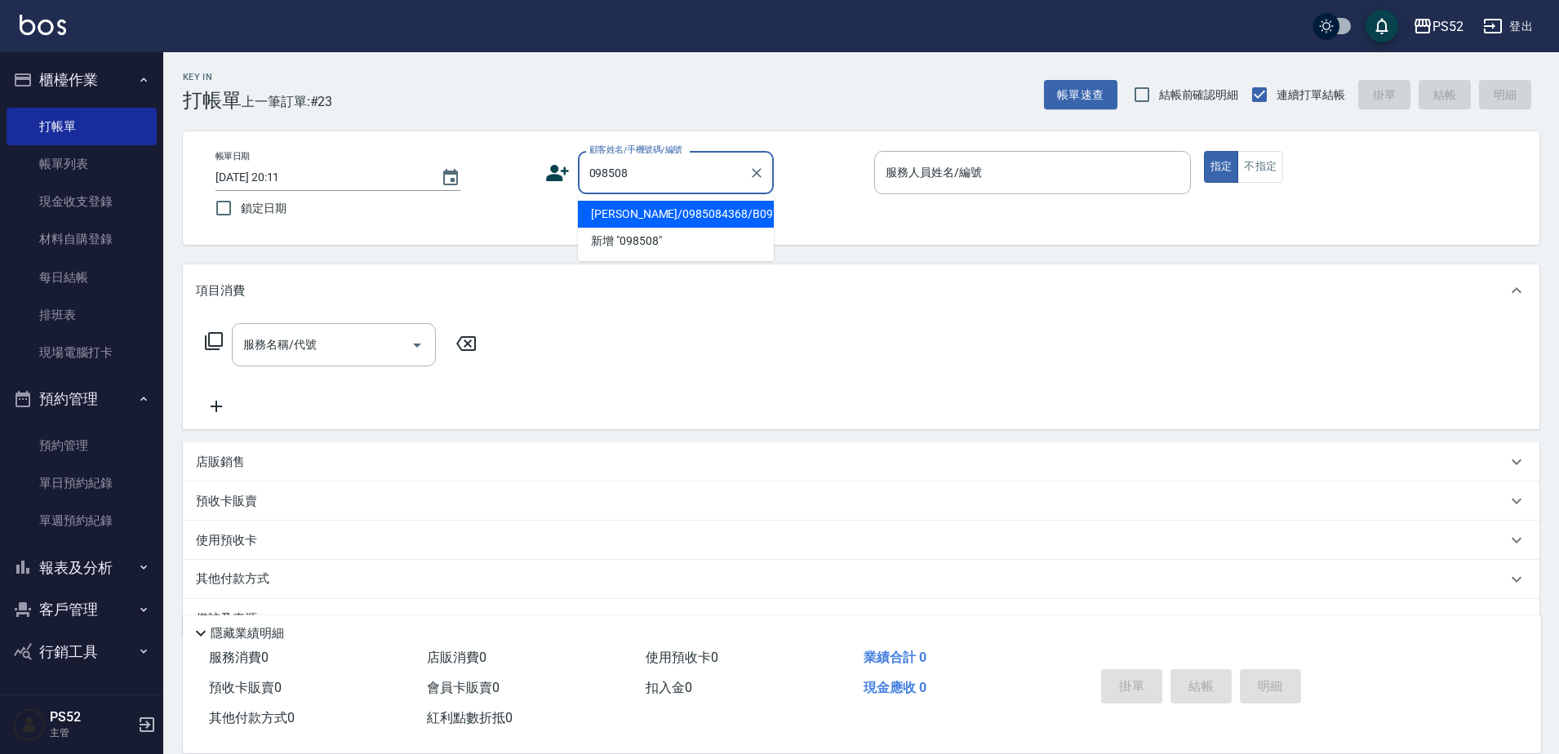
type input "劉寶靜/0985084368/B0974084368"
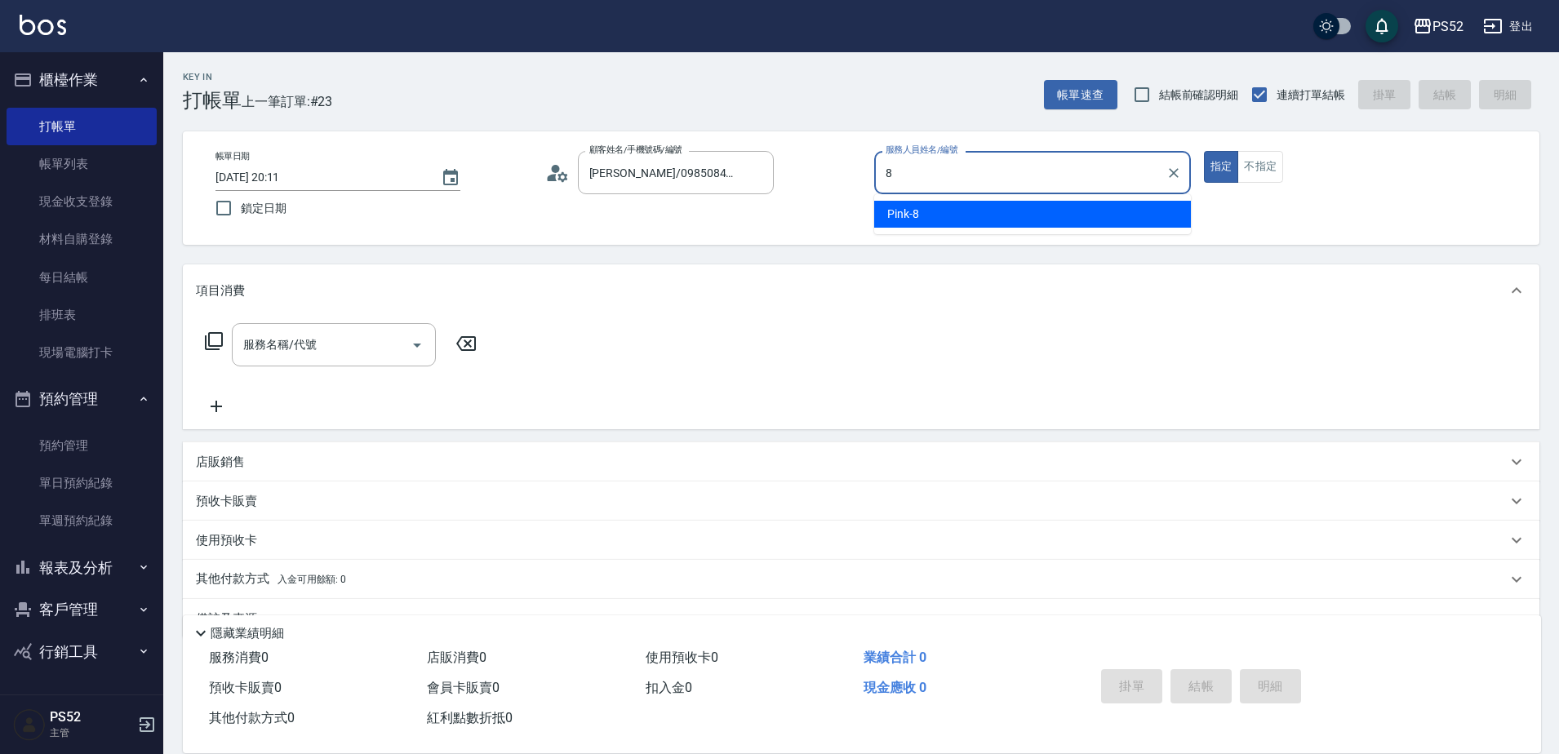
type input "Pink-8"
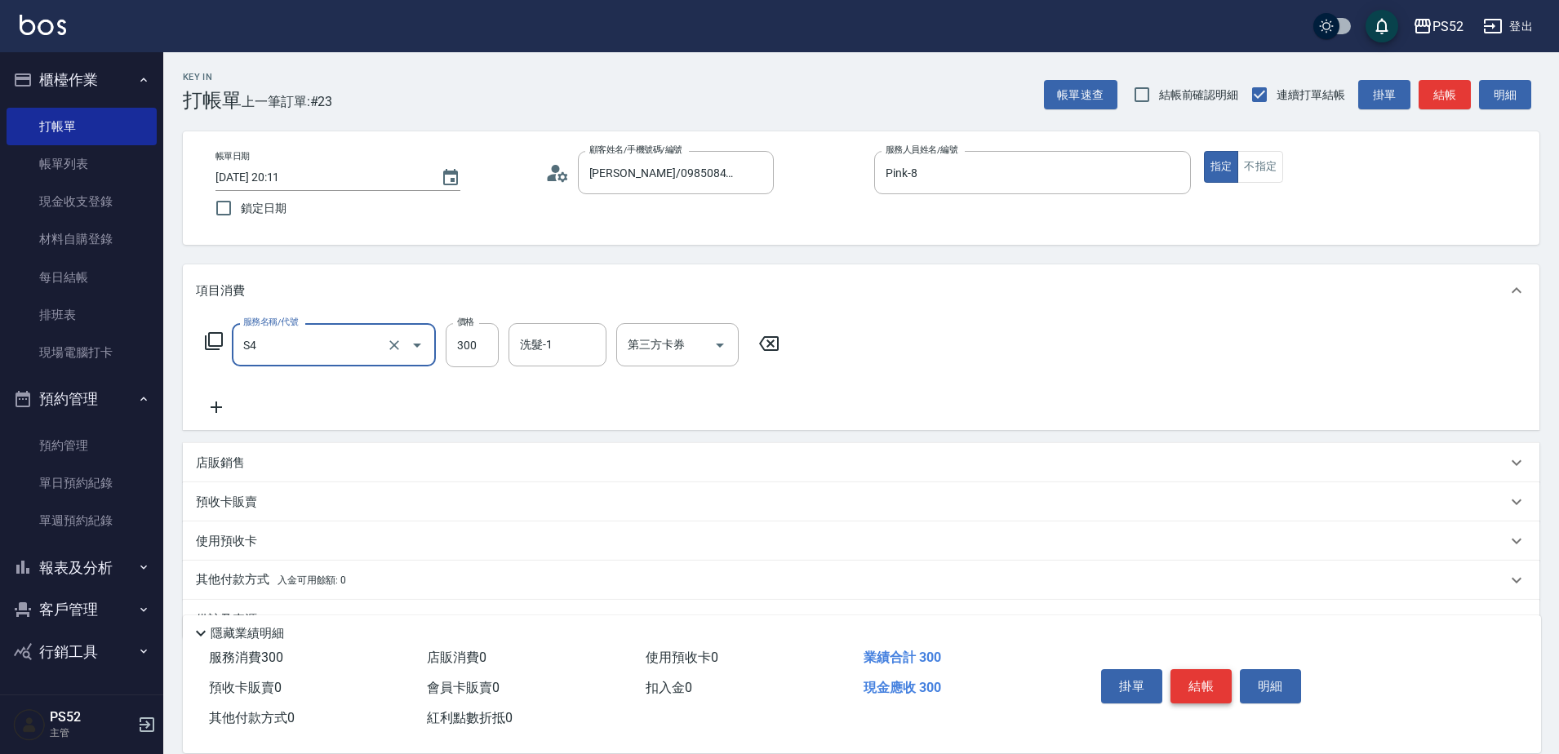
type input "洗髮300元(S4)"
click at [1194, 676] on button "結帳" at bounding box center [1200, 686] width 61 height 34
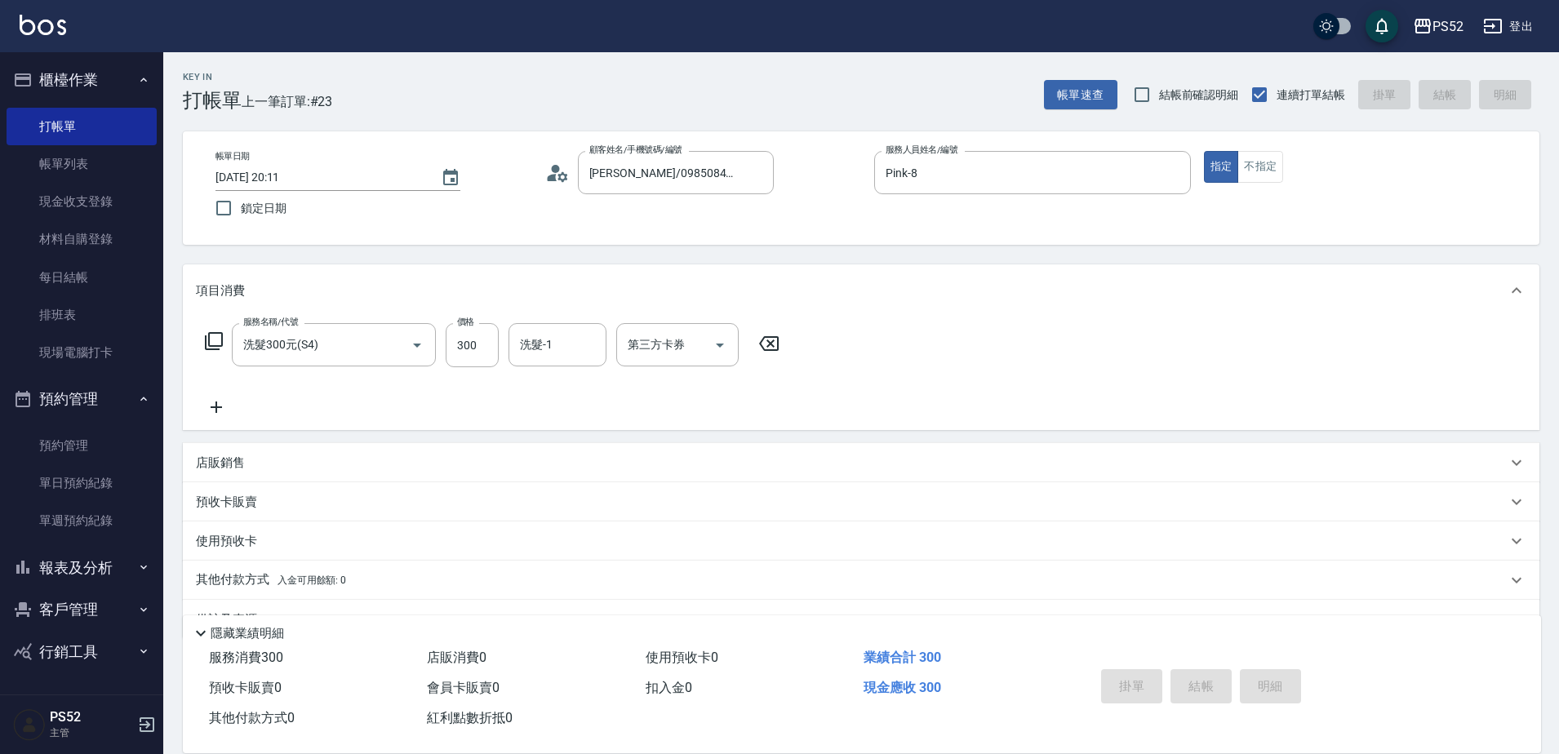
type input "2025/09/12 20:12"
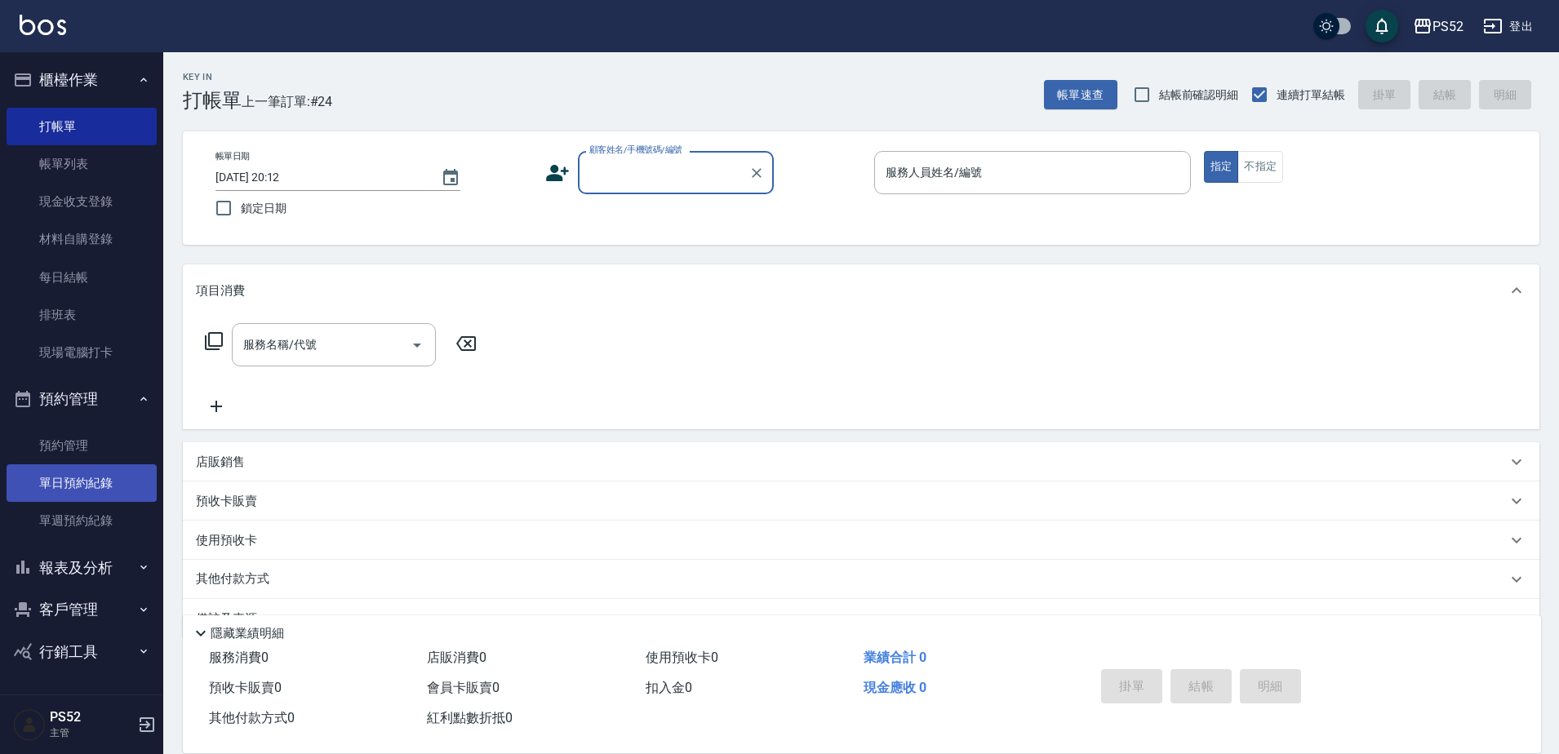
click at [90, 486] on link "單日預約紀錄" at bounding box center [82, 483] width 150 height 38
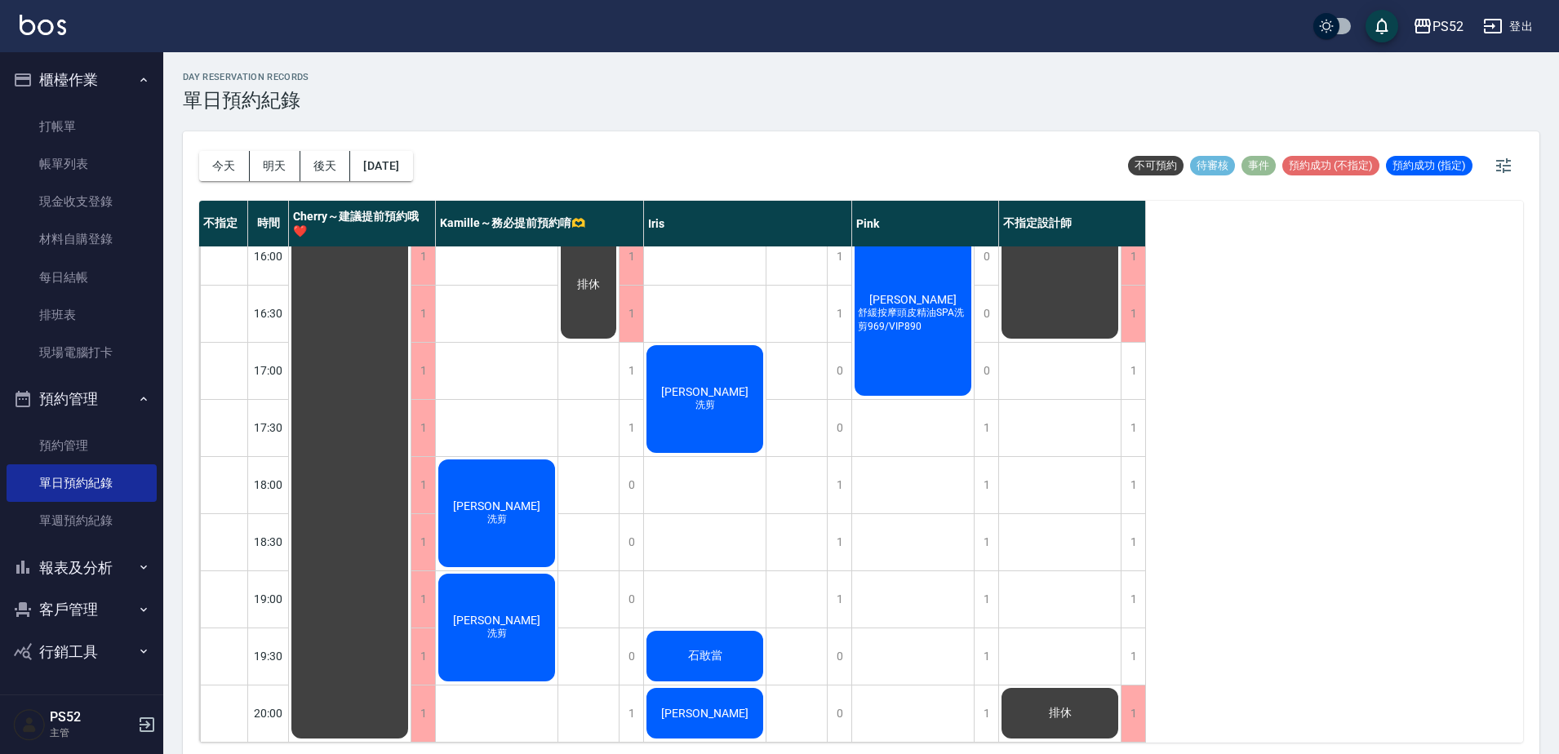
scroll to position [661, 0]
click at [709, 628] on div "石敢當" at bounding box center [705, 655] width 122 height 55
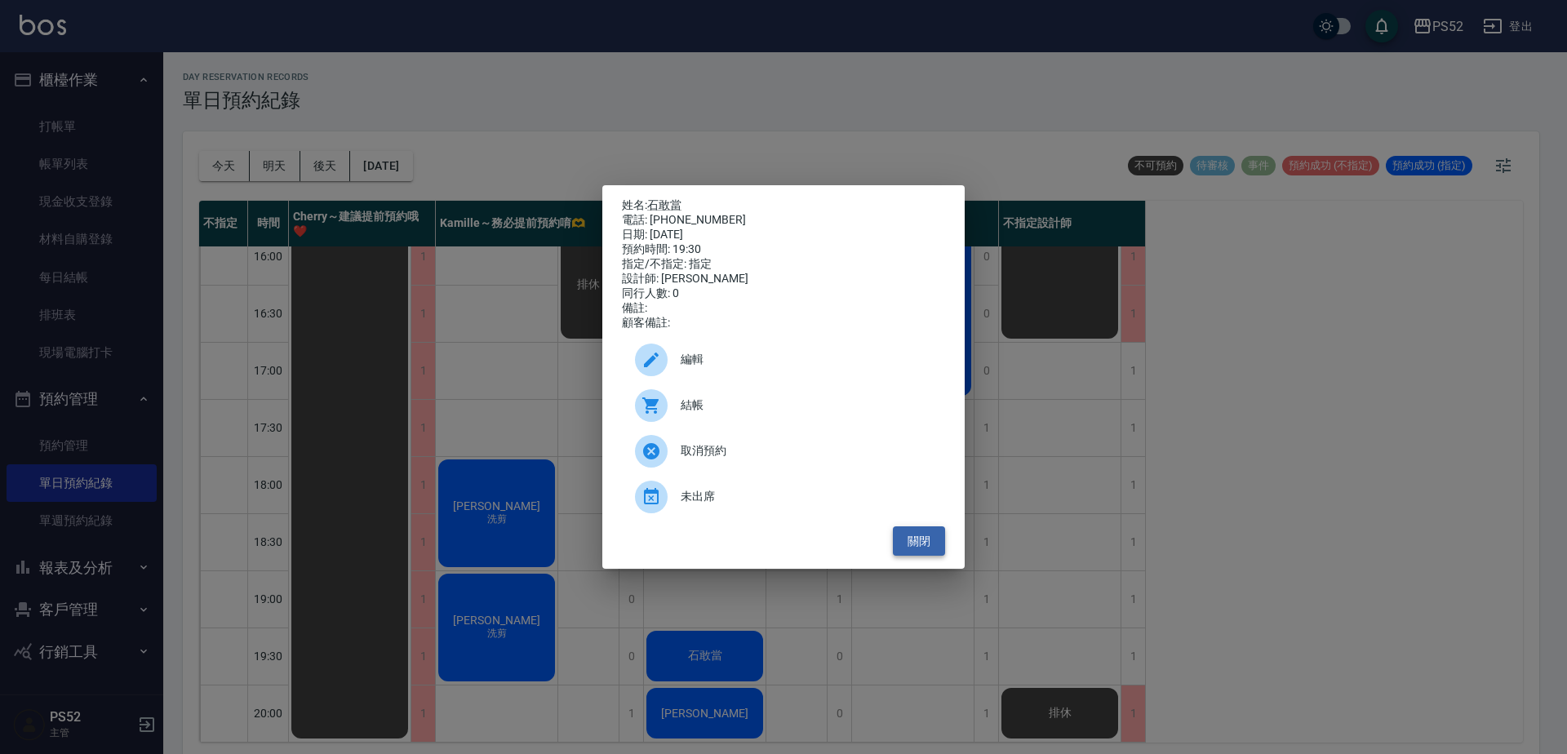
click at [927, 550] on button "關閉" at bounding box center [919, 541] width 52 height 30
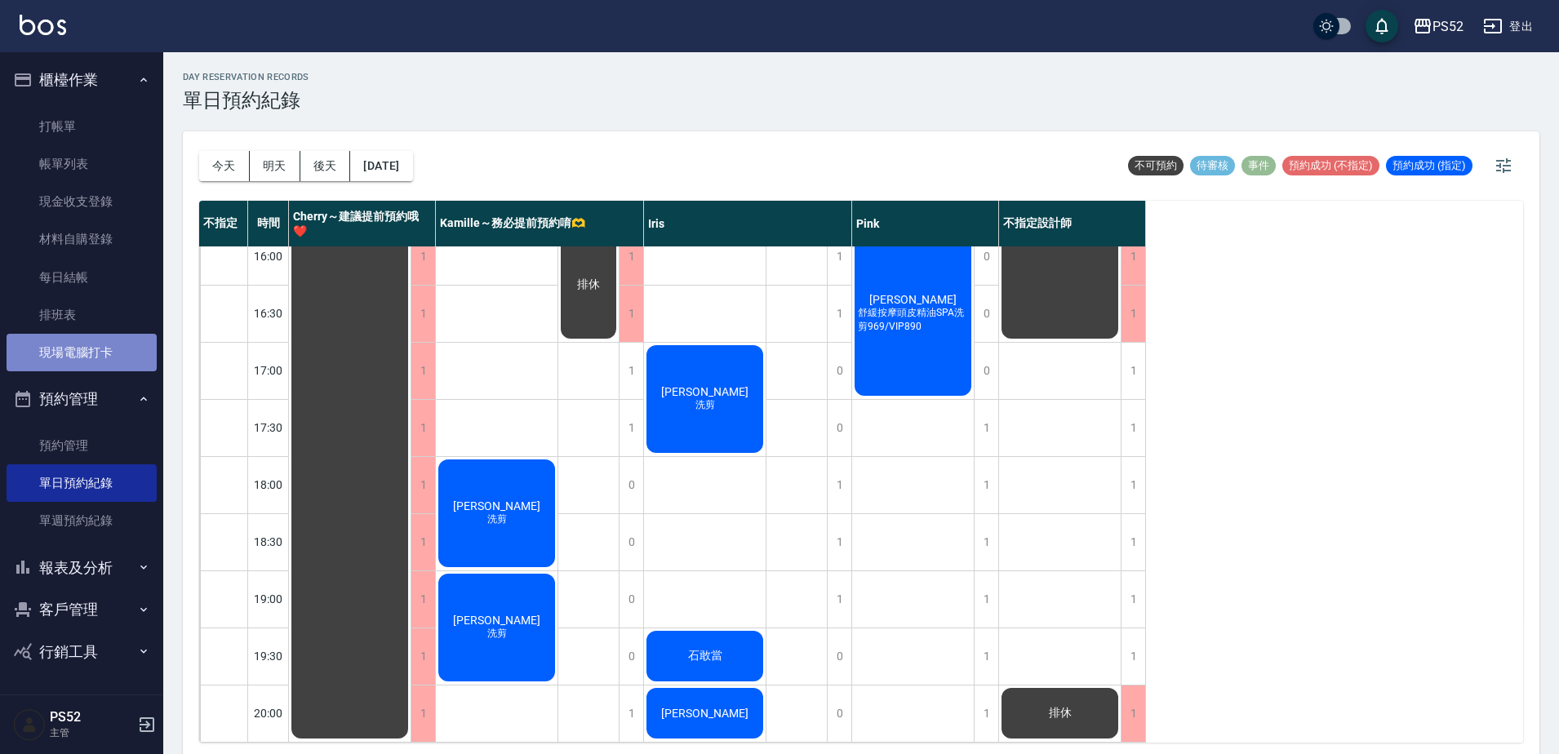
click at [109, 357] on link "現場電腦打卡" at bounding box center [82, 353] width 150 height 38
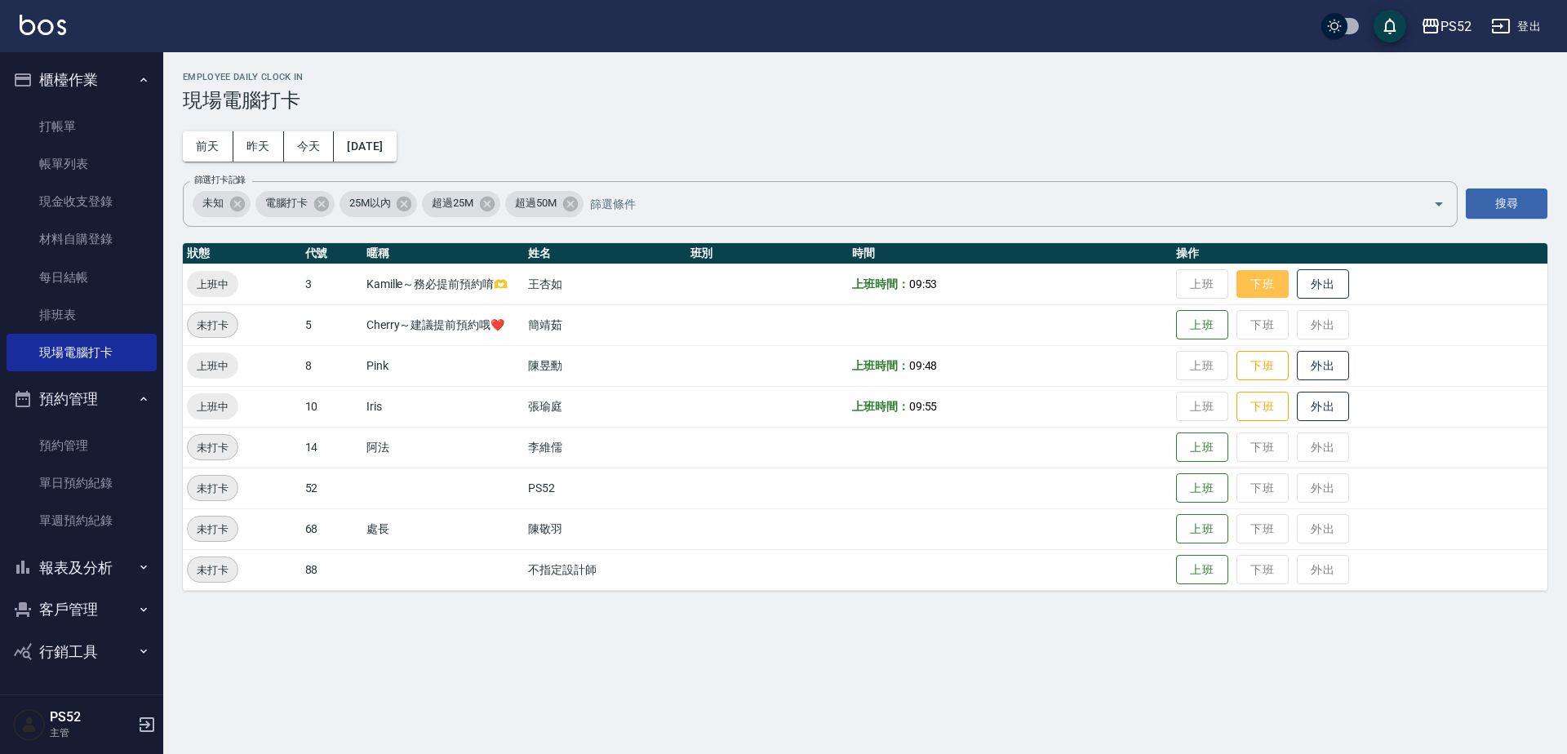
click at [1266, 288] on button "下班" at bounding box center [1262, 284] width 52 height 29
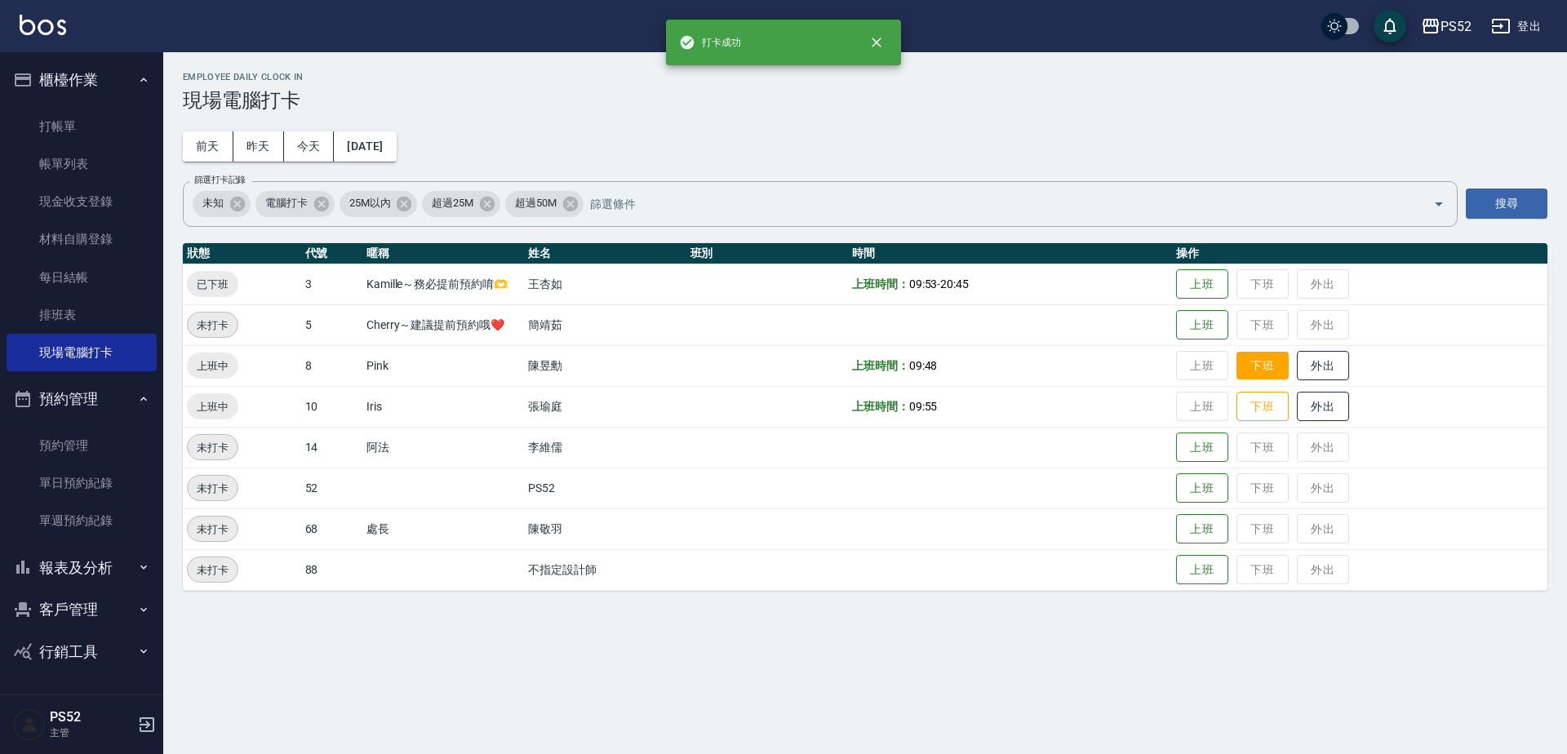
click at [1255, 371] on button "下班" at bounding box center [1262, 366] width 52 height 29
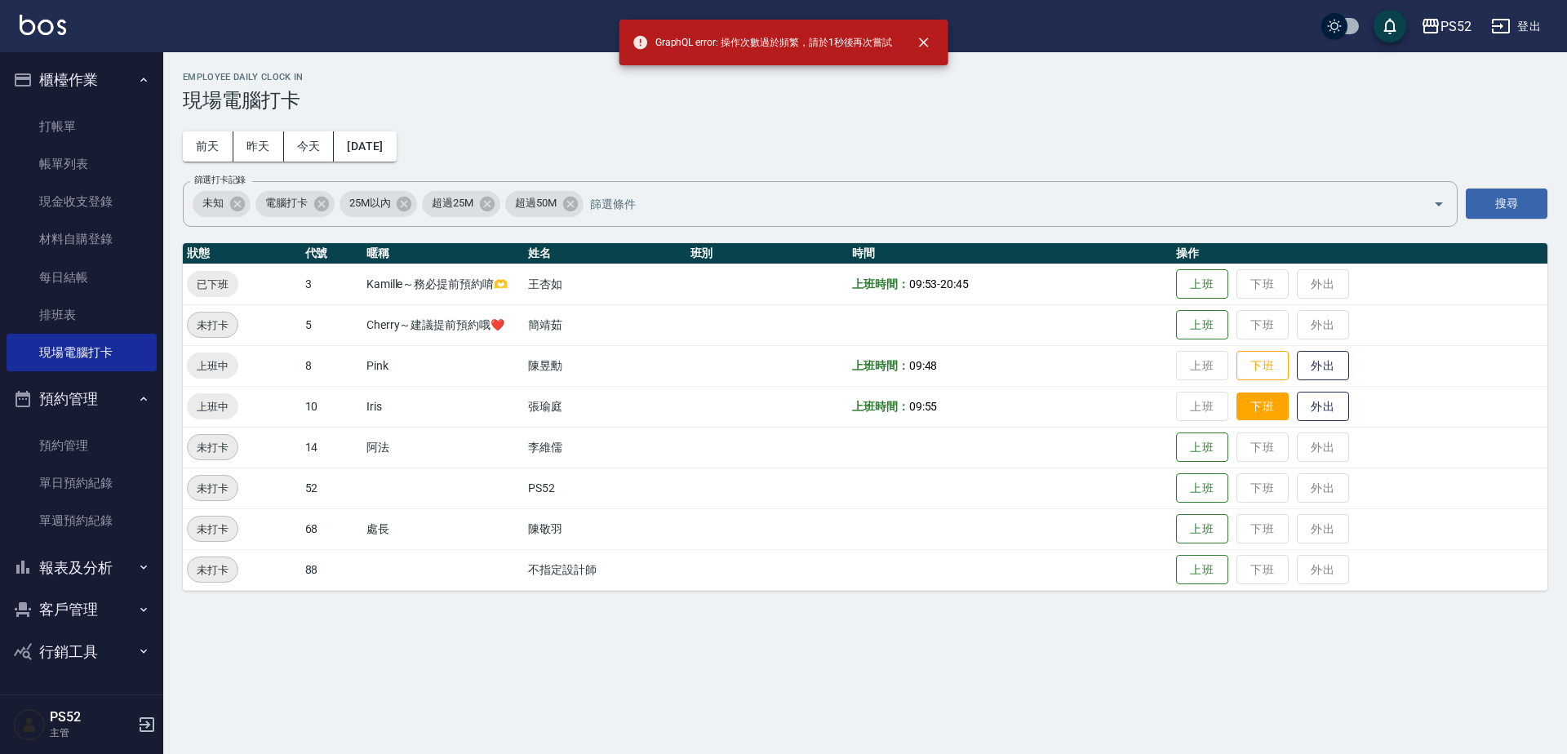
click at [1266, 406] on button "下班" at bounding box center [1262, 407] width 52 height 29
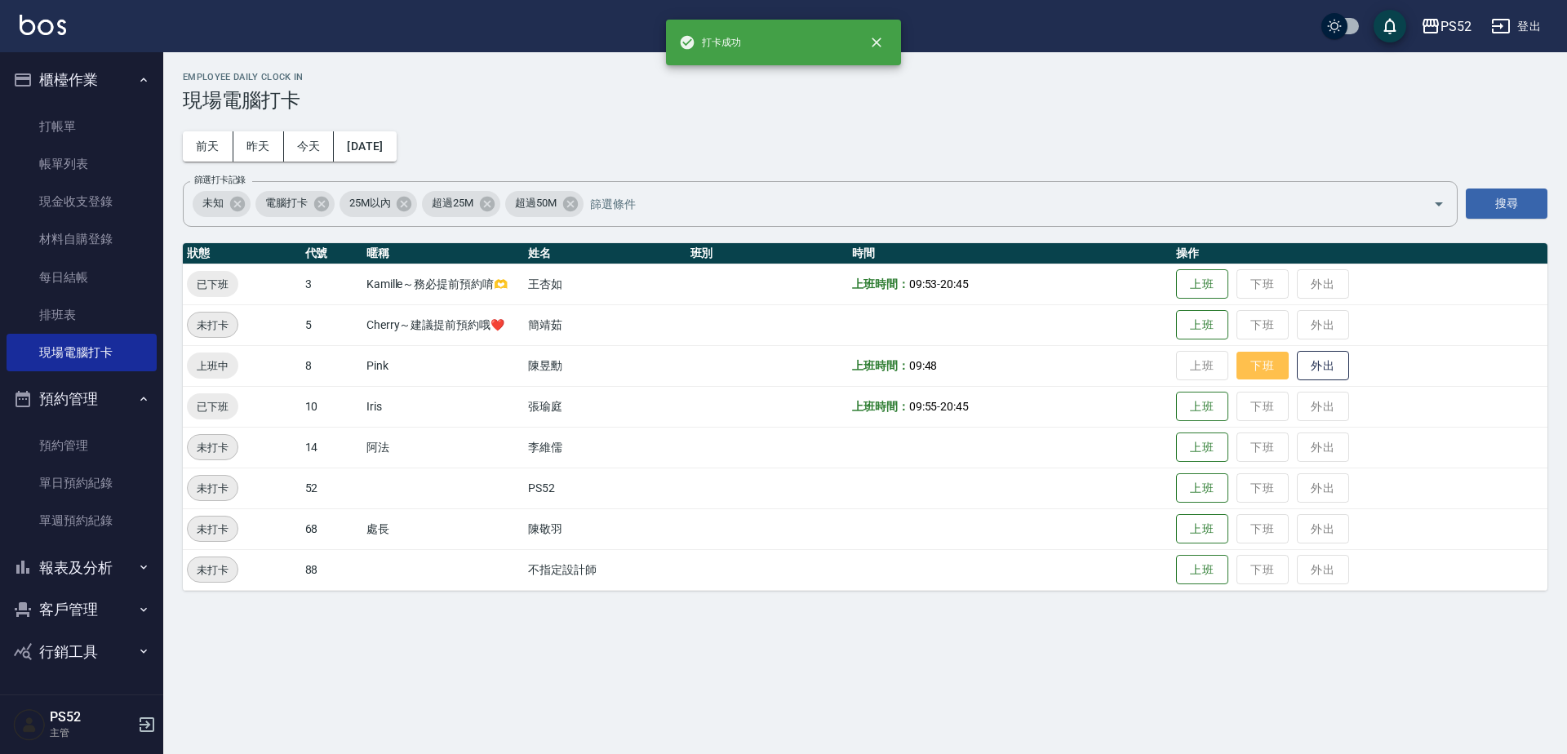
click at [1268, 373] on button "下班" at bounding box center [1262, 366] width 52 height 29
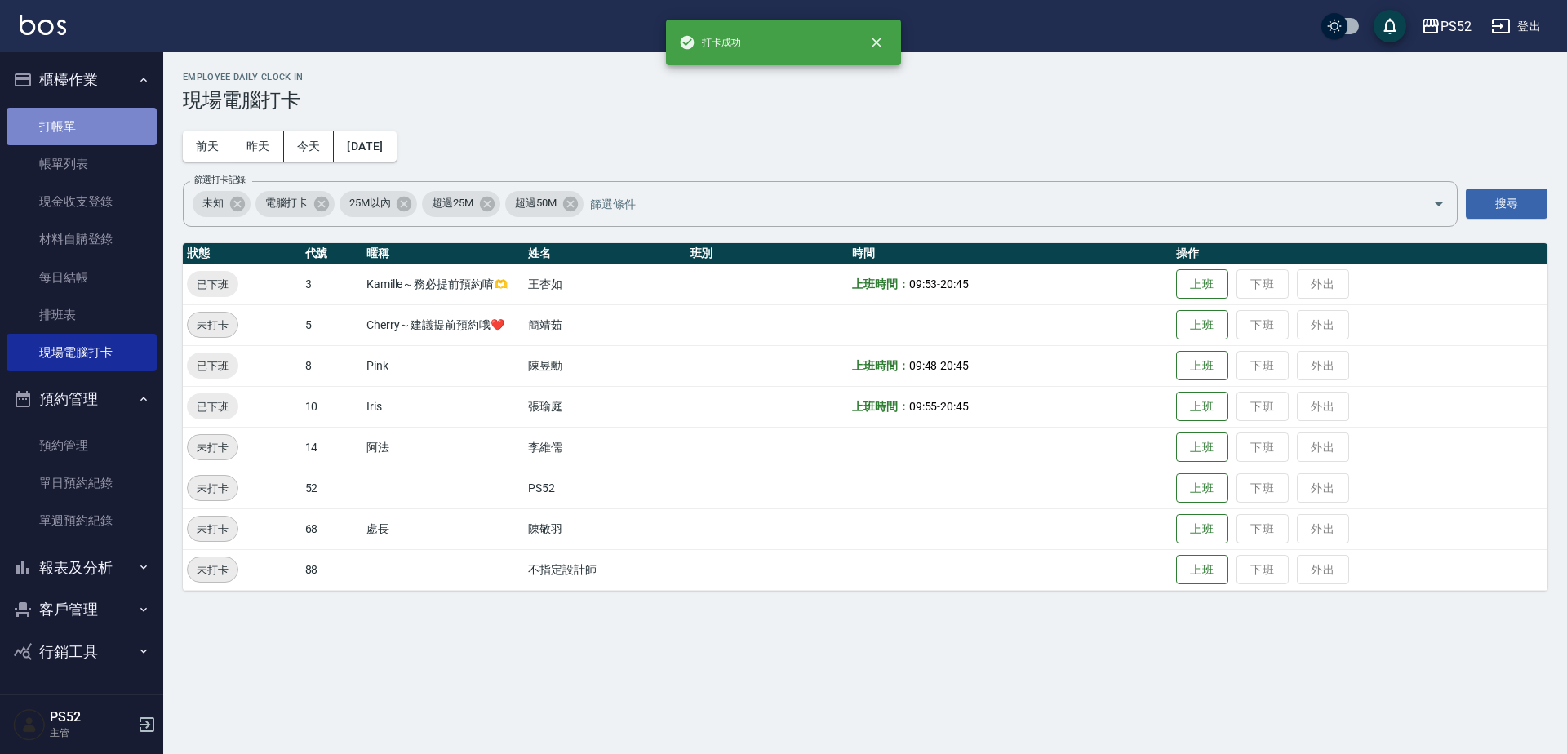
click at [104, 137] on link "打帳單" at bounding box center [82, 127] width 150 height 38
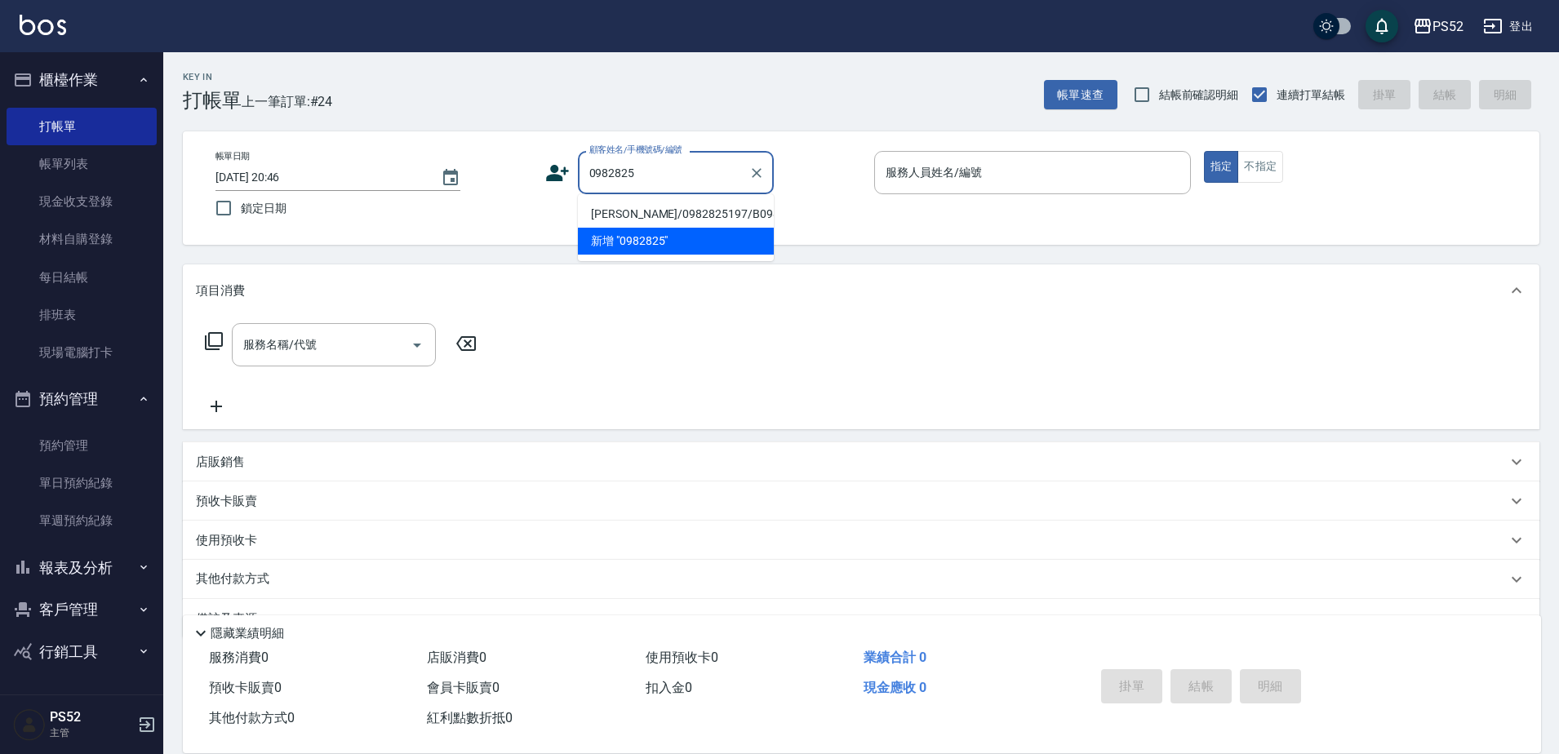
click at [667, 228] on li "葉鎮源/0982825197/B0982825197" at bounding box center [676, 214] width 196 height 27
type input "葉鎮源/0982825197/B0982825197"
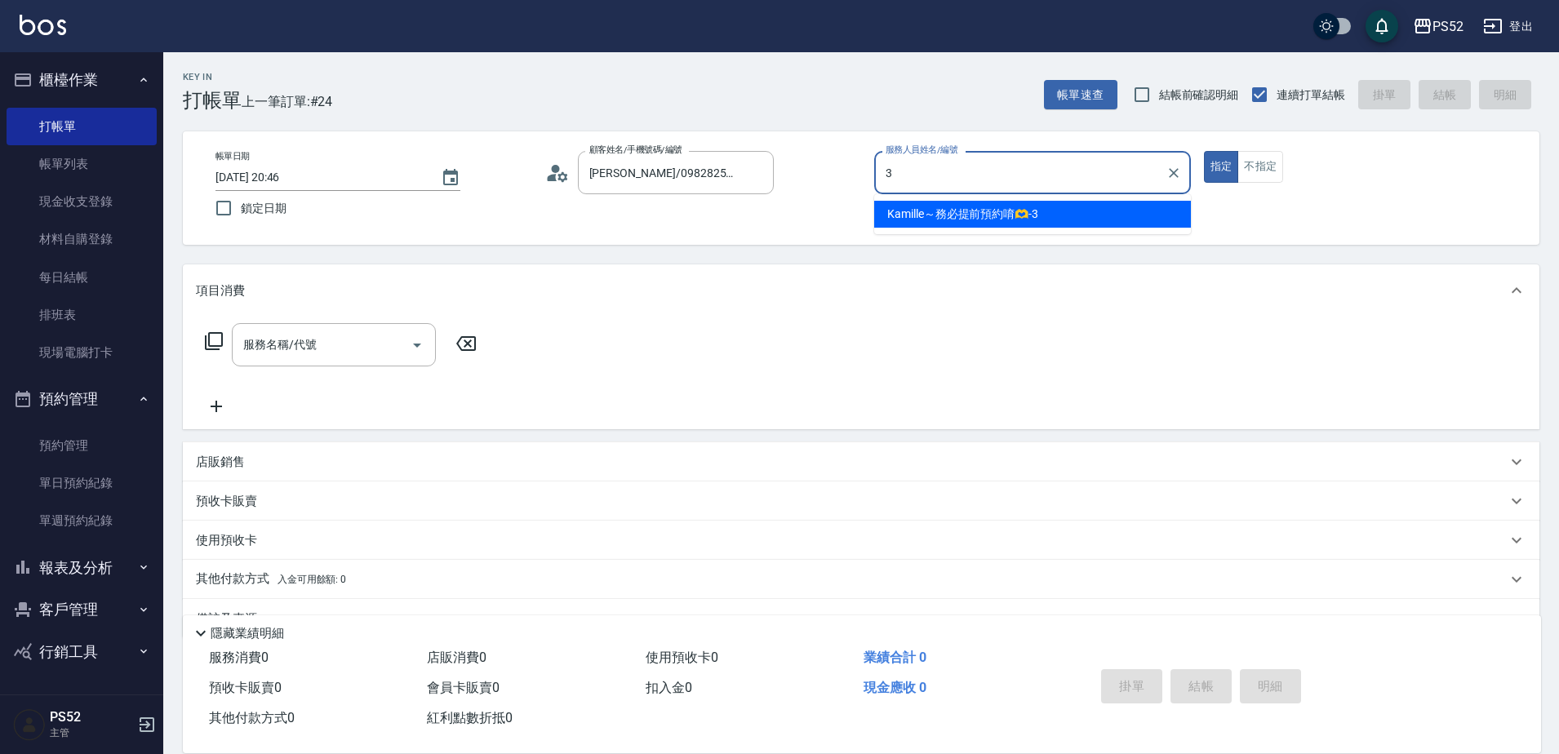
type input "Kamille～務必提前預約唷🫶-3"
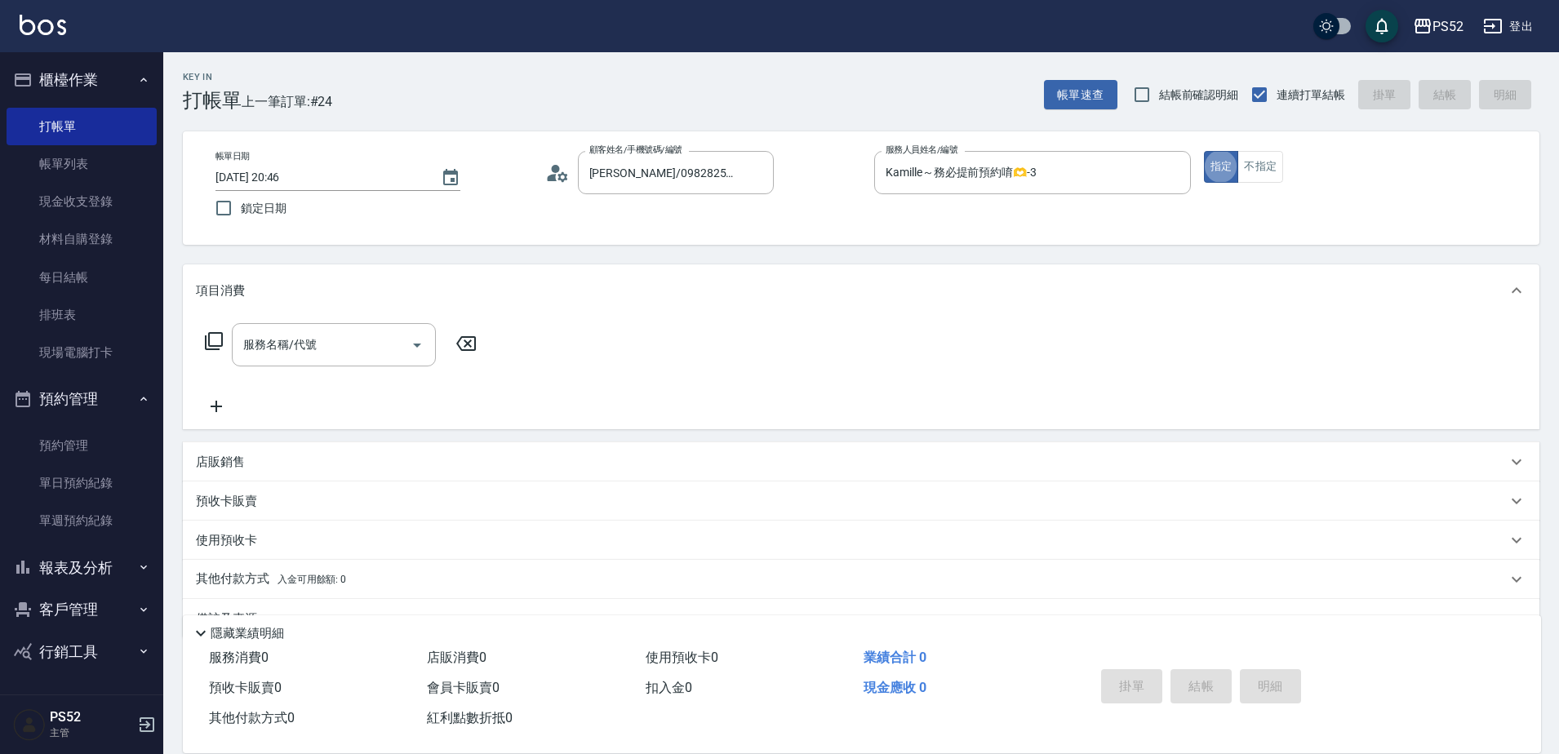
type button "true"
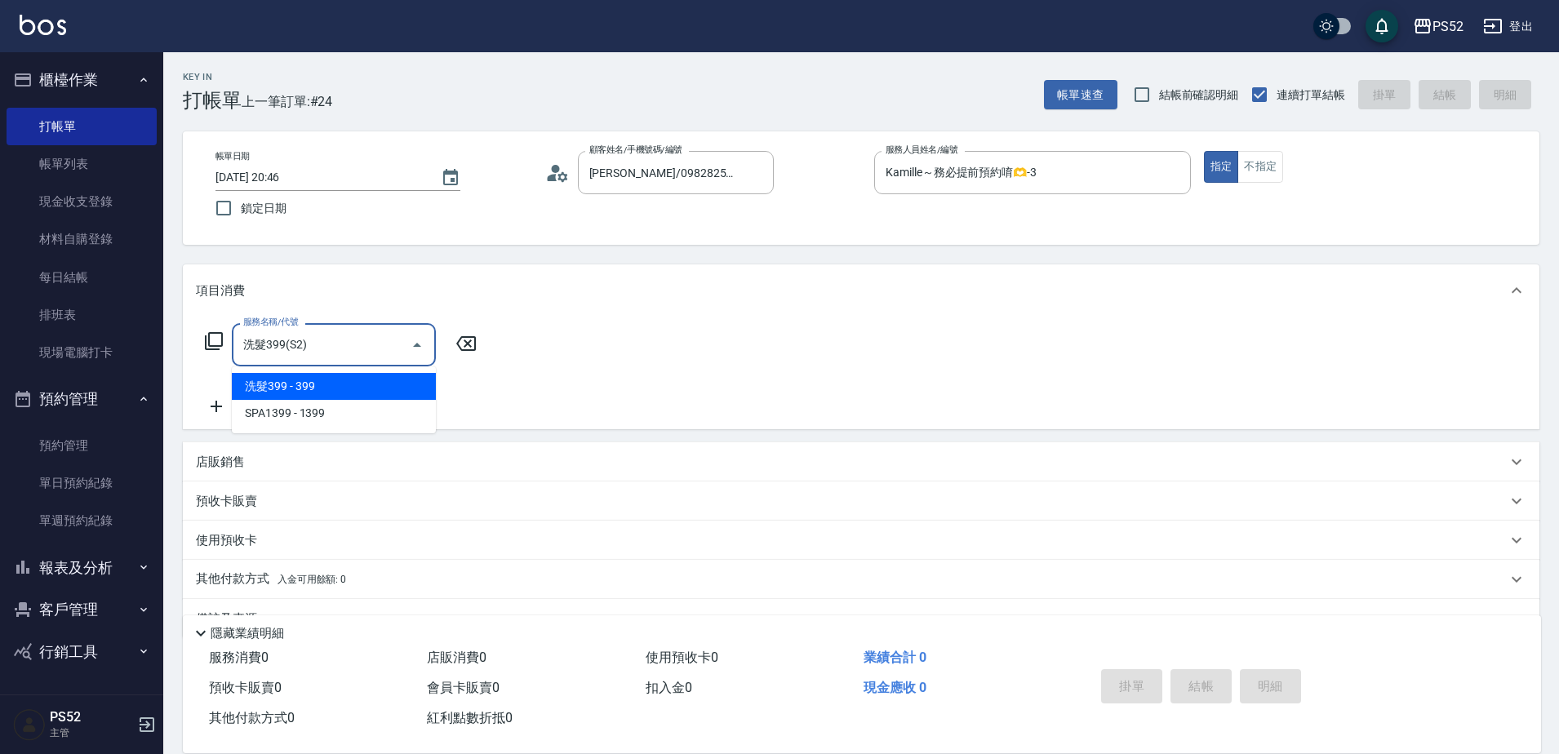
type input "洗髮399(S2)"
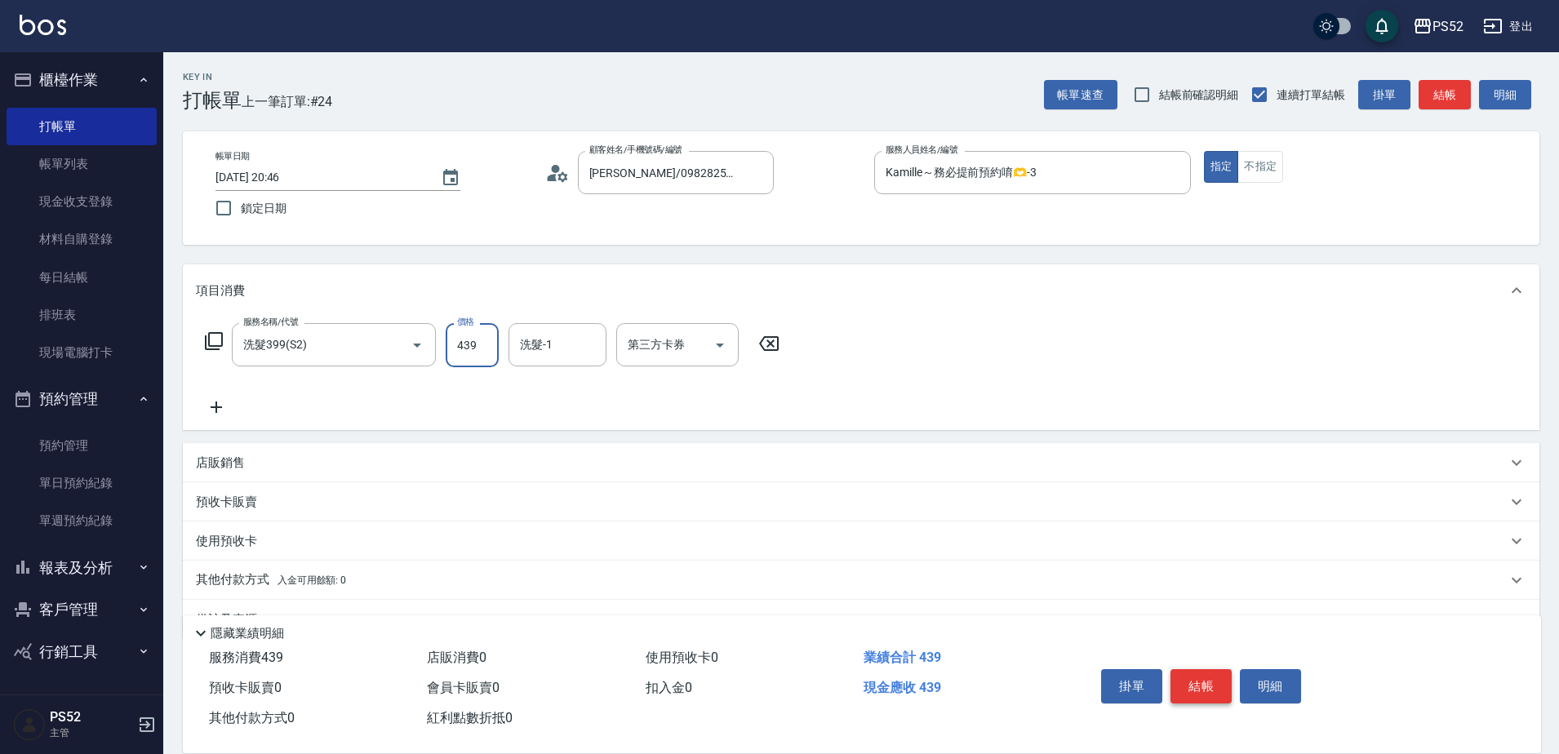
type input "439"
click at [1199, 687] on button "結帳" at bounding box center [1200, 686] width 61 height 34
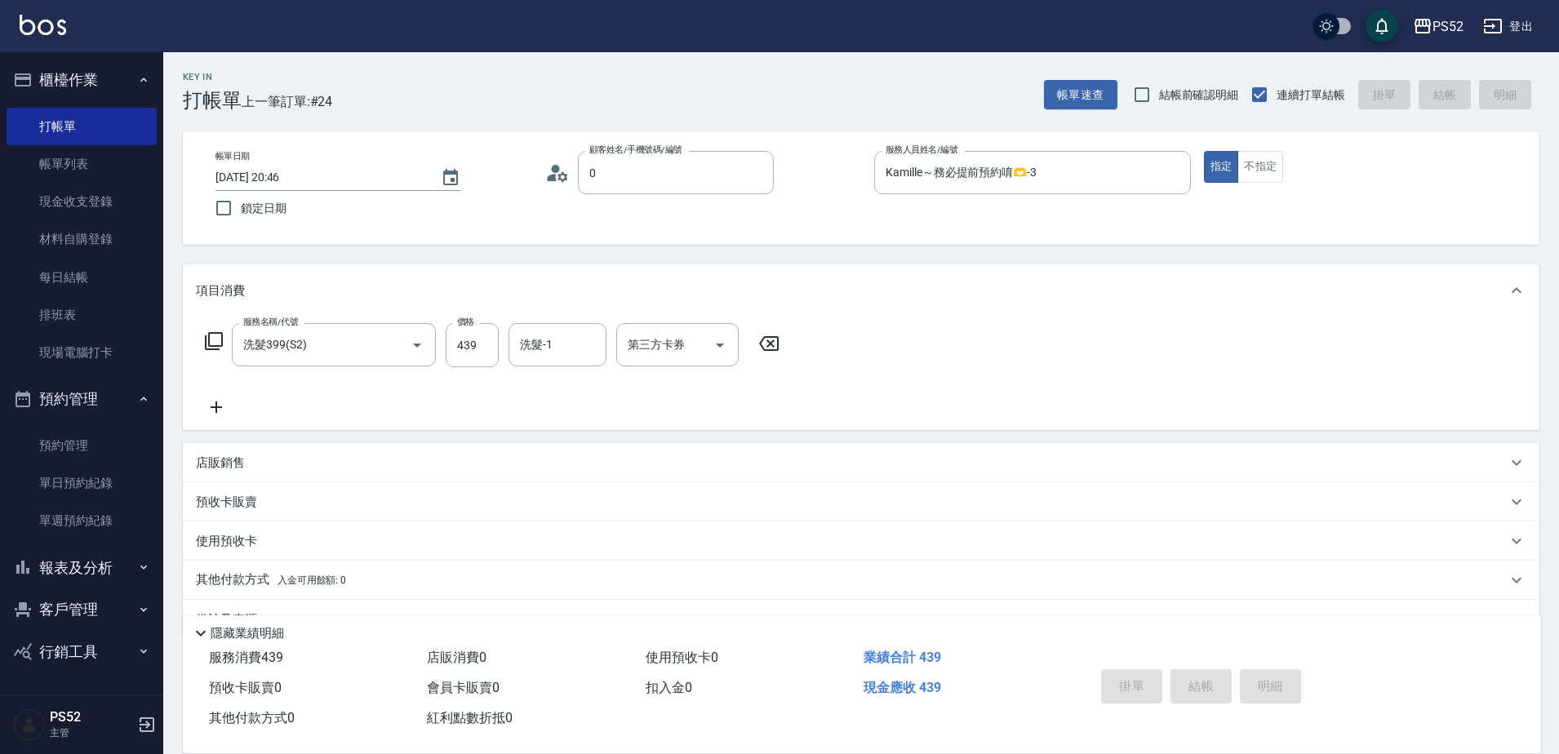
type input "09"
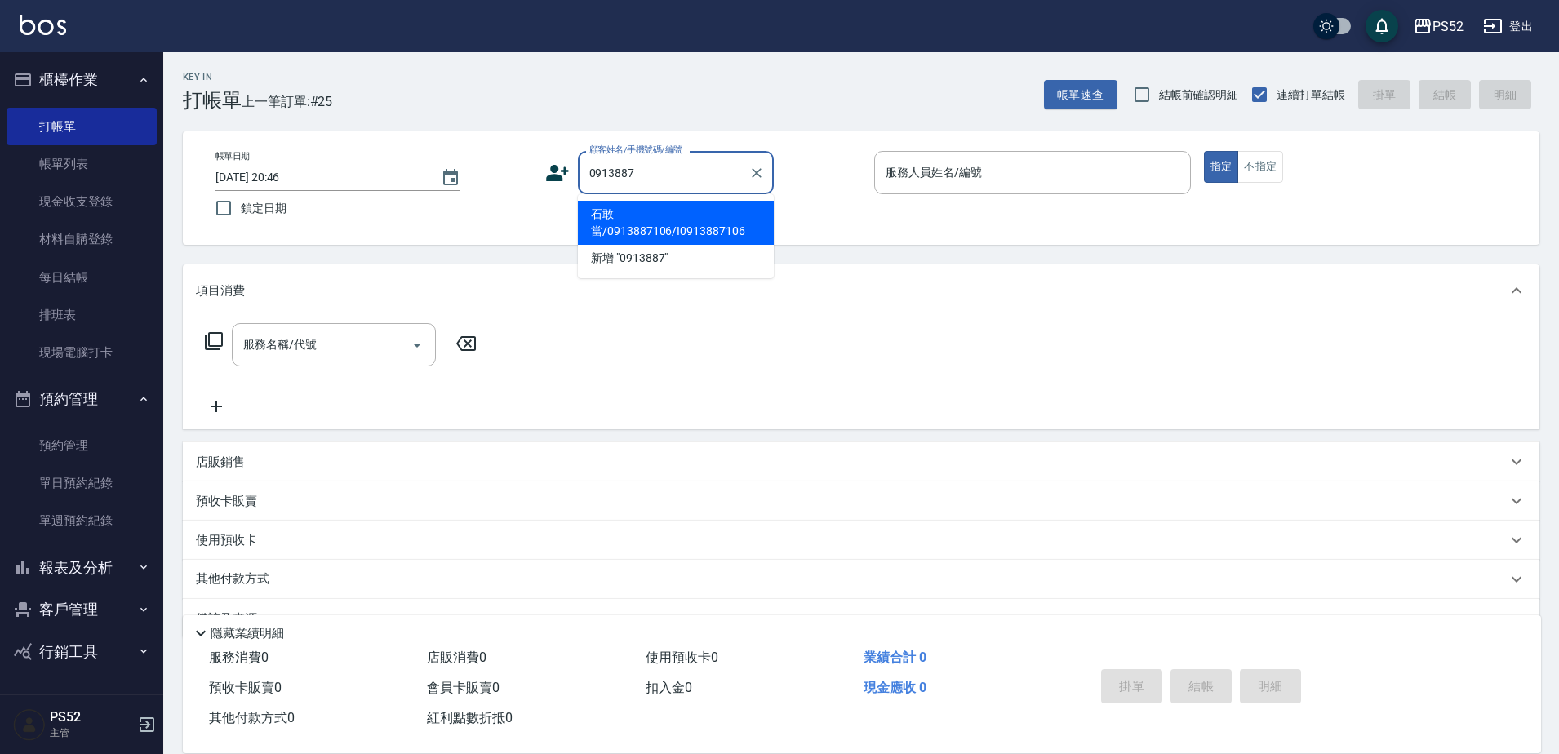
click at [666, 231] on li "石敢當/0913887106/I0913887106" at bounding box center [676, 223] width 196 height 44
type input "石敢當/0913887106/I0913887106"
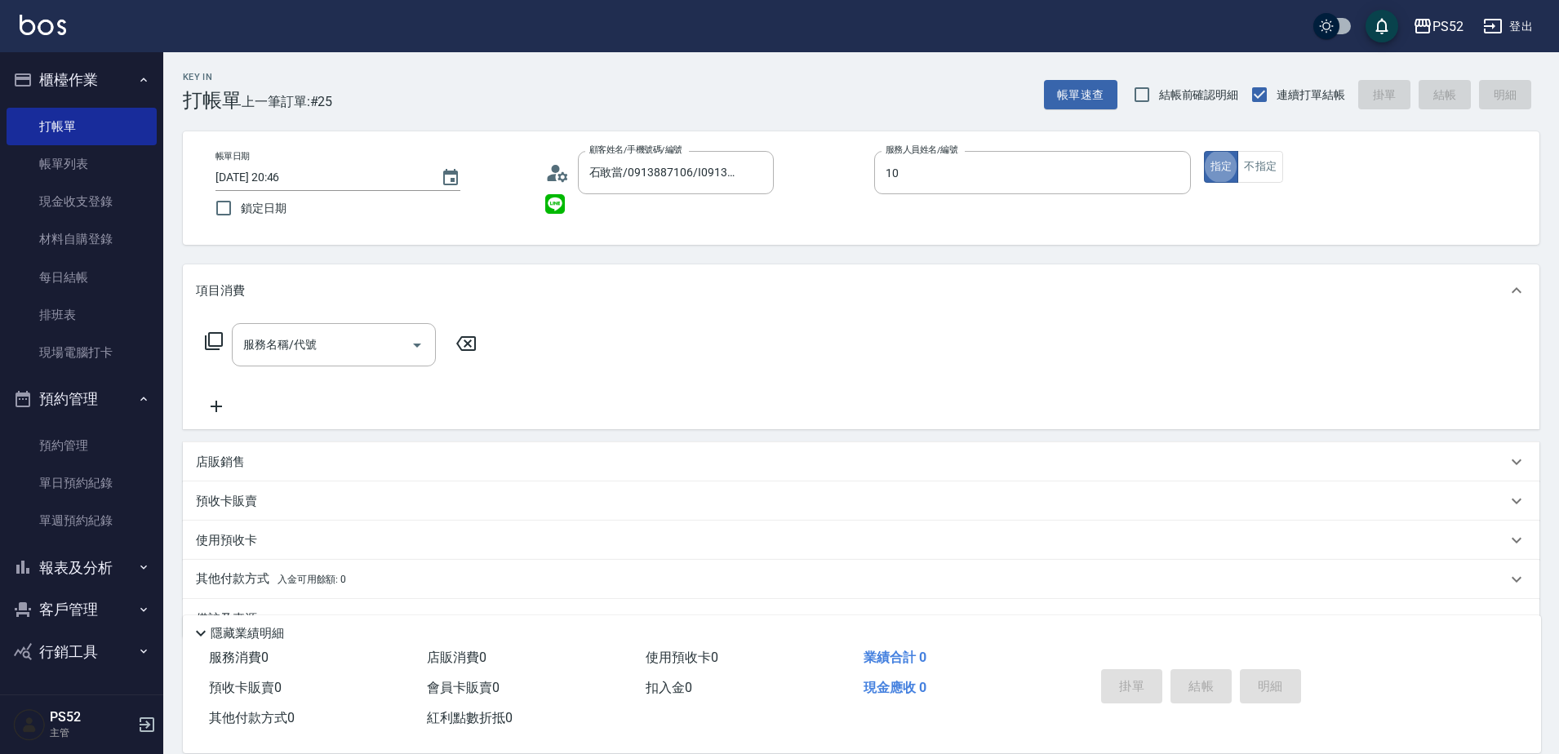
type input "Iris-10"
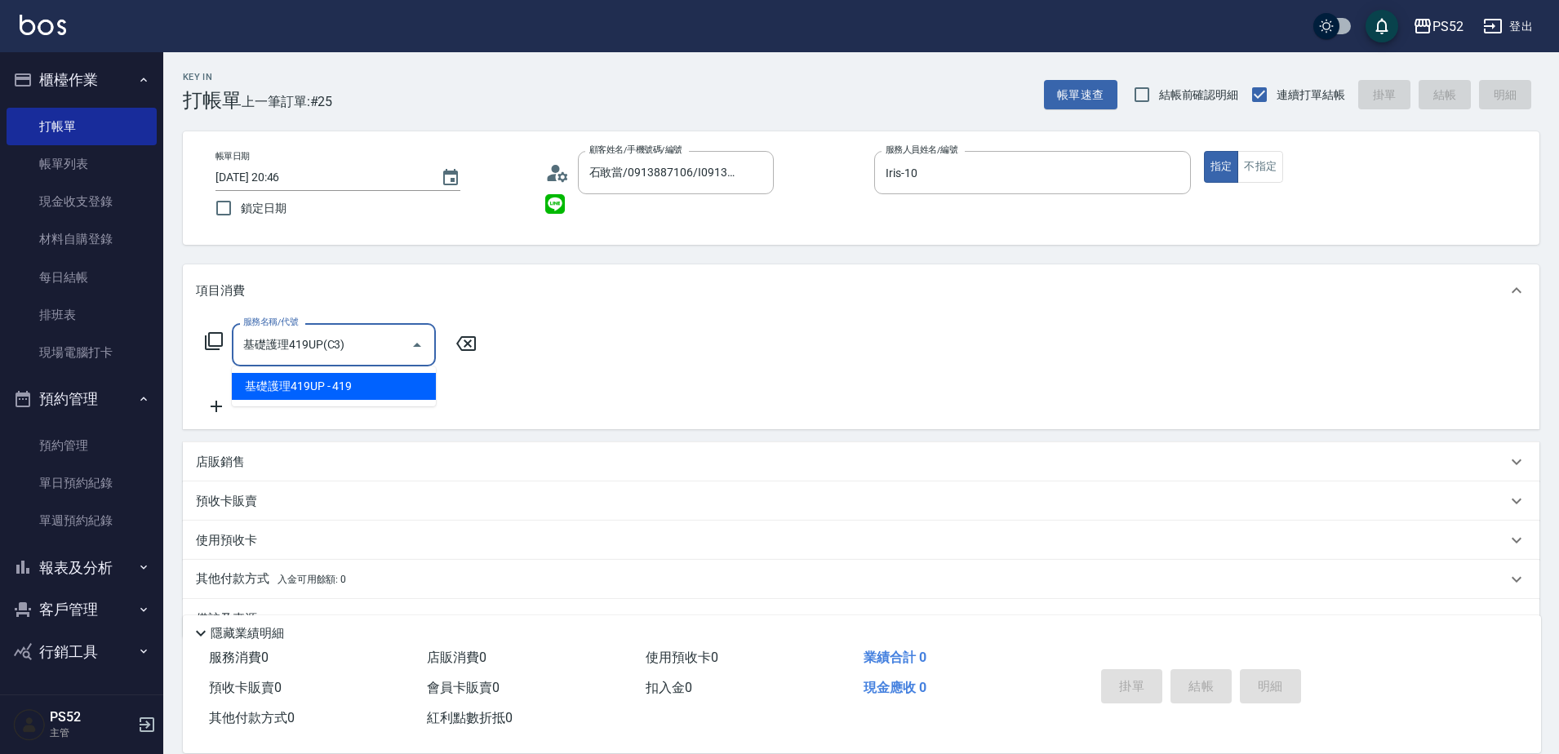
type input "基礎護理419UP(C3)"
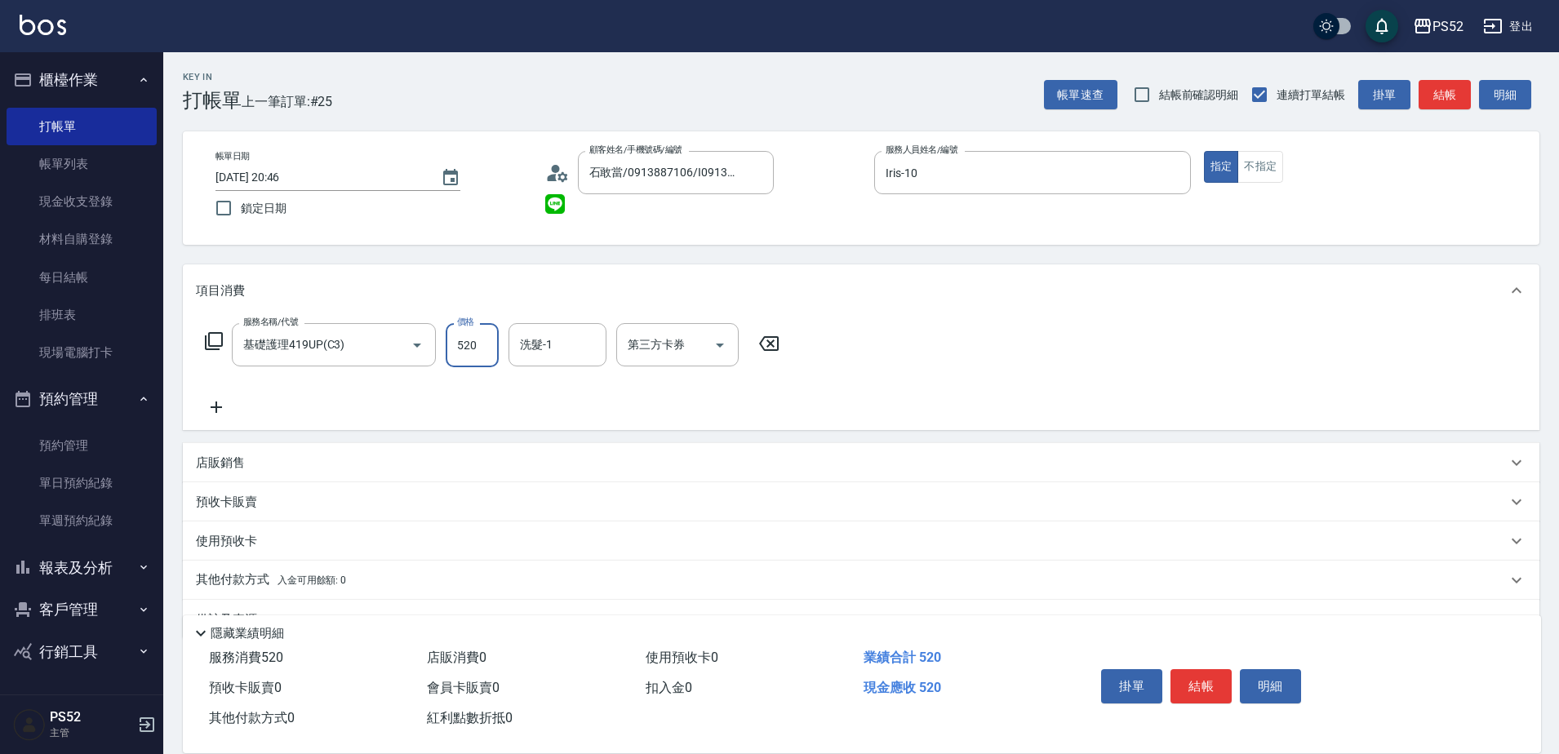
type input "520"
click at [274, 455] on div "店販銷售" at bounding box center [851, 463] width 1311 height 17
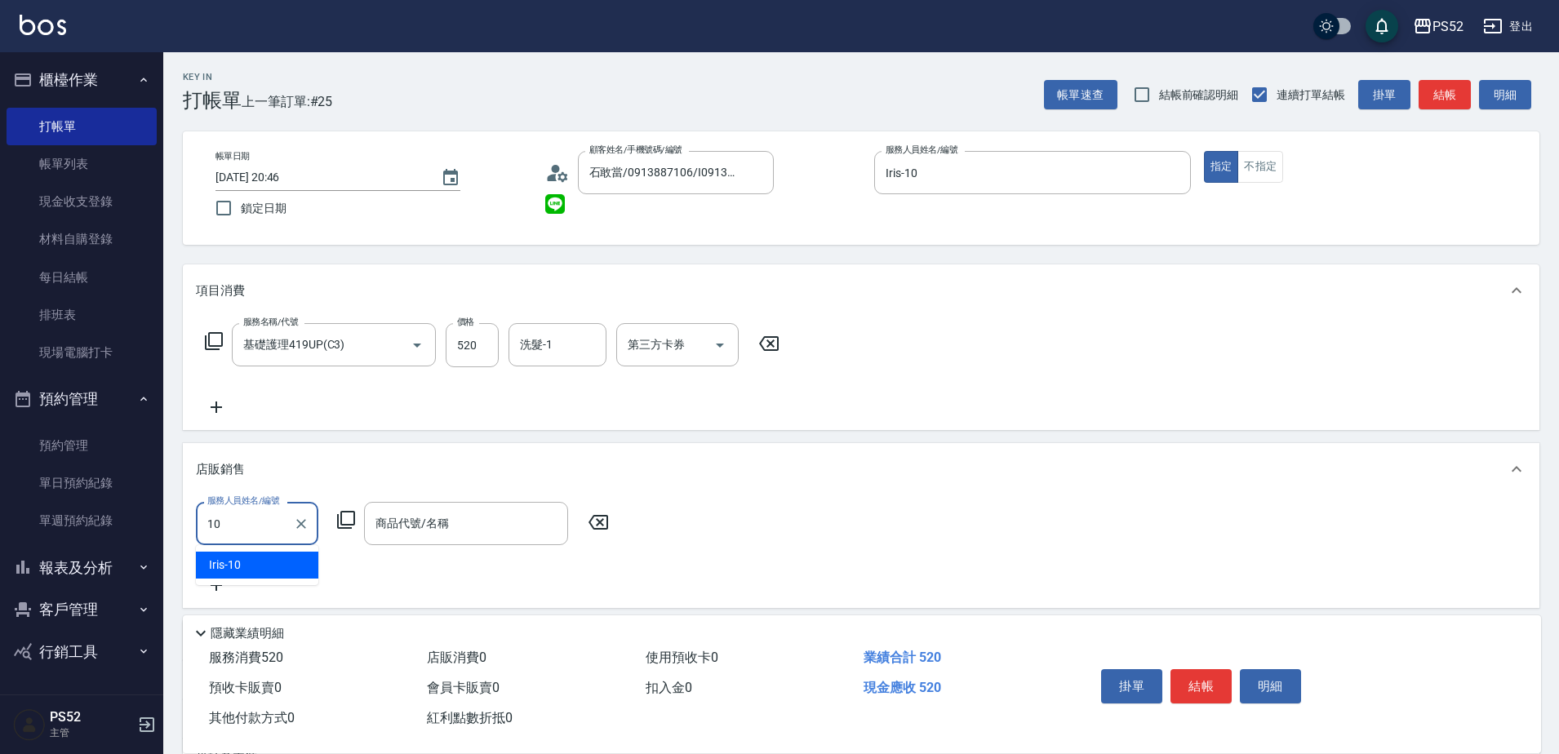
type input "Iris-10"
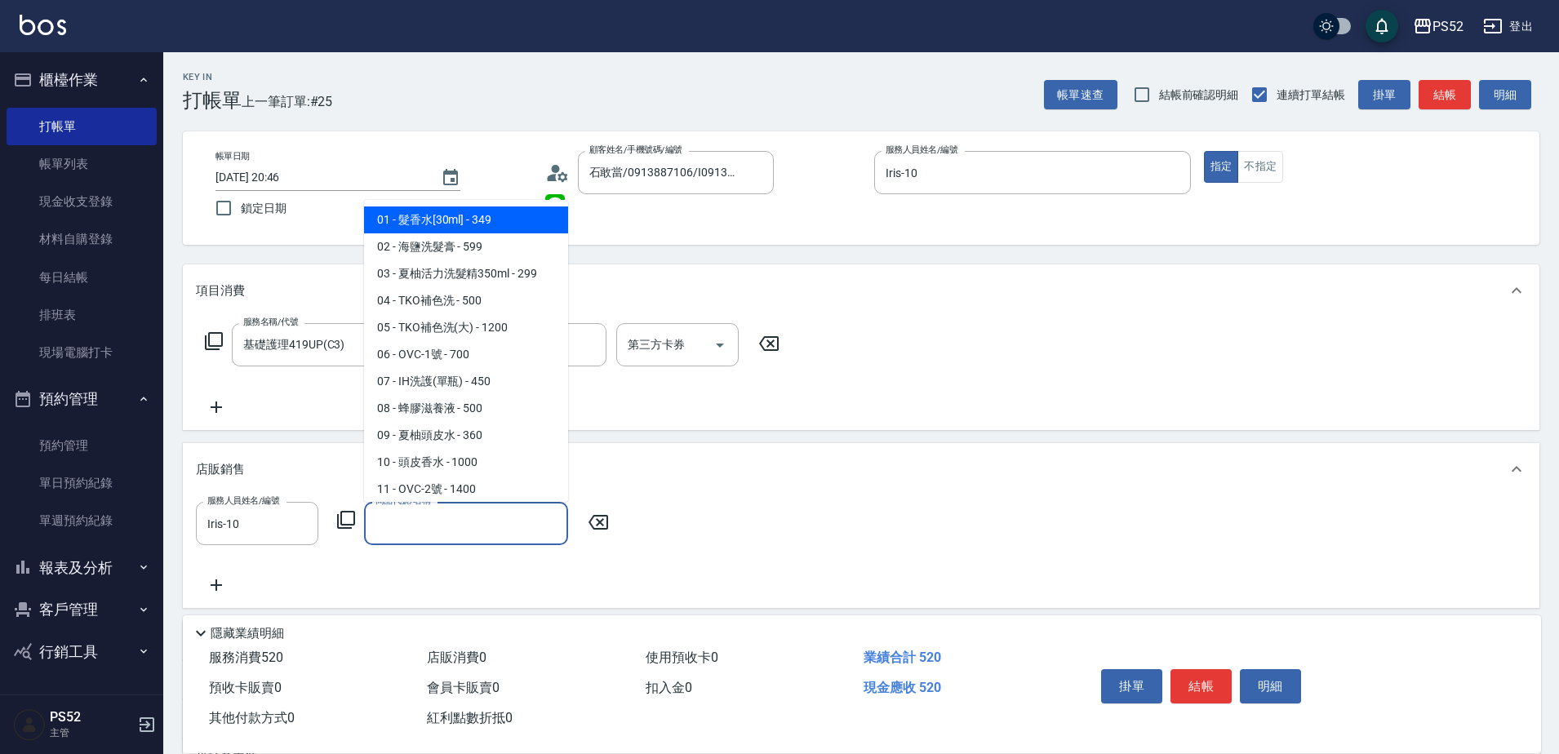
click at [467, 526] on input "商品代號/名稱" at bounding box center [465, 523] width 189 height 29
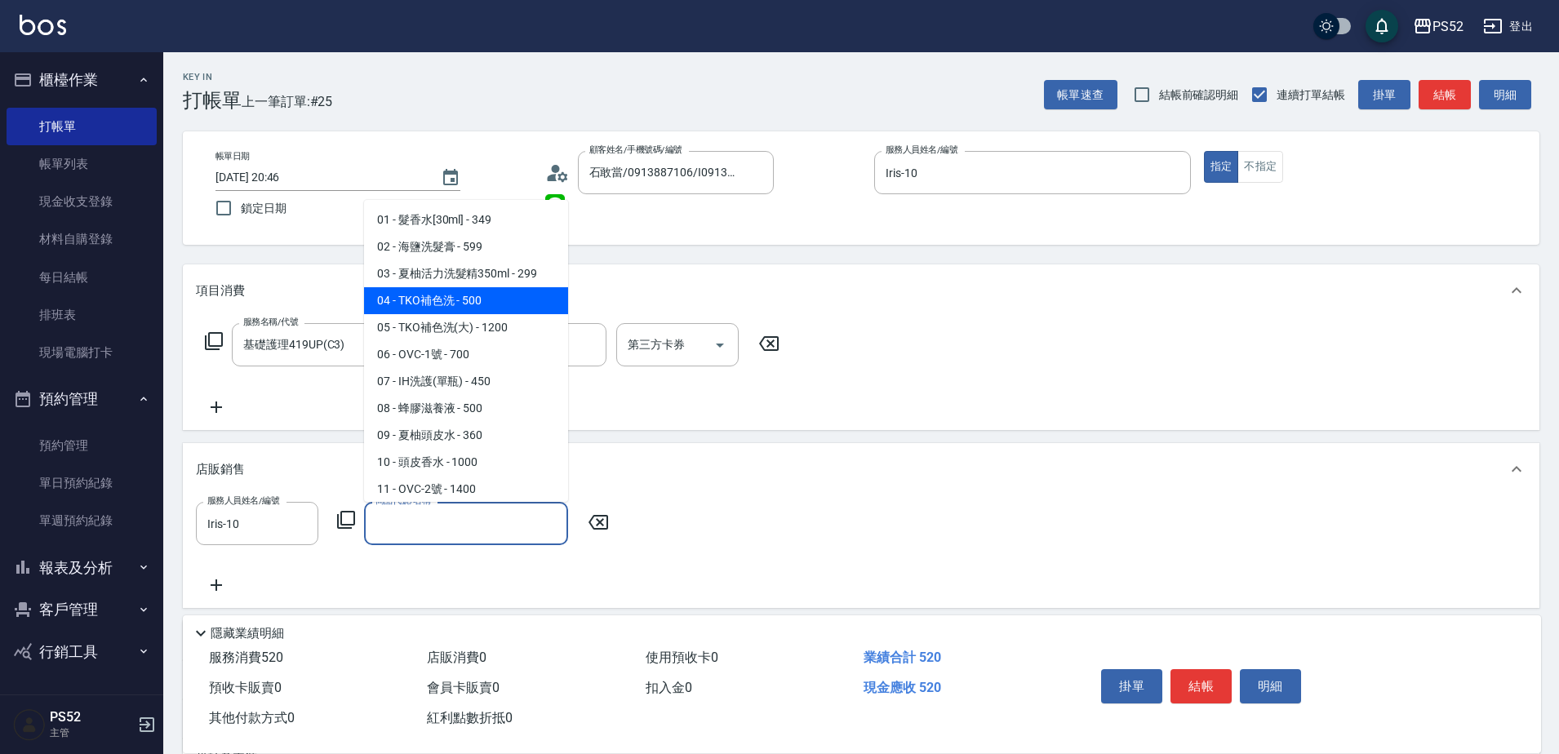
click at [458, 288] on span "04 - TKO補色洗 - 500" at bounding box center [466, 300] width 204 height 27
type input "TKO補色洗"
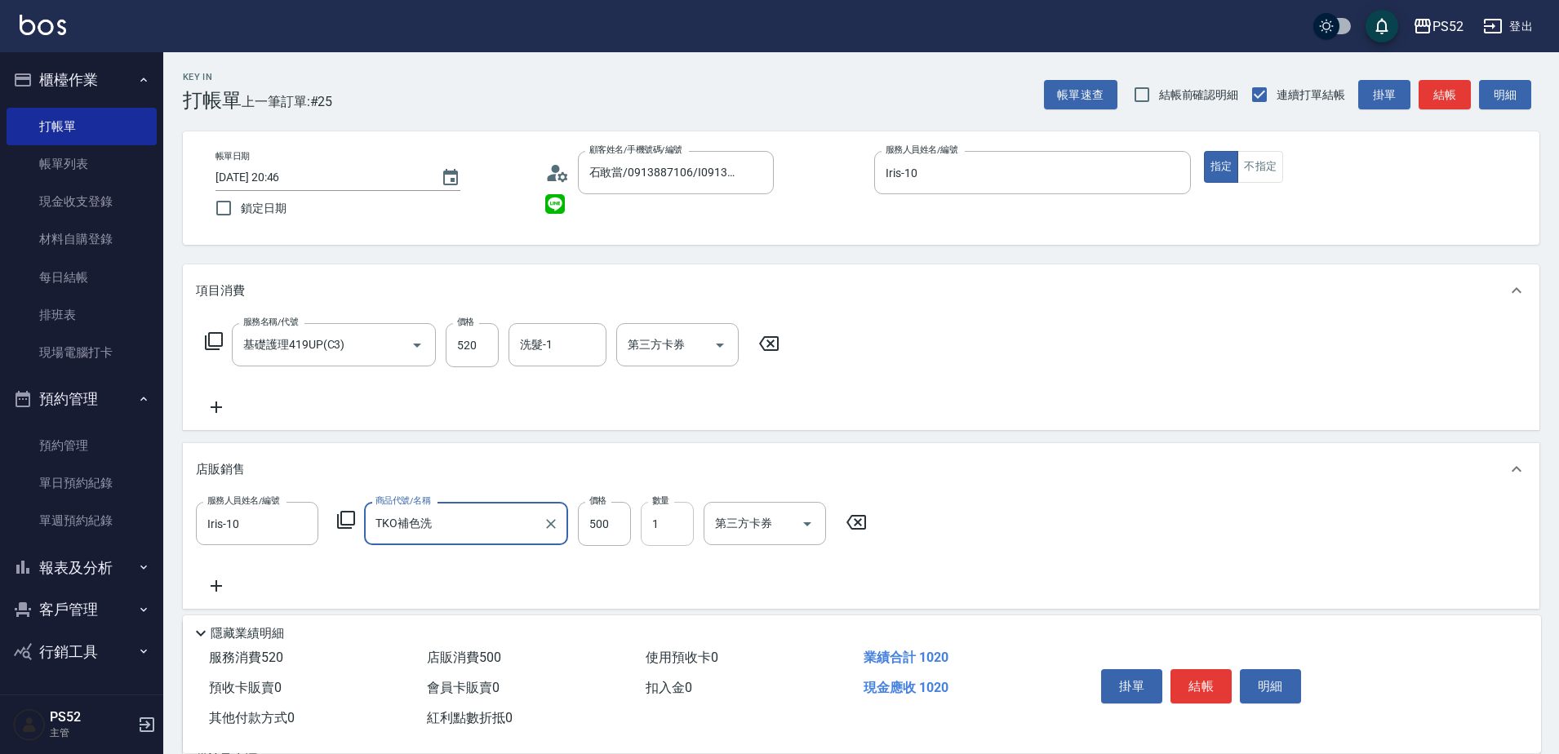
click at [661, 533] on input "1" at bounding box center [667, 524] width 53 height 44
type input "2"
click at [1213, 677] on button "結帳" at bounding box center [1200, 686] width 61 height 34
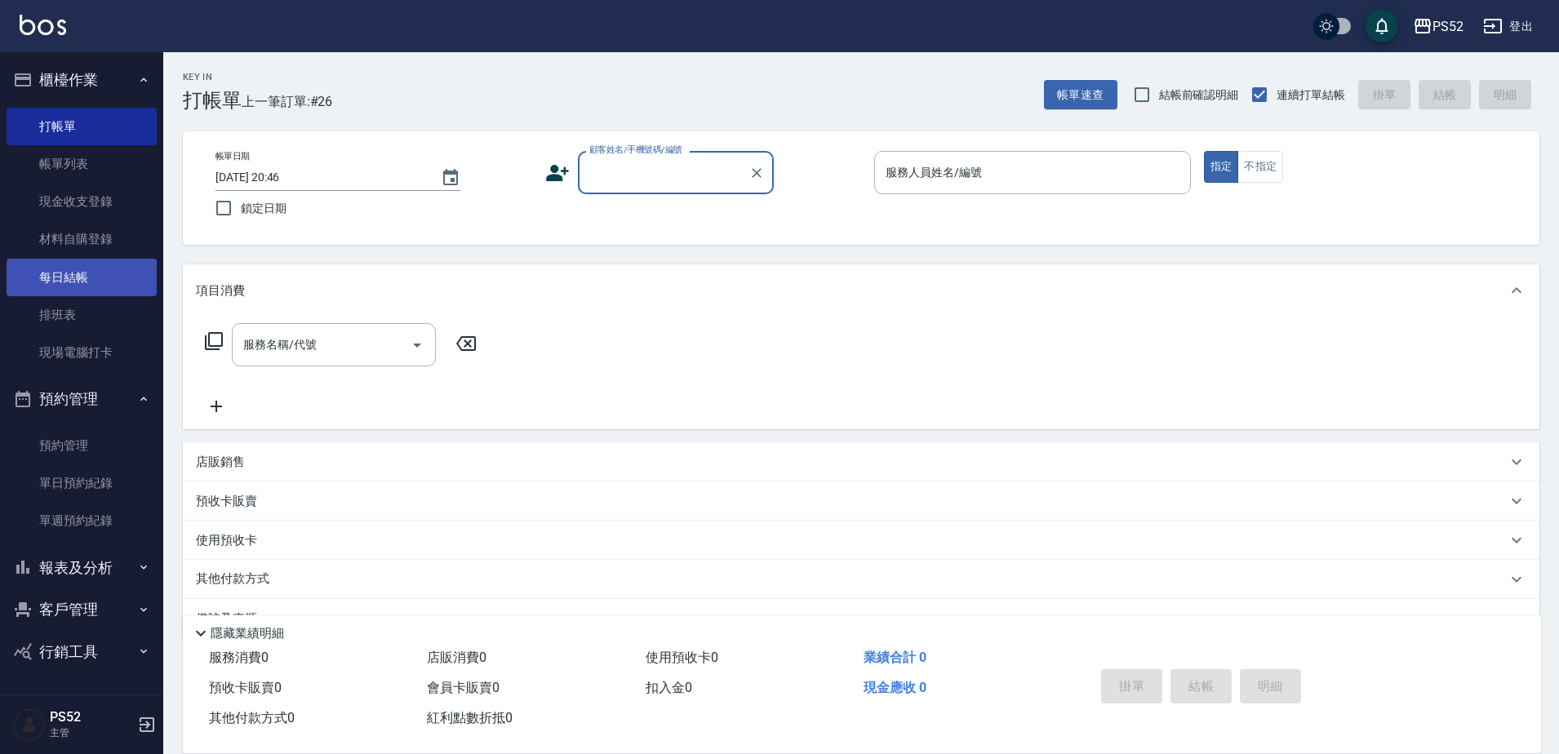
click at [61, 291] on link "每日結帳" at bounding box center [82, 278] width 150 height 38
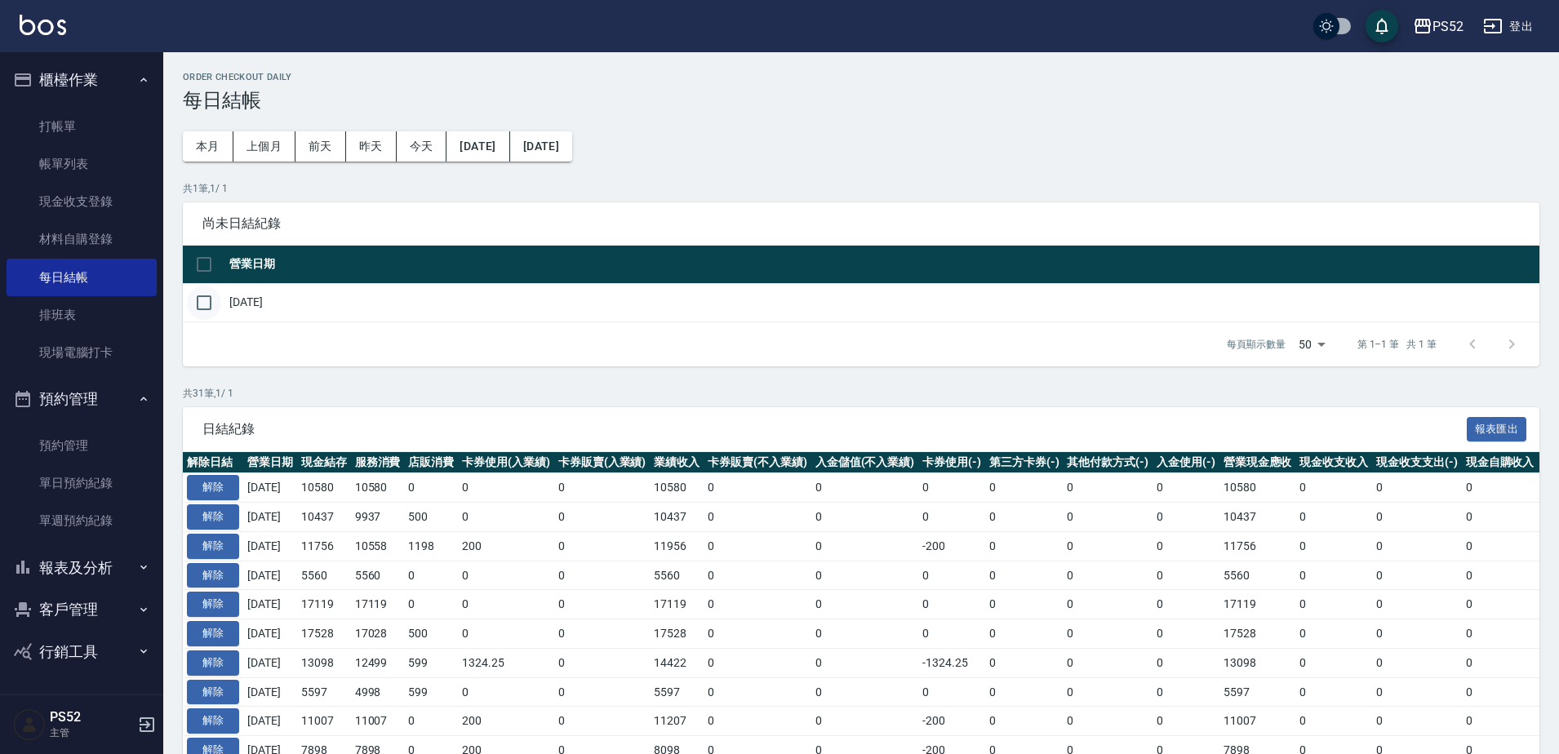
click at [212, 299] on input "checkbox" at bounding box center [204, 303] width 34 height 34
checkbox input "true"
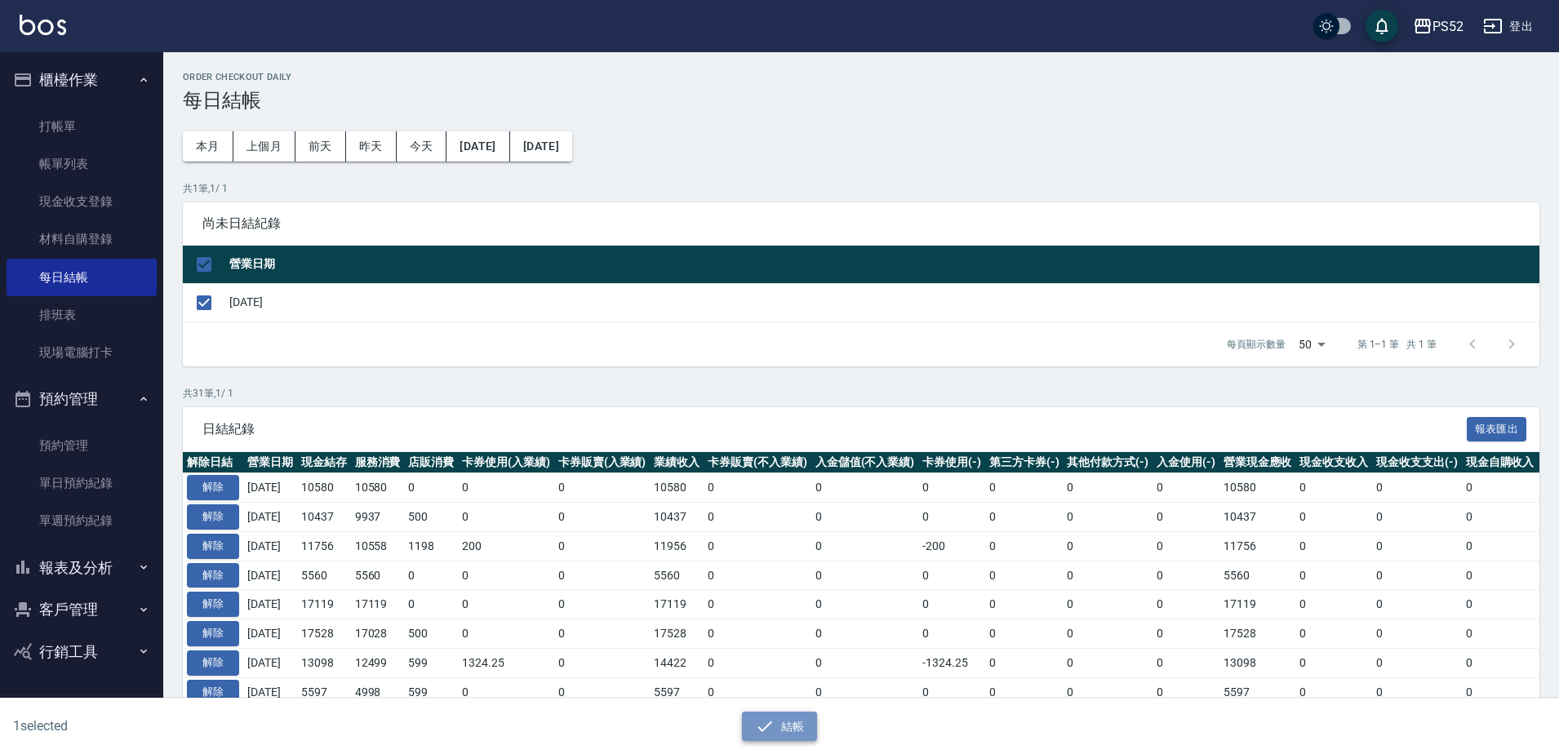
click at [802, 730] on button "結帳" at bounding box center [780, 727] width 76 height 30
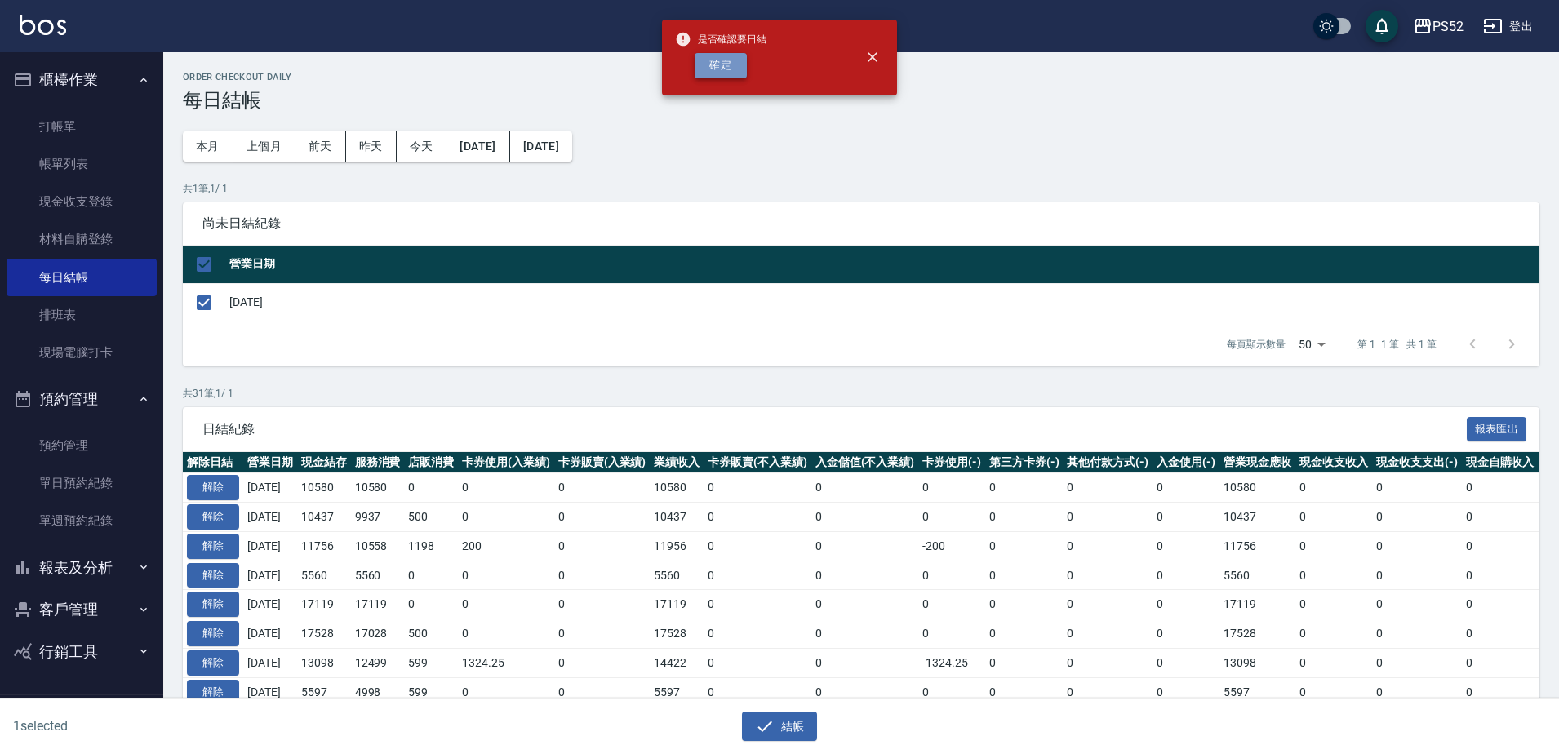
click at [726, 69] on button "確定" at bounding box center [720, 65] width 52 height 25
checkbox input "false"
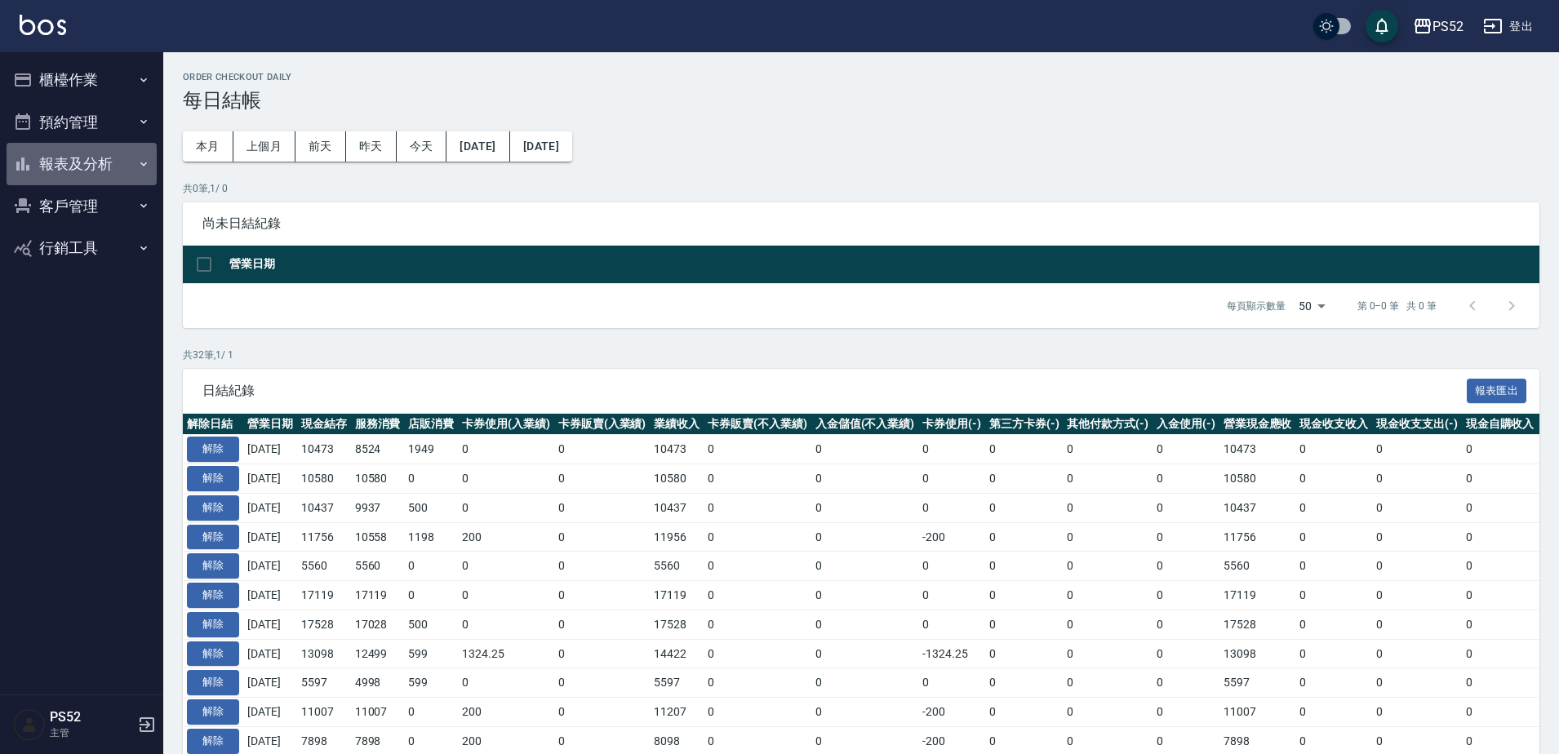
click at [107, 162] on button "報表及分析" at bounding box center [82, 164] width 150 height 42
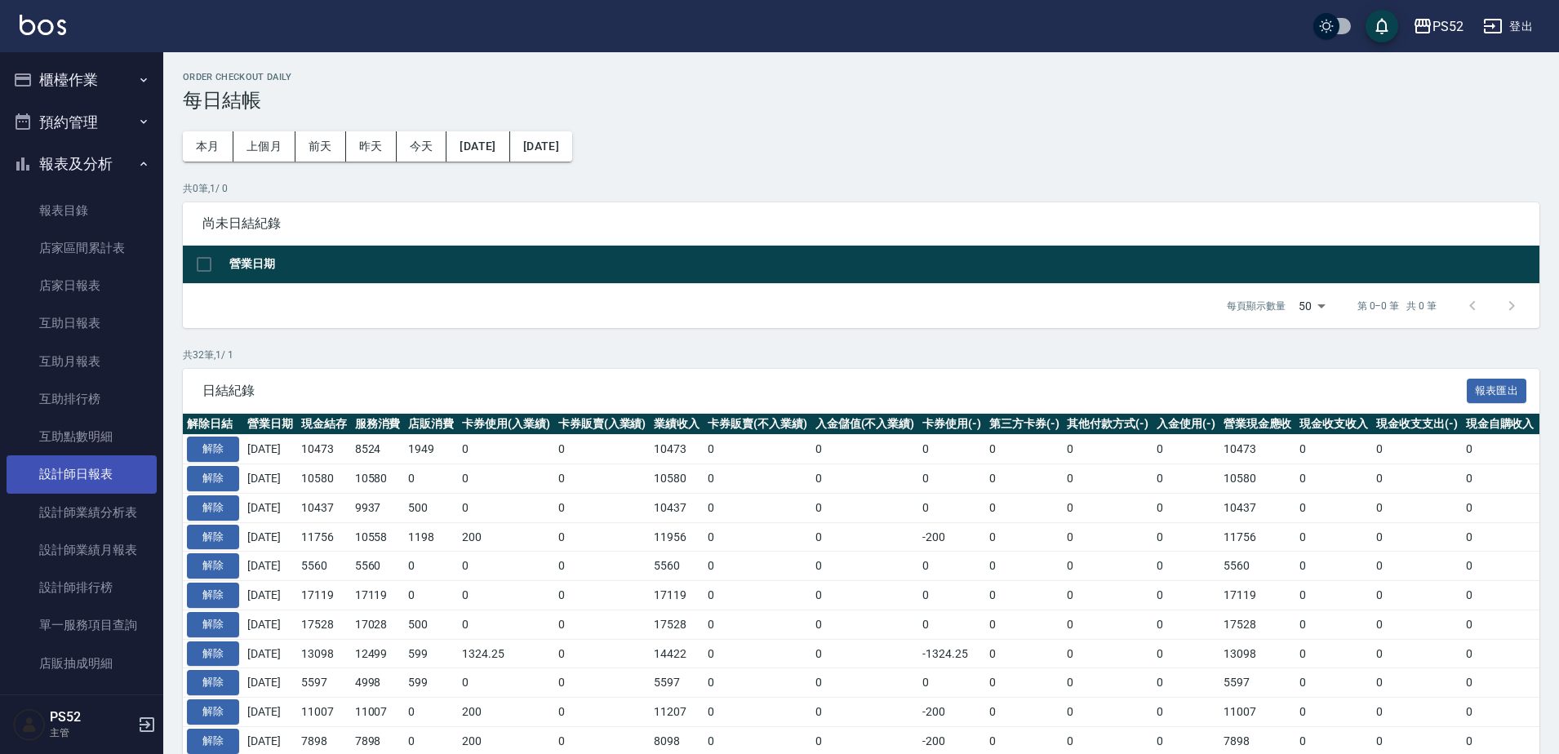
click at [95, 481] on link "設計師日報表" at bounding box center [82, 474] width 150 height 38
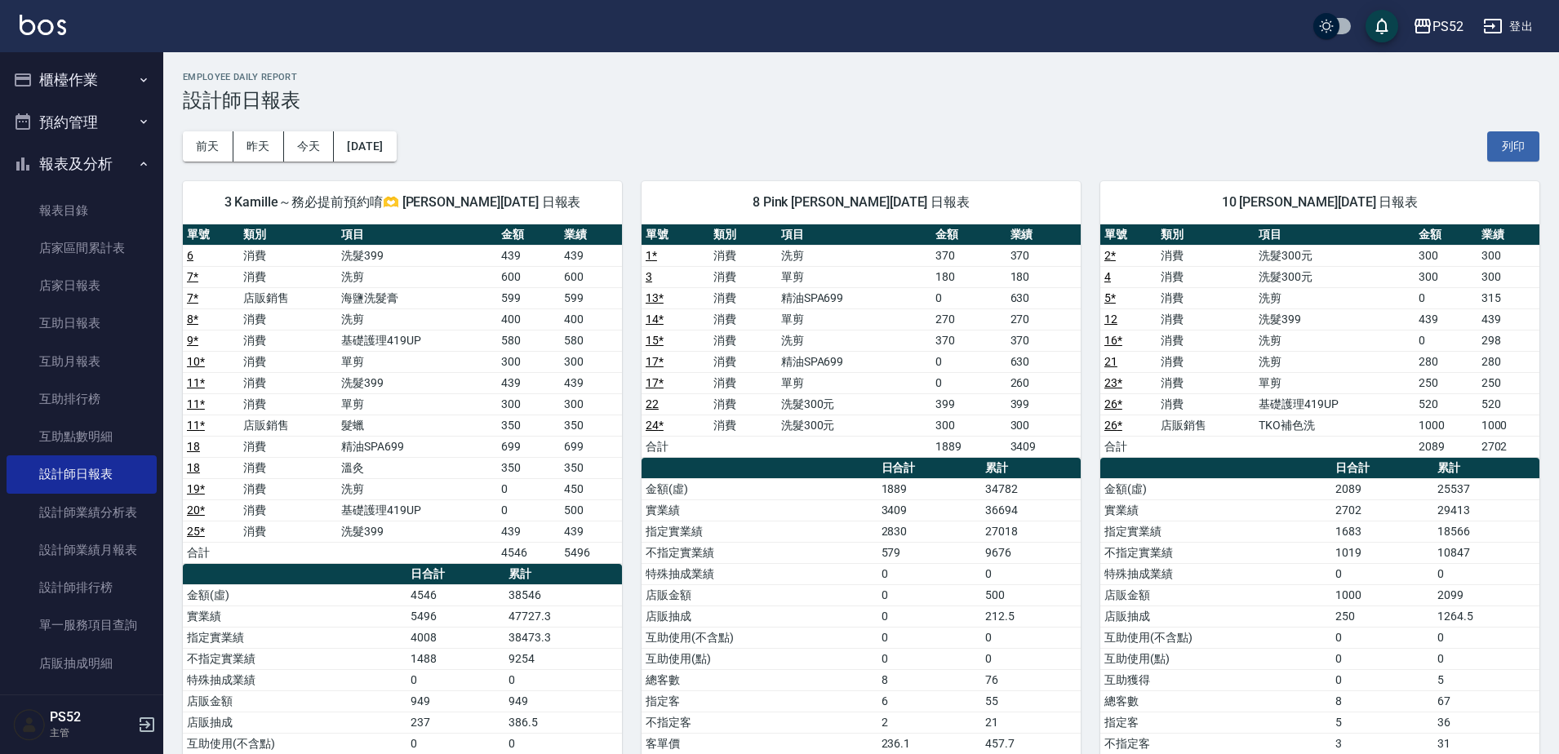
click at [118, 87] on button "櫃檯作業" at bounding box center [82, 80] width 150 height 42
